Goal: Information Seeking & Learning: Learn about a topic

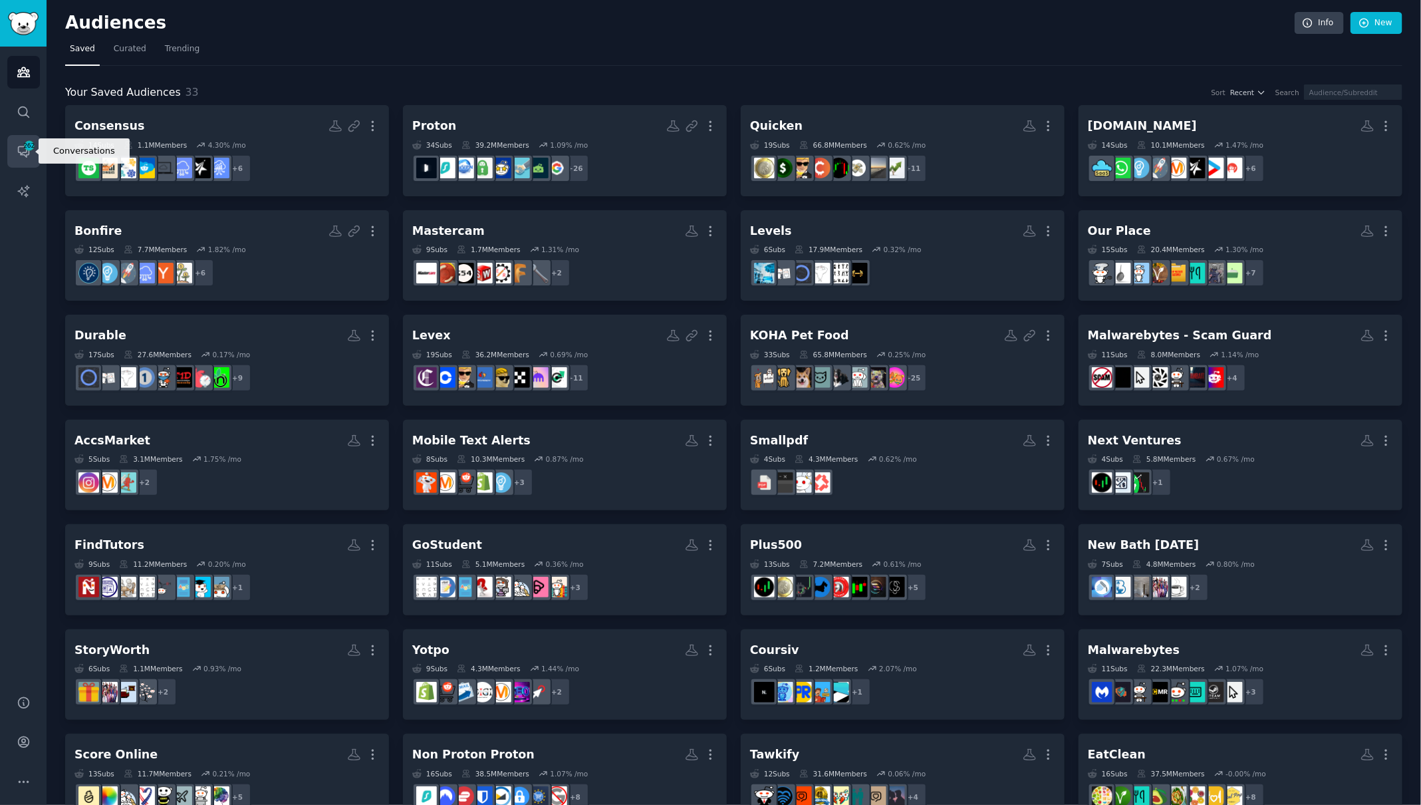
click at [33, 147] on span "262" at bounding box center [29, 145] width 12 height 9
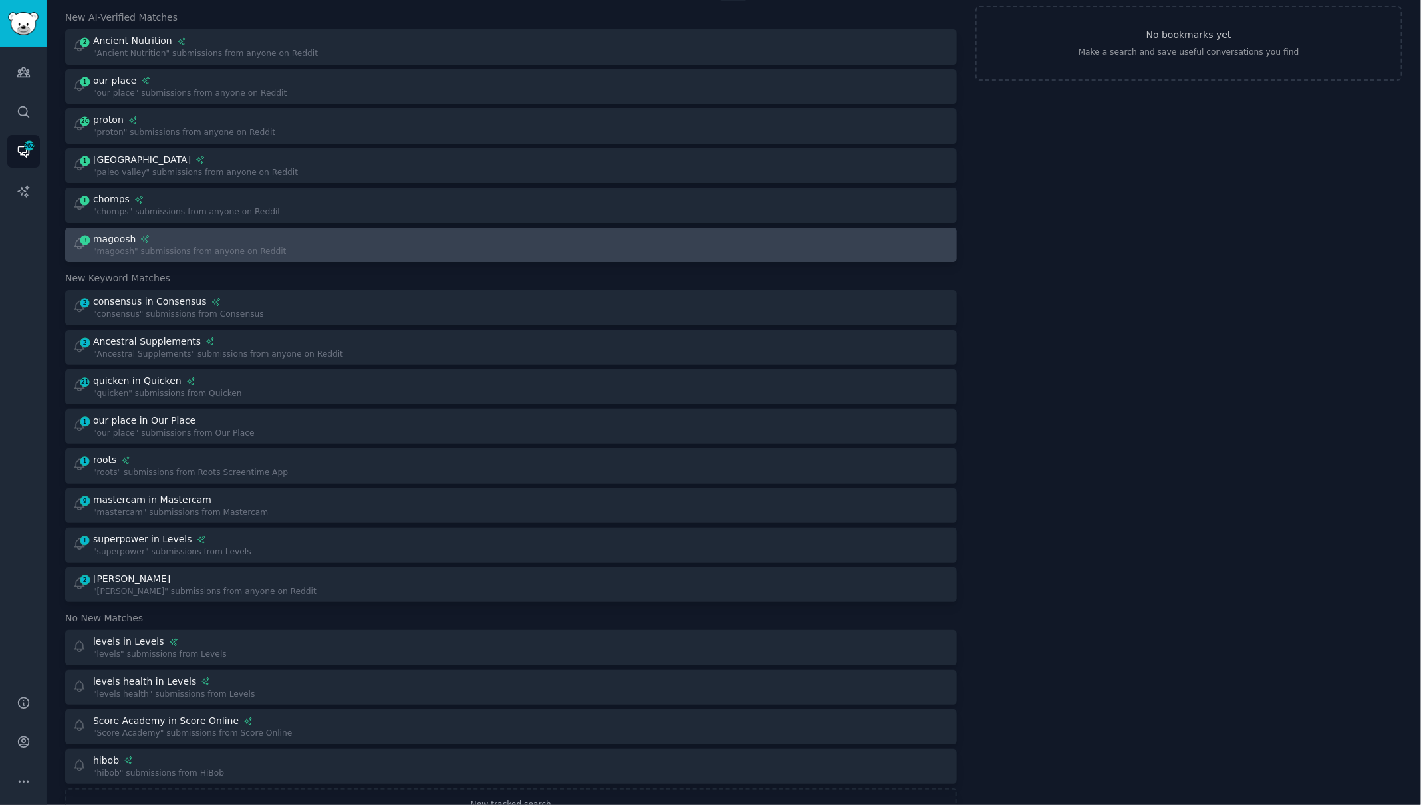
scroll to position [76, 0]
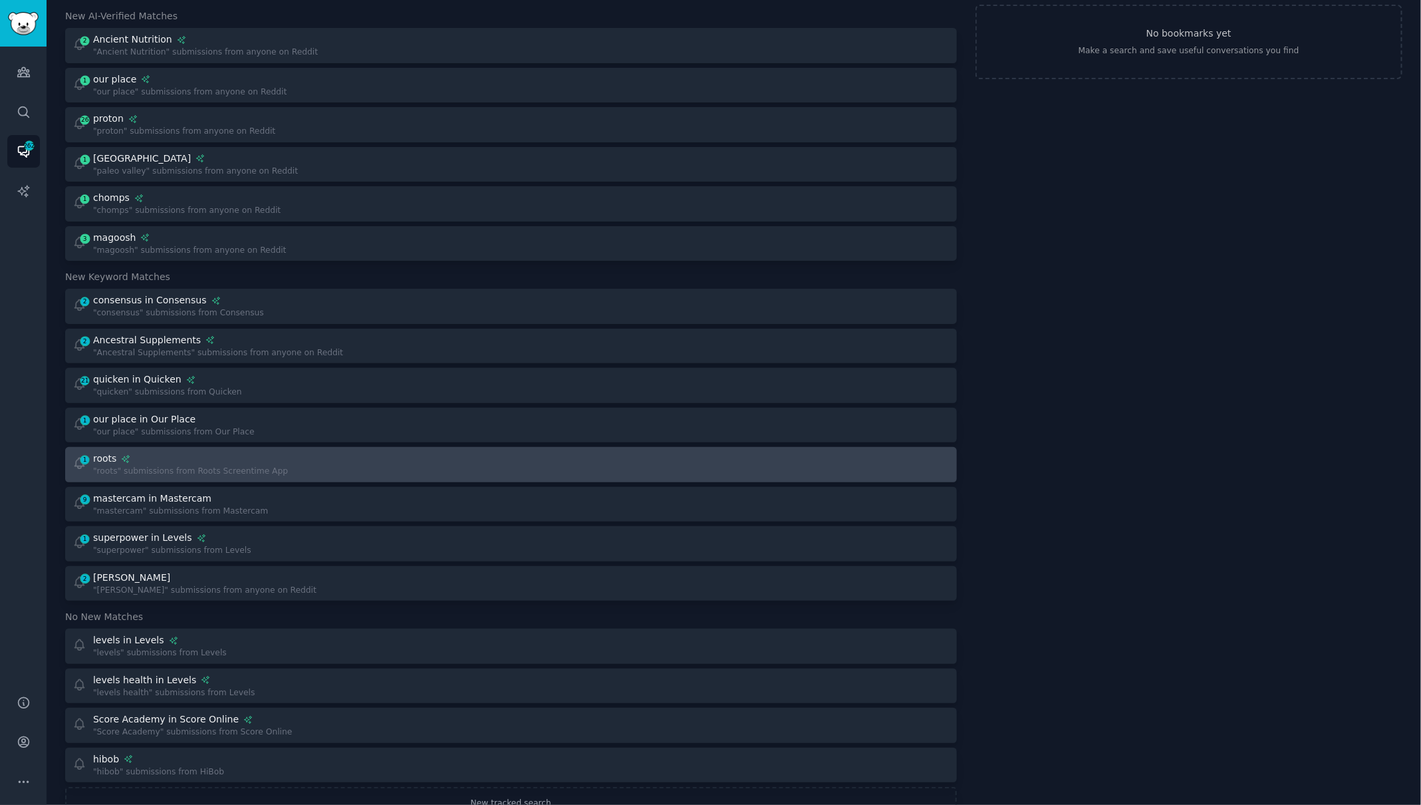
click at [522, 472] on div at bounding box center [735, 465] width 430 height 26
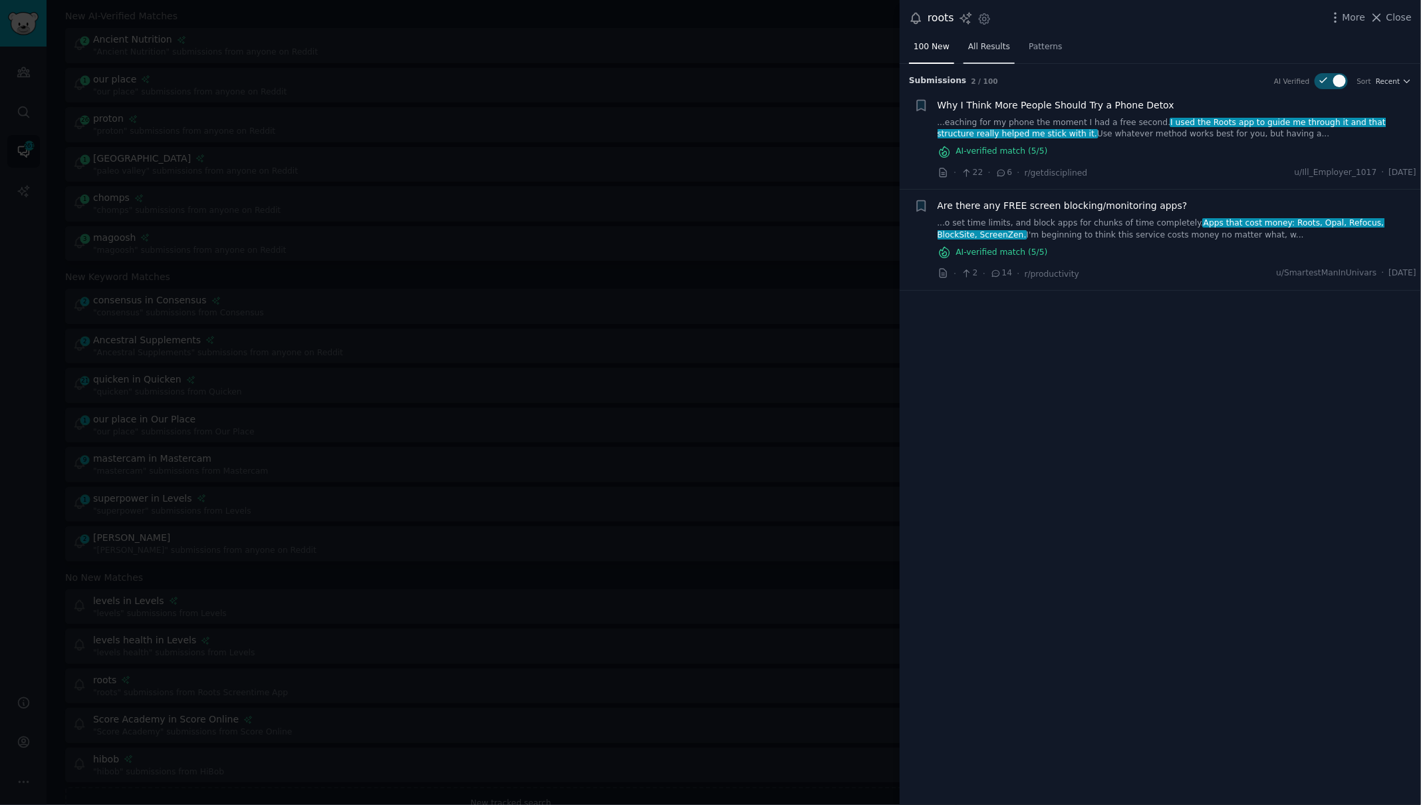
click at [992, 49] on span "All Results" at bounding box center [989, 47] width 42 height 12
click at [790, 101] on div at bounding box center [710, 402] width 1421 height 805
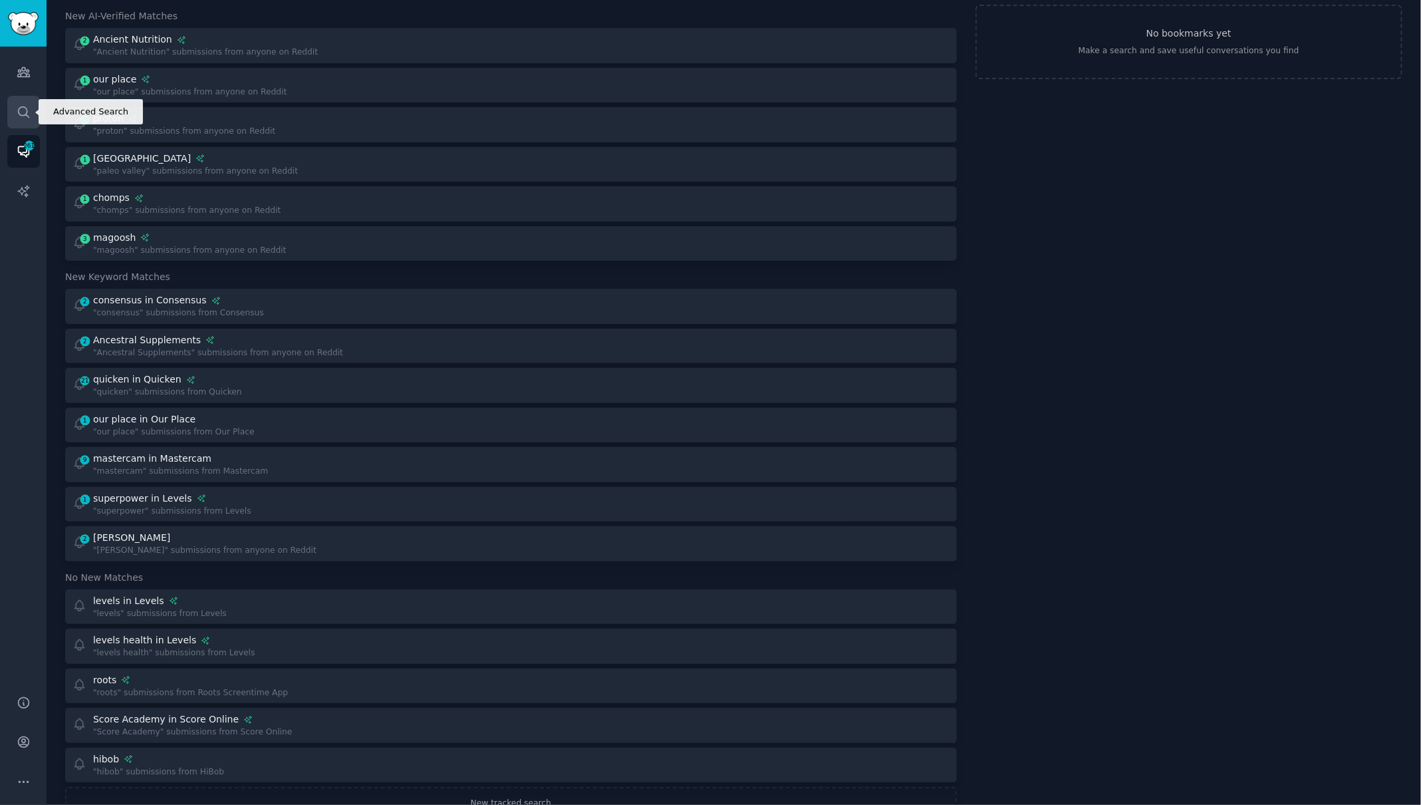
click at [21, 111] on icon "Sidebar" at bounding box center [24, 112] width 14 height 14
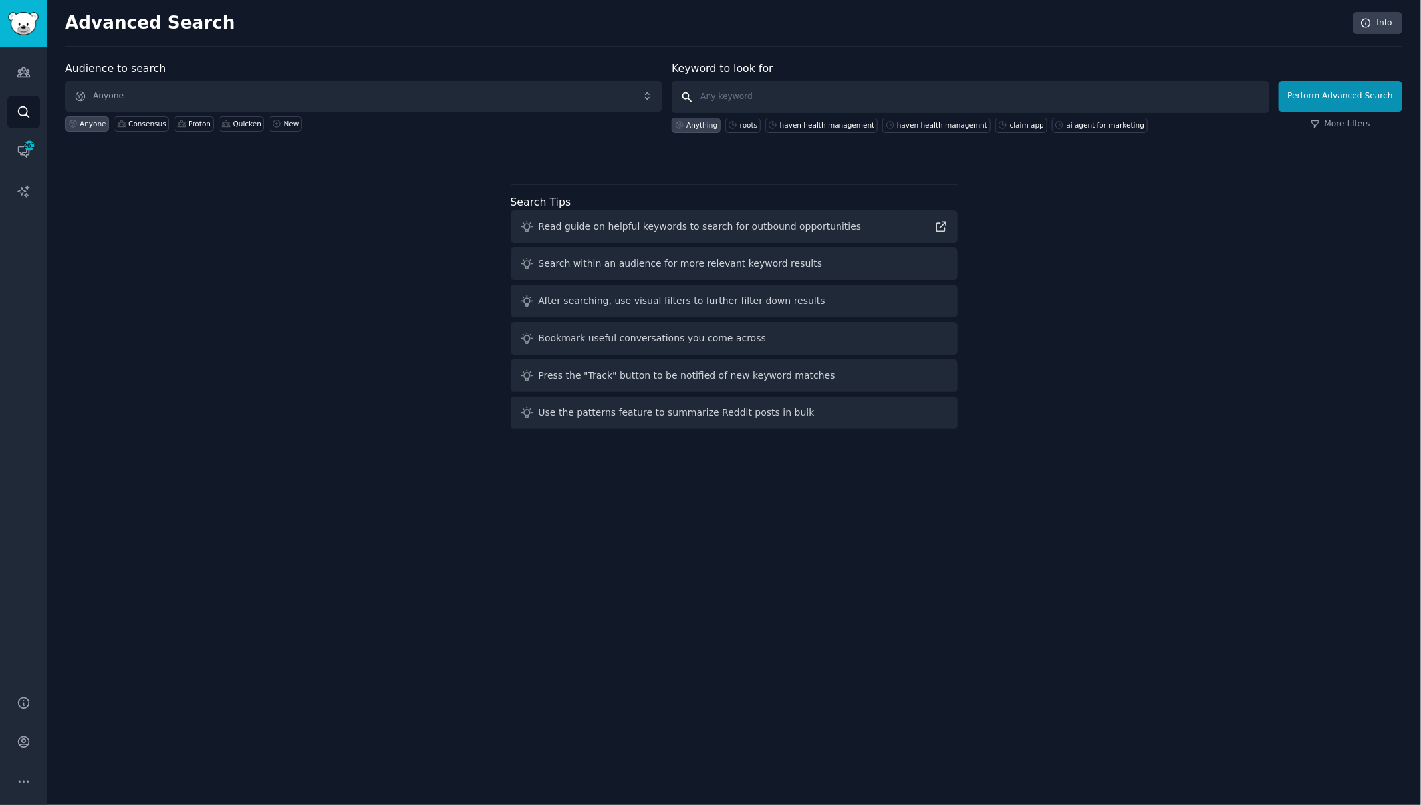
click at [827, 94] on input "text" at bounding box center [970, 97] width 597 height 32
type input "hibob"
click at [1324, 90] on button "Perform Advanced Search" at bounding box center [1341, 96] width 124 height 31
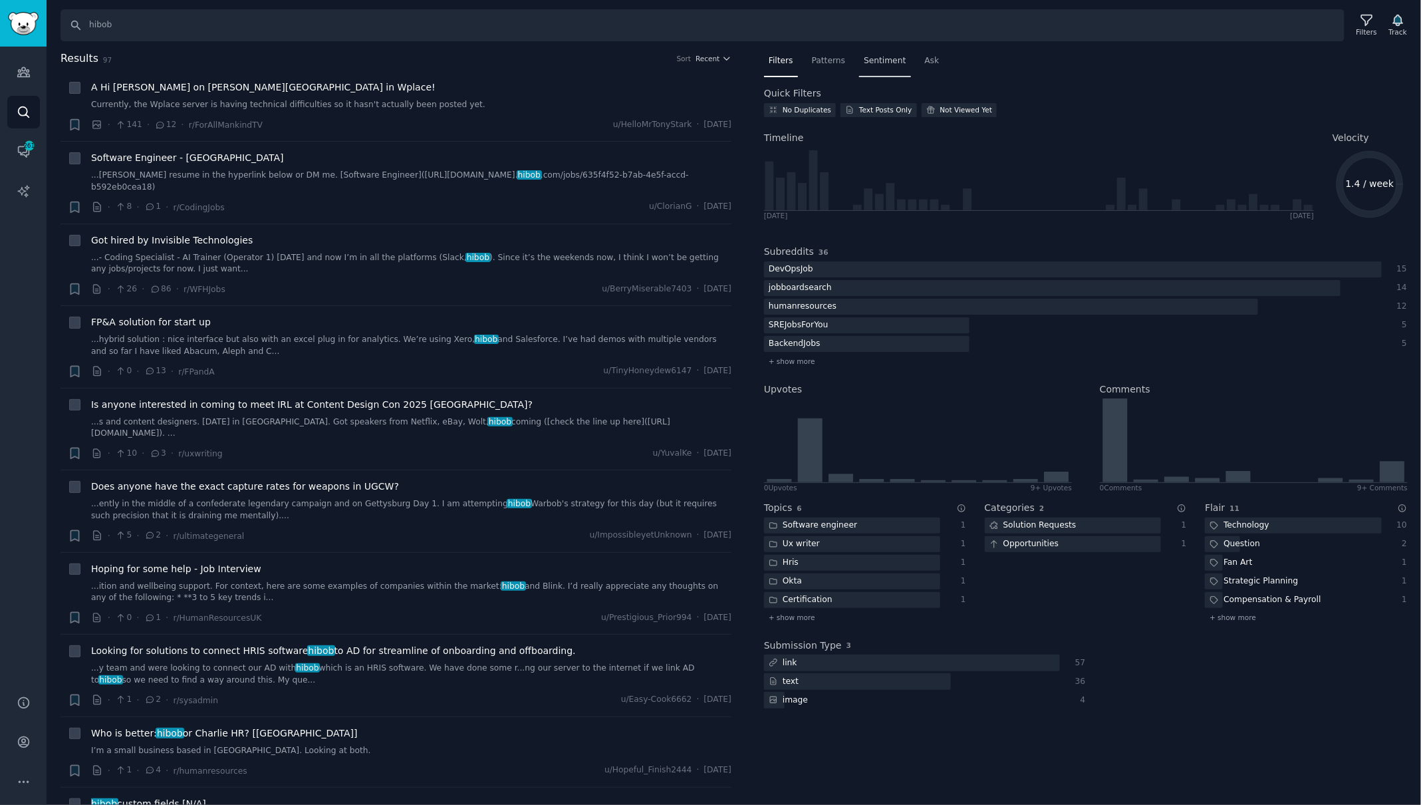
click at [871, 66] on div "Sentiment" at bounding box center [884, 64] width 51 height 27
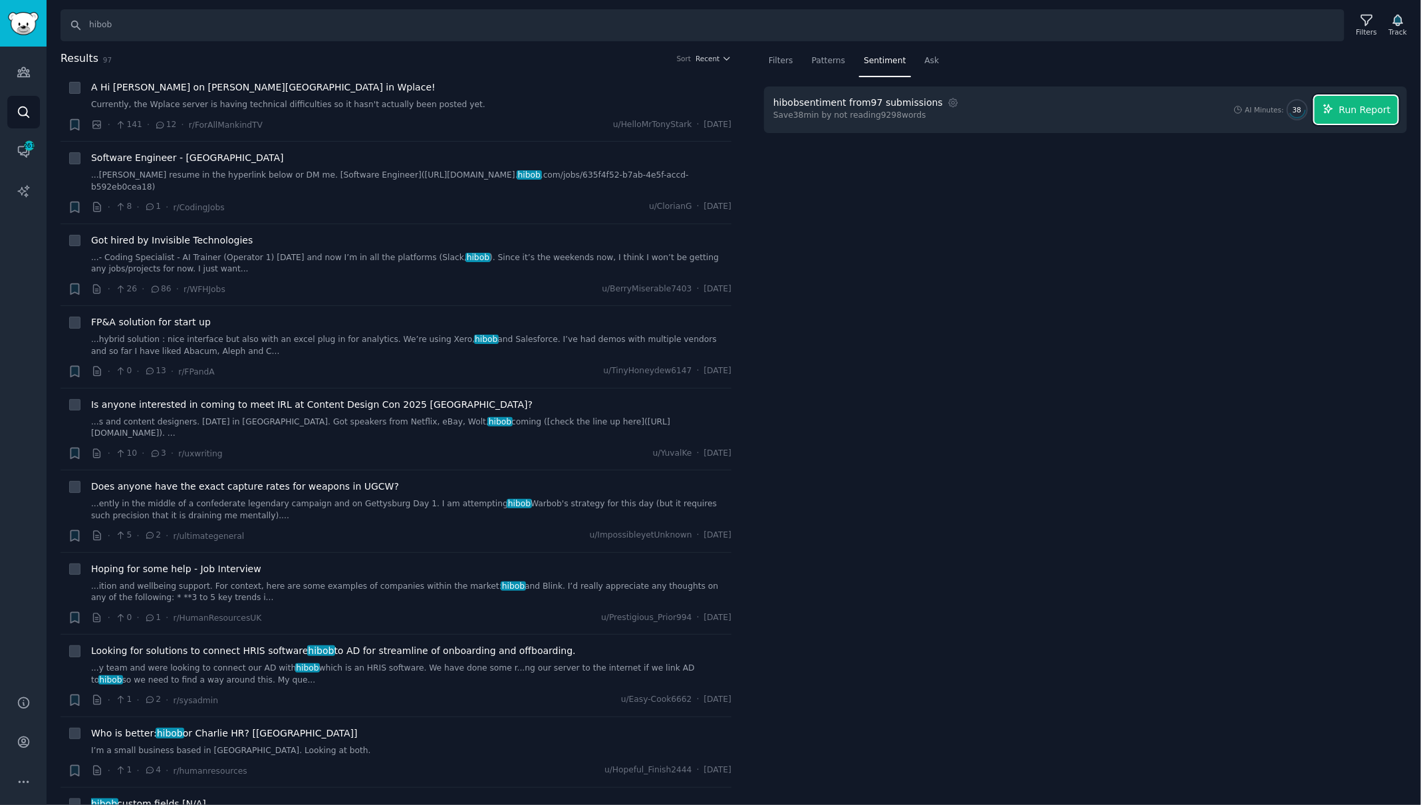
click at [1376, 106] on span "Run Report" at bounding box center [1366, 110] width 52 height 14
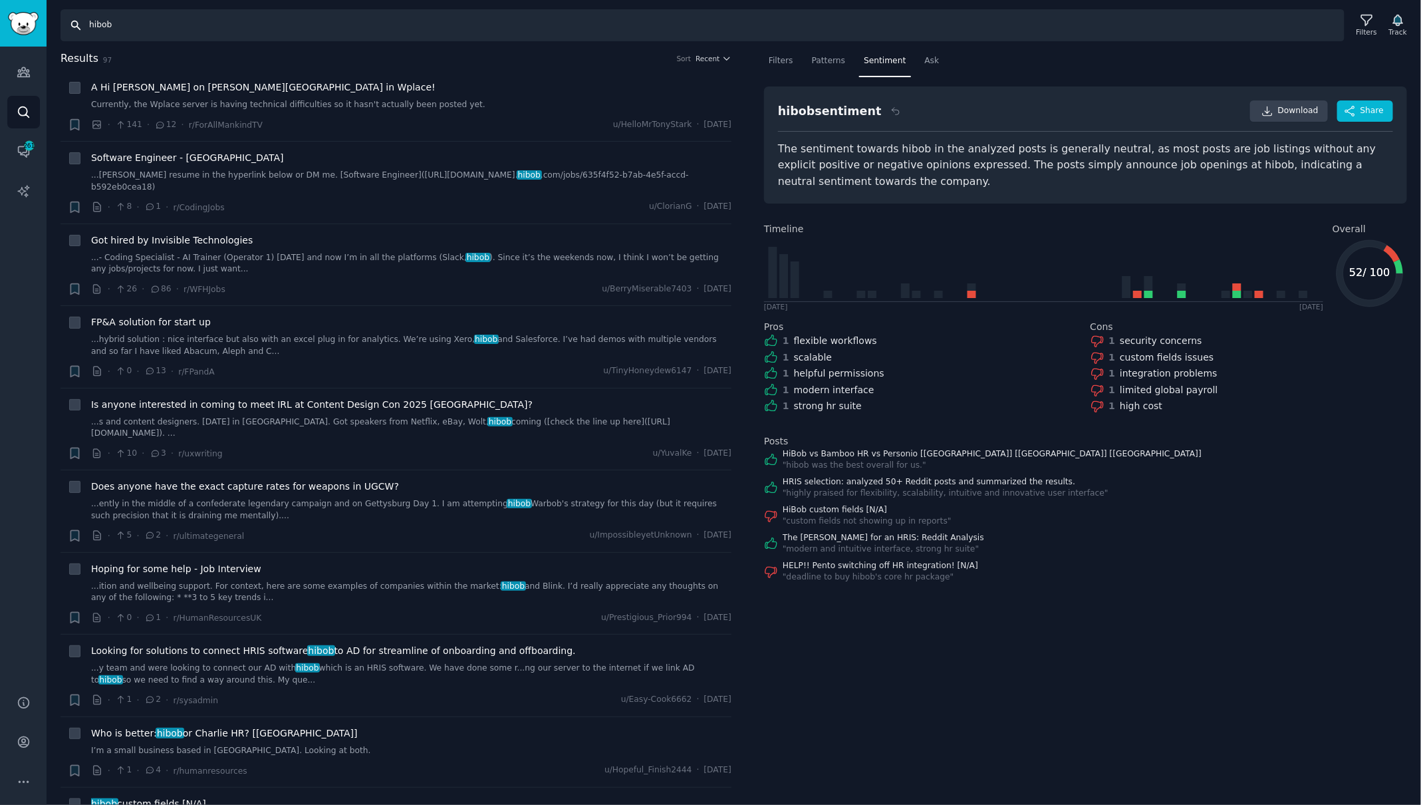
click at [102, 24] on input "hibob" at bounding box center [703, 25] width 1284 height 32
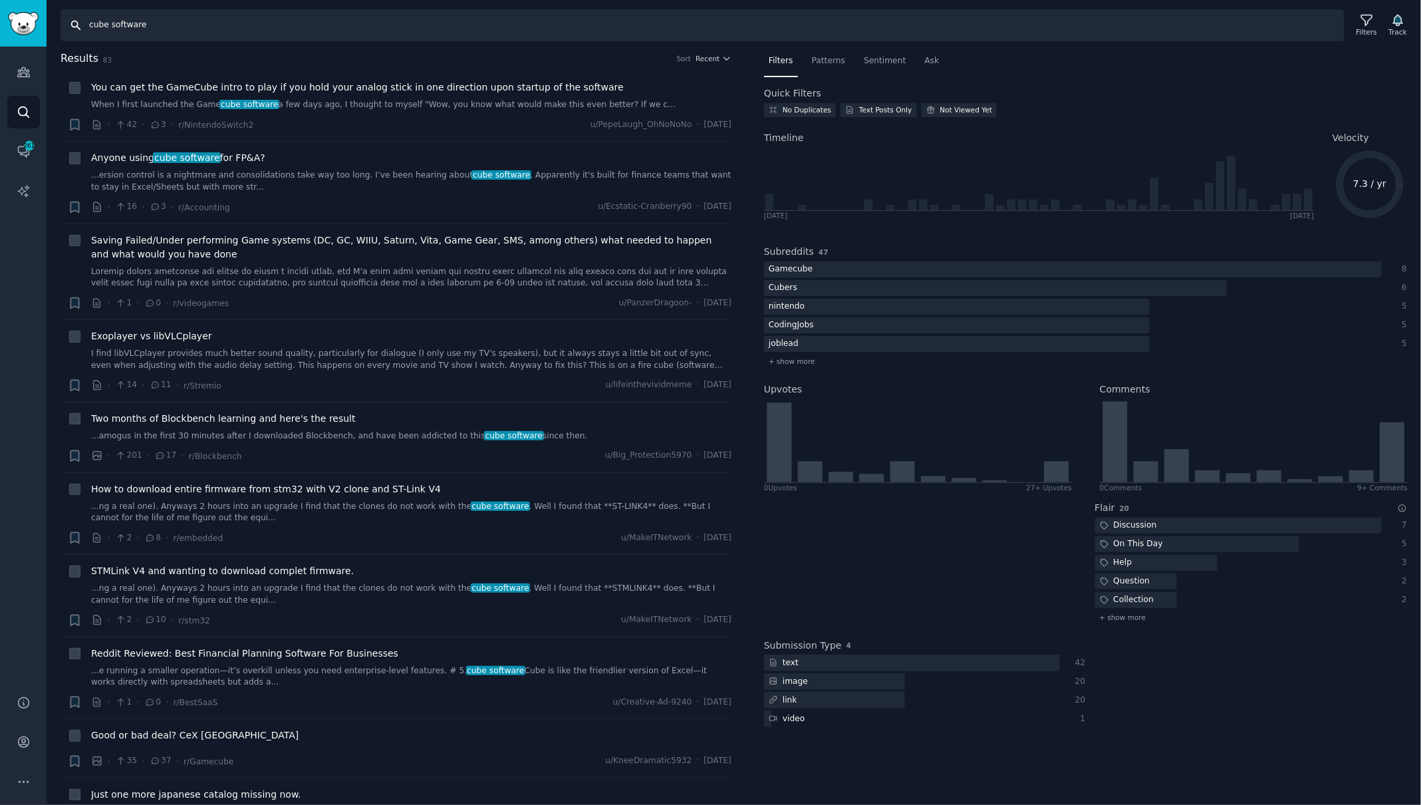
click at [122, 26] on input "cube software" at bounding box center [703, 25] width 1284 height 32
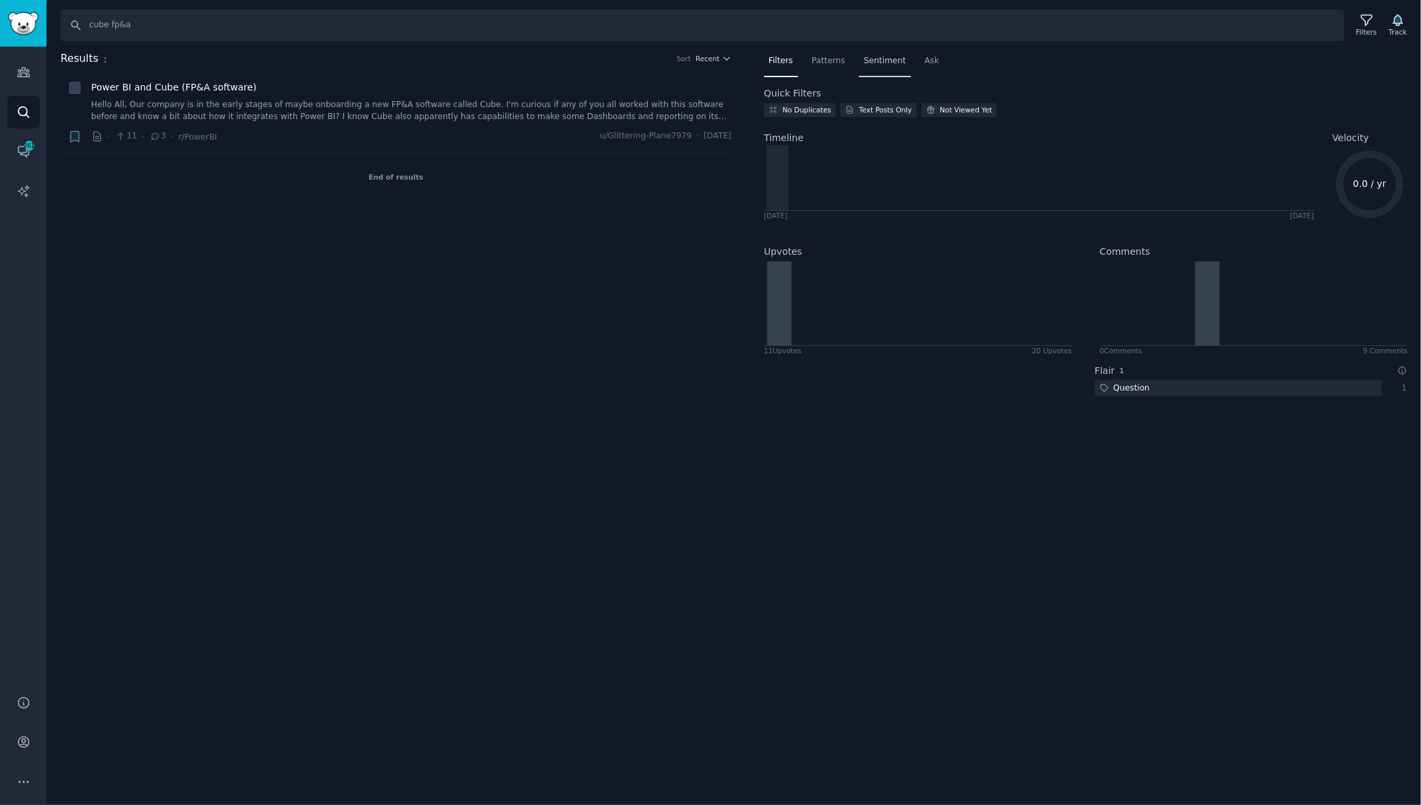
click at [872, 63] on span "Sentiment" at bounding box center [885, 61] width 42 height 12
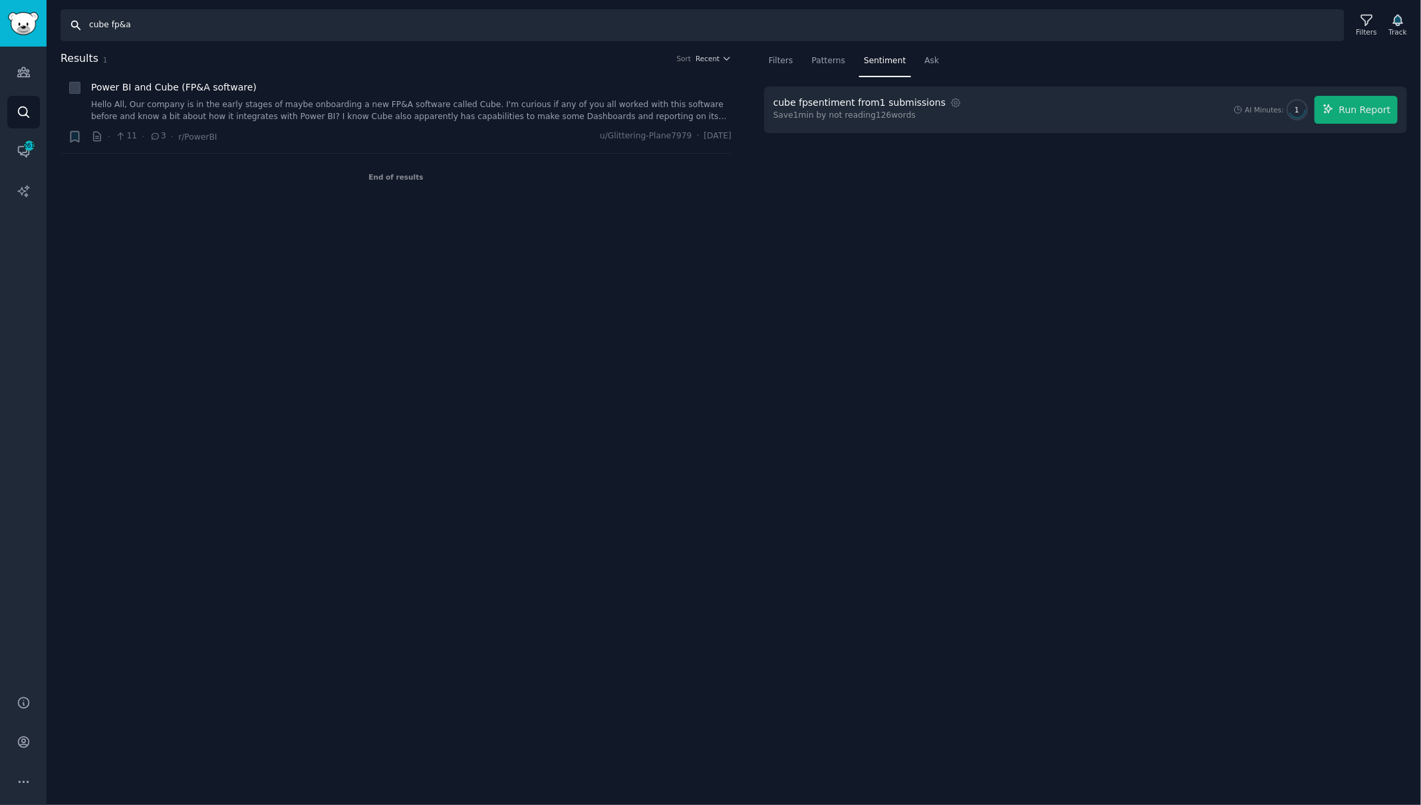
click at [410, 38] on input "cube fp&a" at bounding box center [703, 25] width 1284 height 32
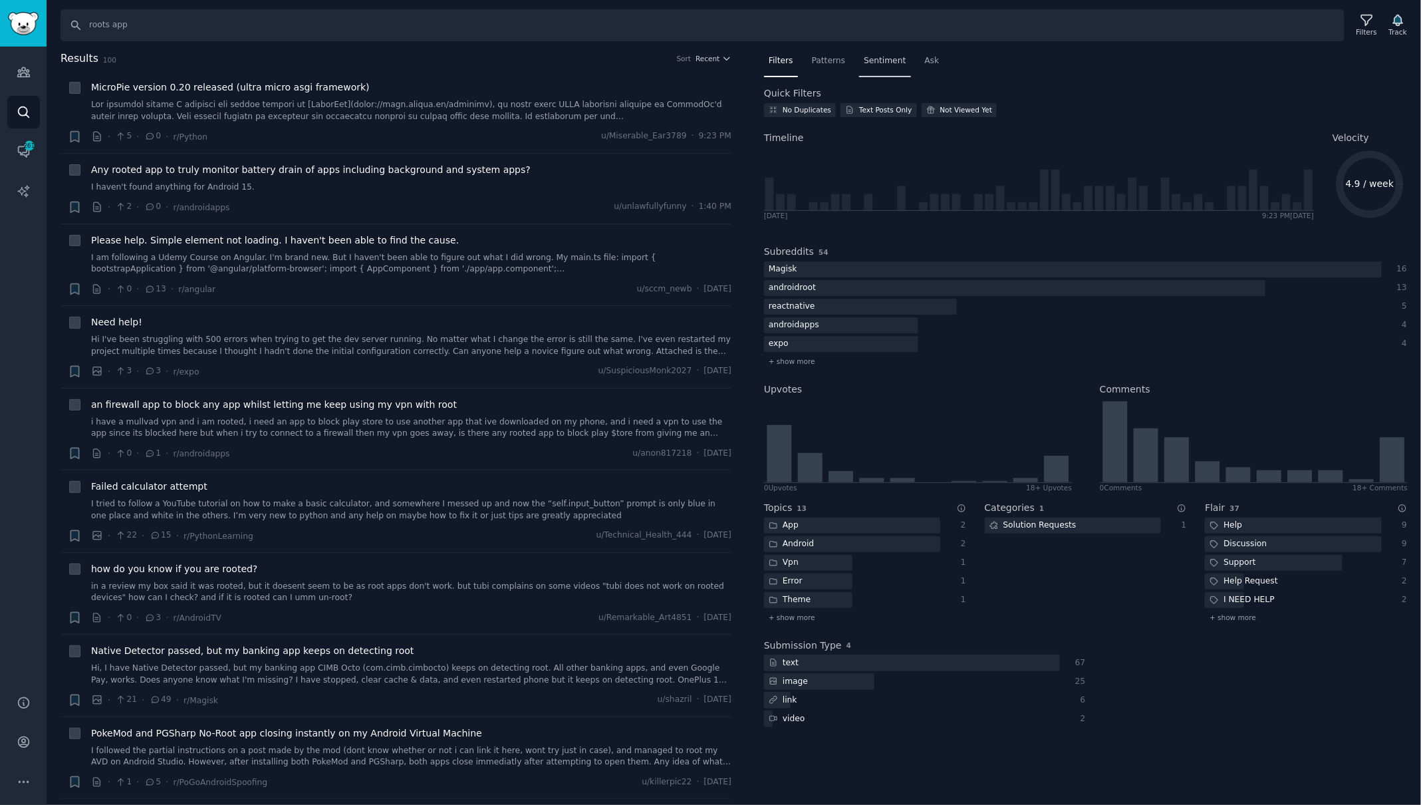
click at [881, 66] on div "Sentiment" at bounding box center [884, 64] width 51 height 27
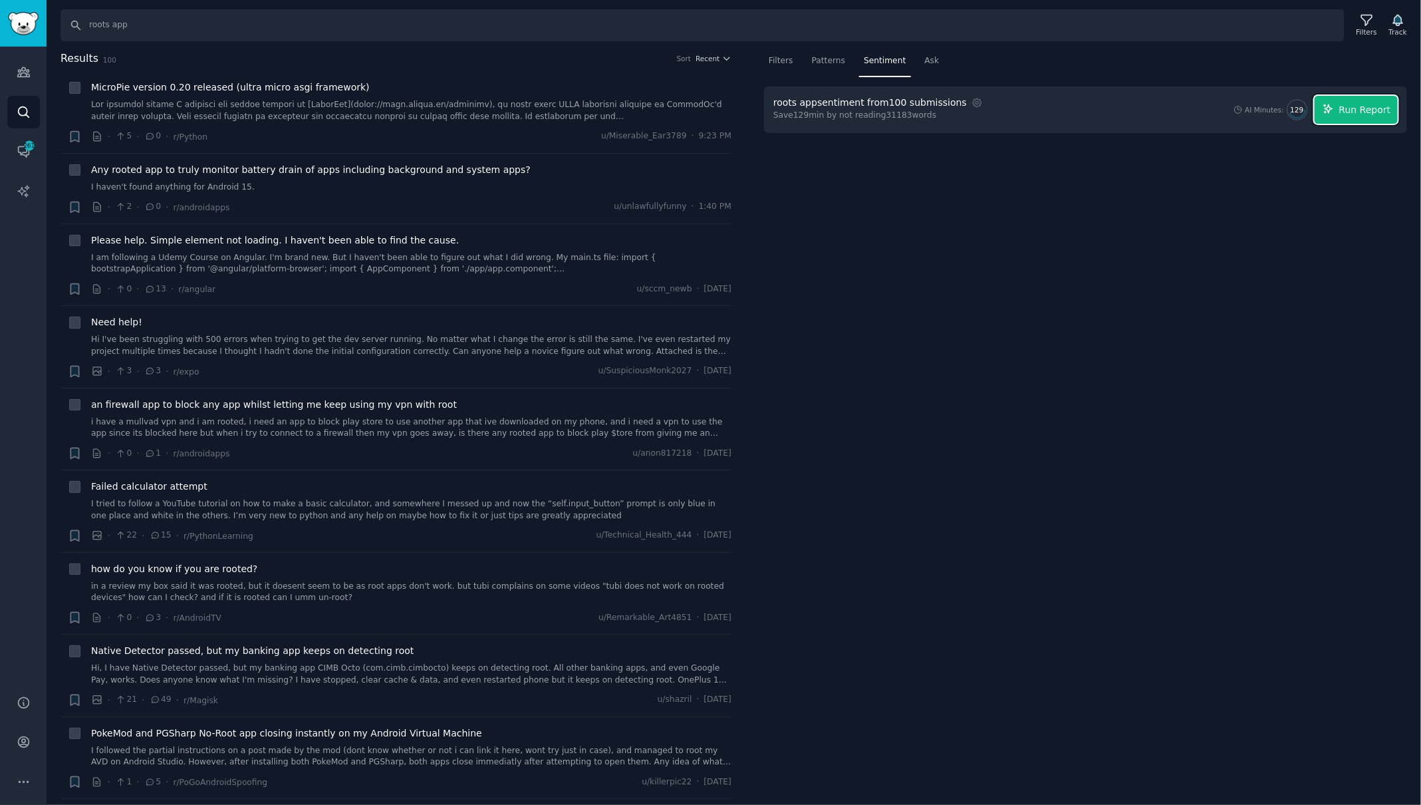
click at [1370, 109] on span "Run Report" at bounding box center [1366, 110] width 52 height 14
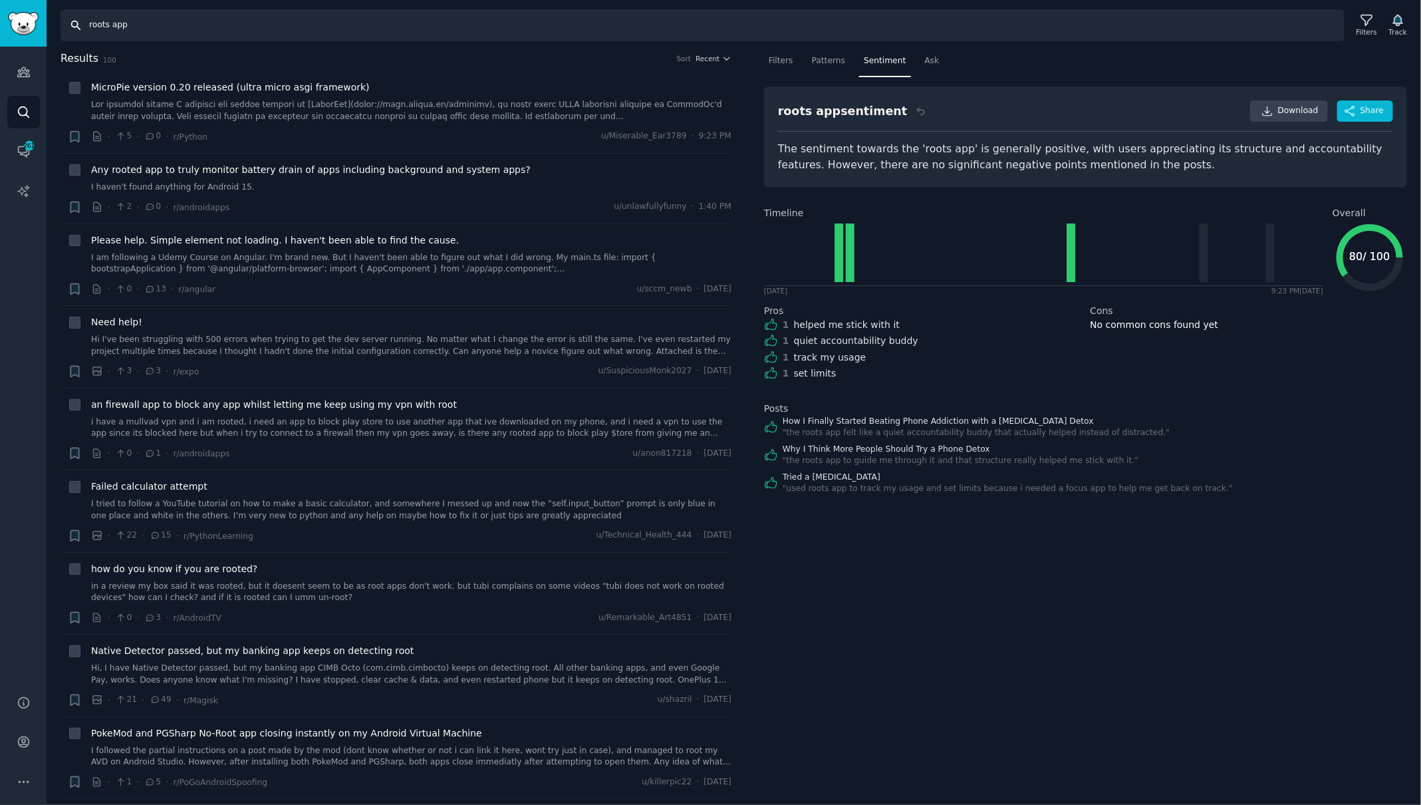
click at [133, 22] on input "roots app" at bounding box center [703, 25] width 1284 height 32
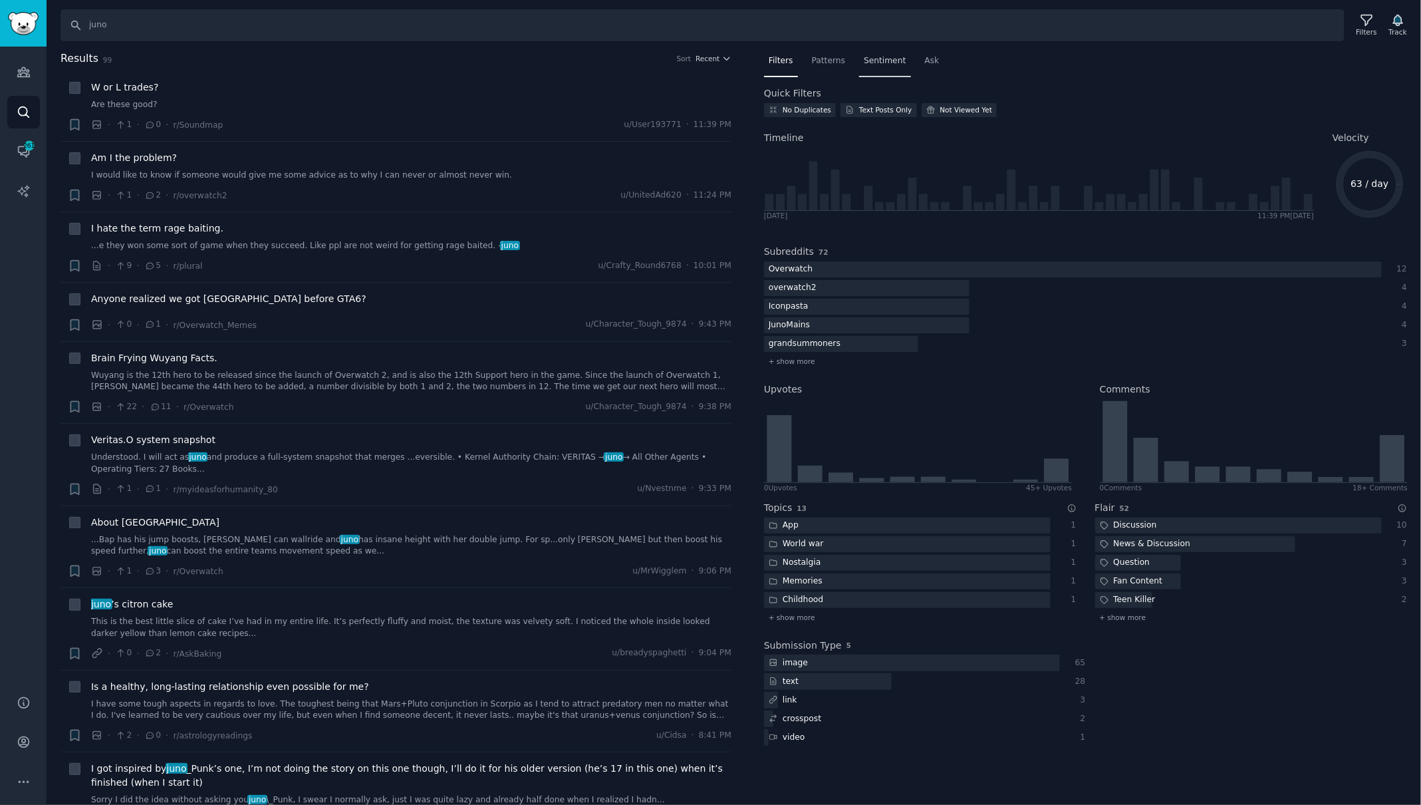
click at [885, 63] on span "Sentiment" at bounding box center [885, 61] width 42 height 12
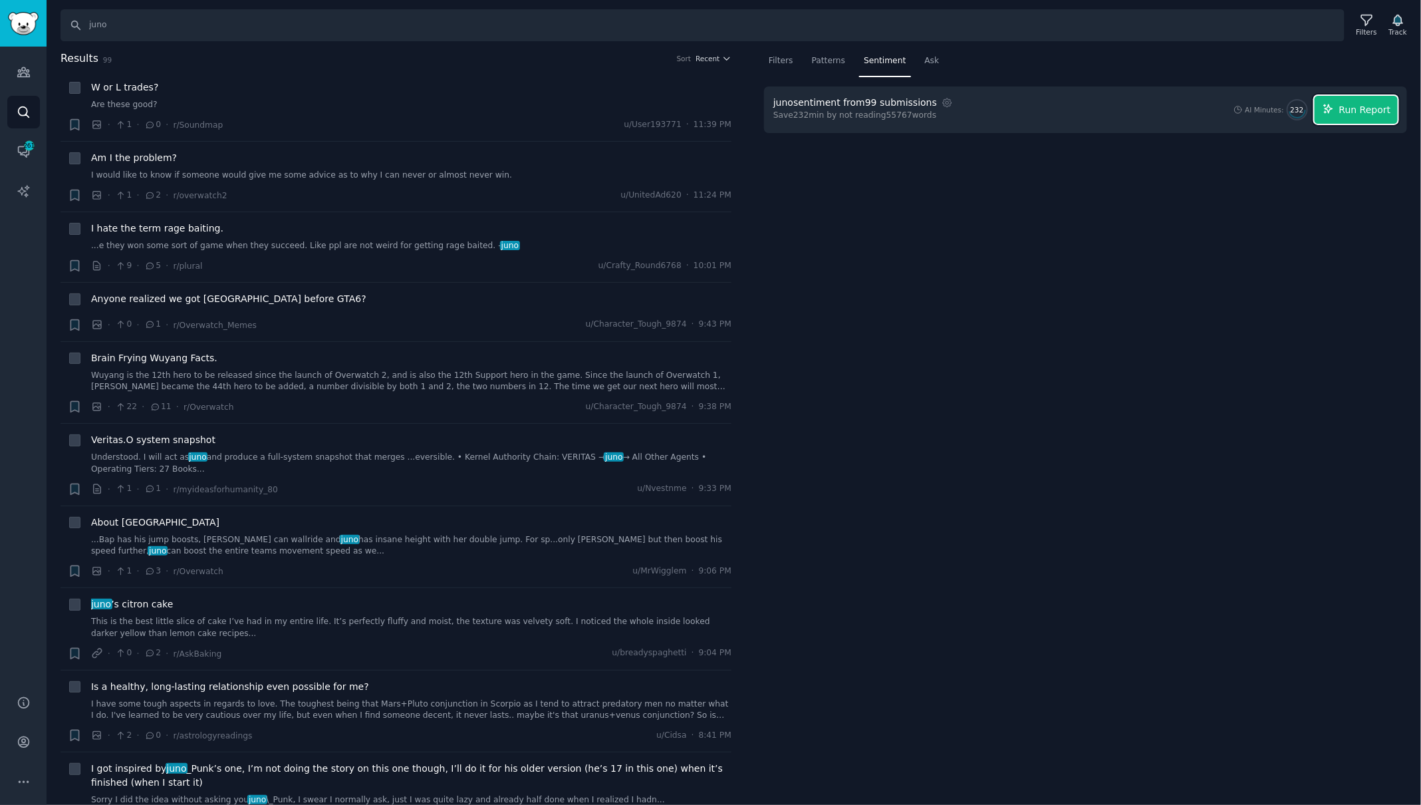
click at [1343, 117] on button "Run Report" at bounding box center [1356, 110] width 83 height 28
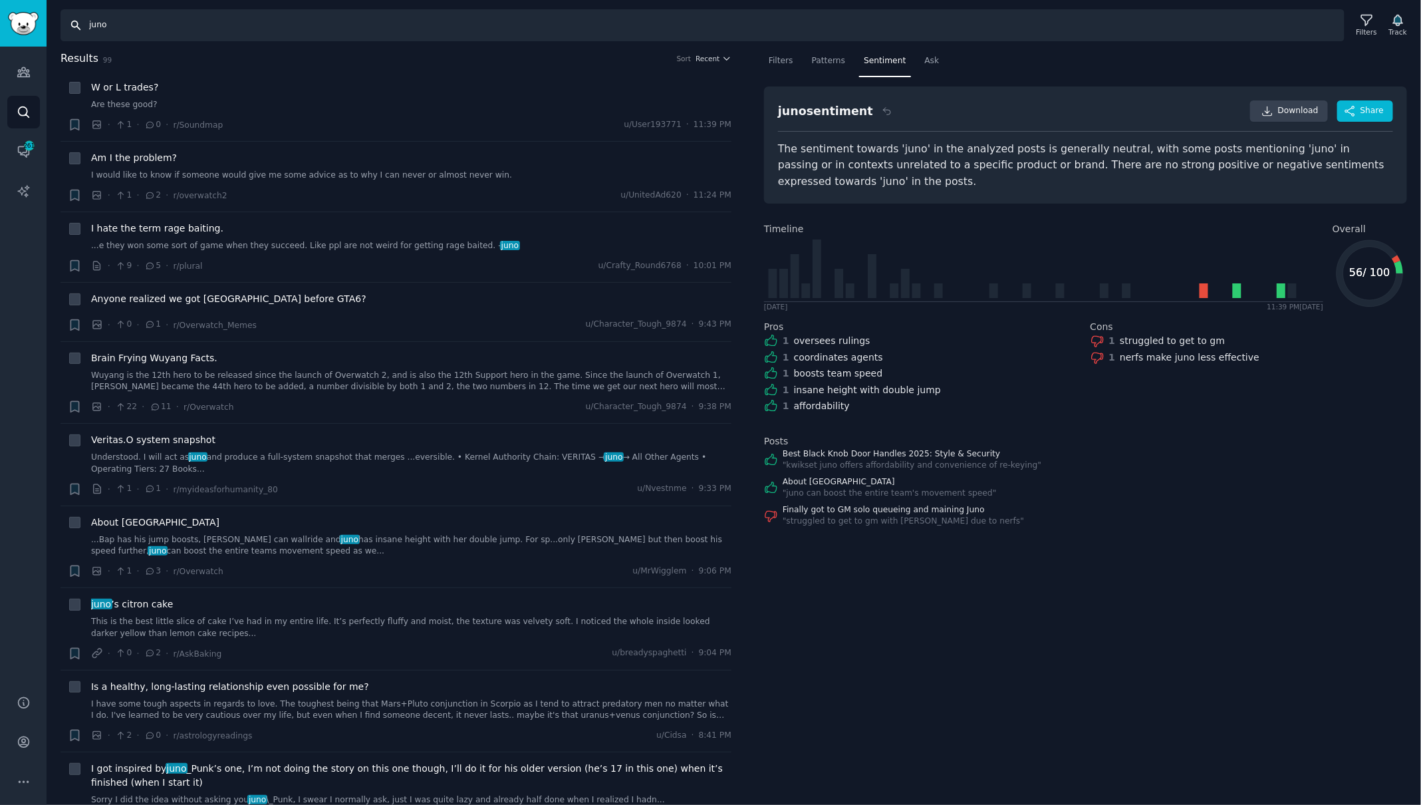
click at [184, 22] on input "juno" at bounding box center [703, 25] width 1284 height 32
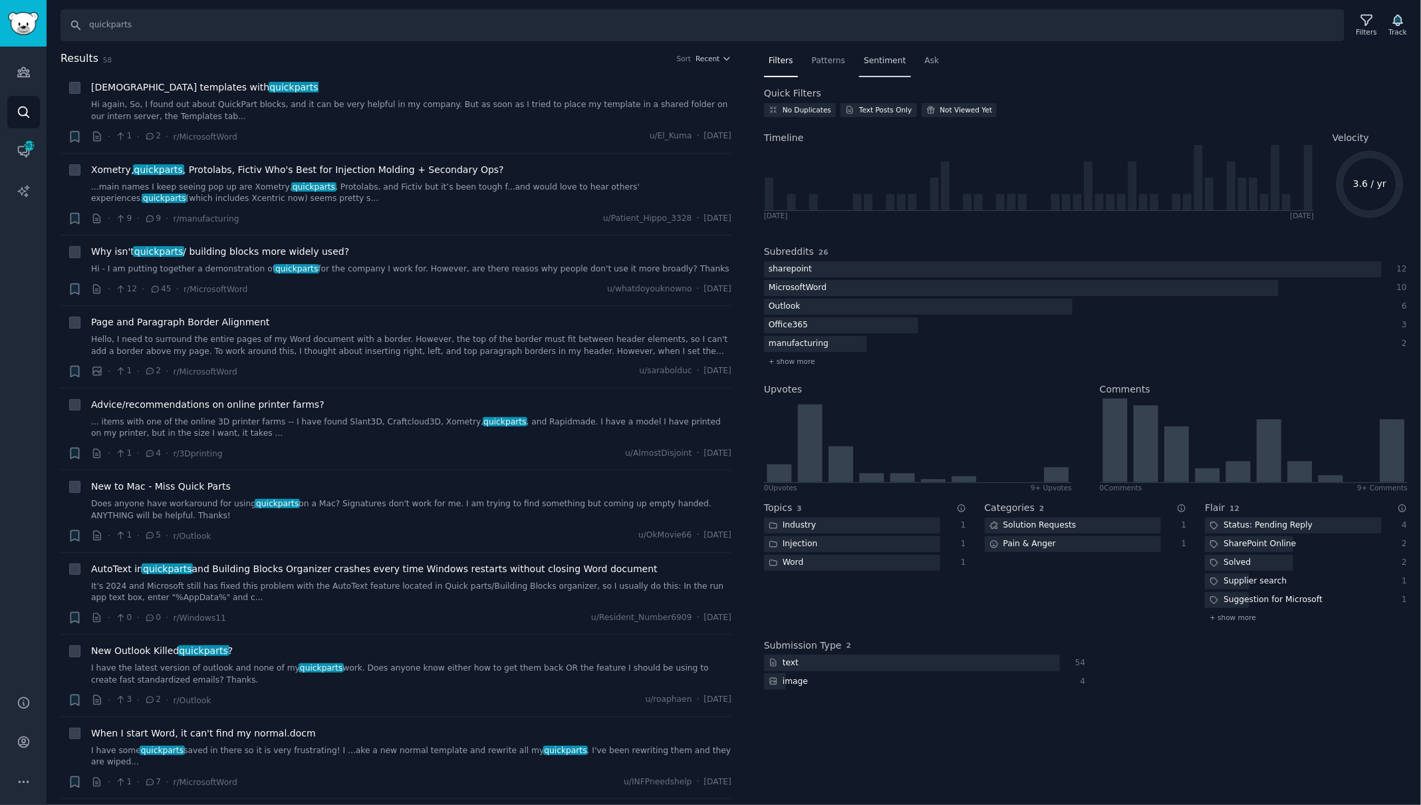
click at [888, 68] on div "Sentiment" at bounding box center [884, 64] width 51 height 27
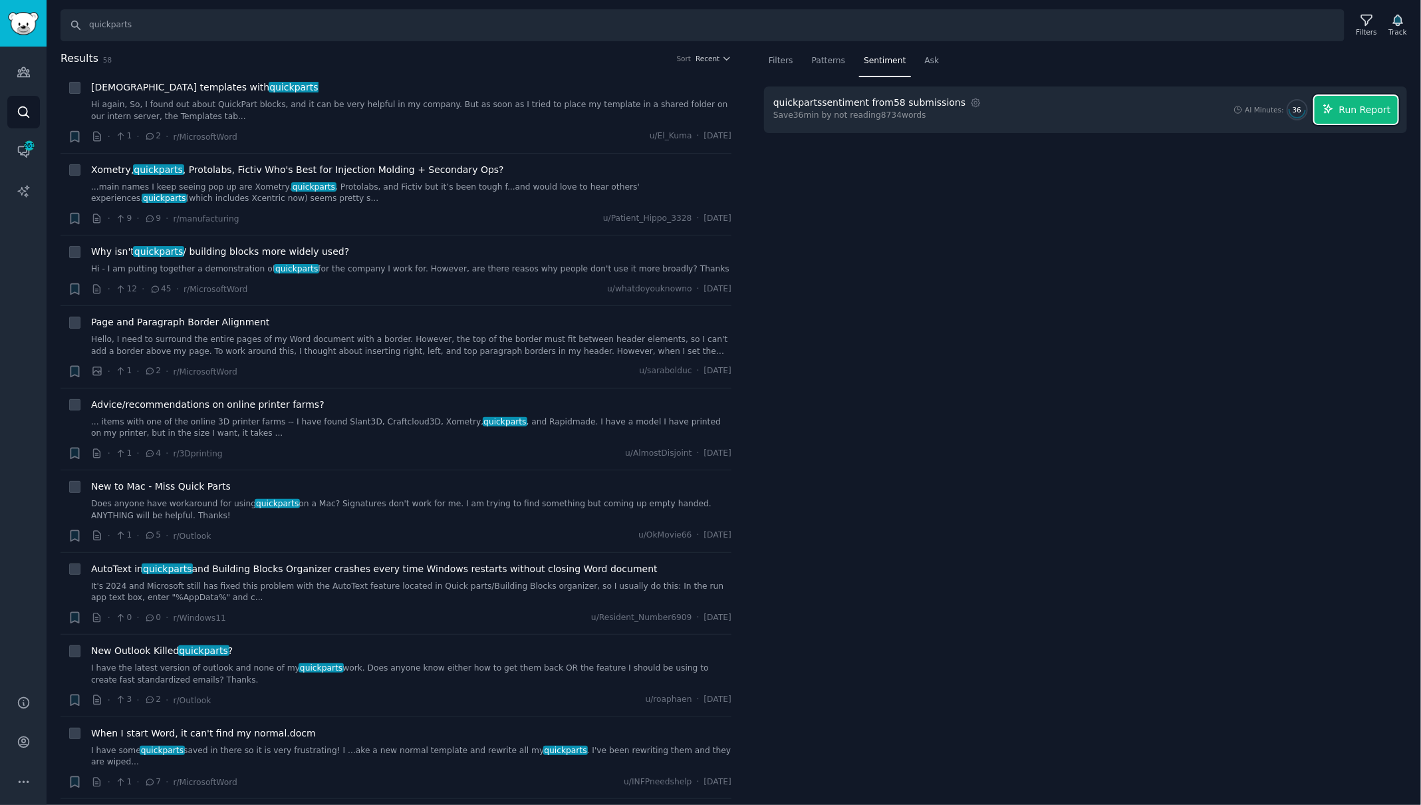
click at [1356, 113] on span "Run Report" at bounding box center [1366, 110] width 52 height 14
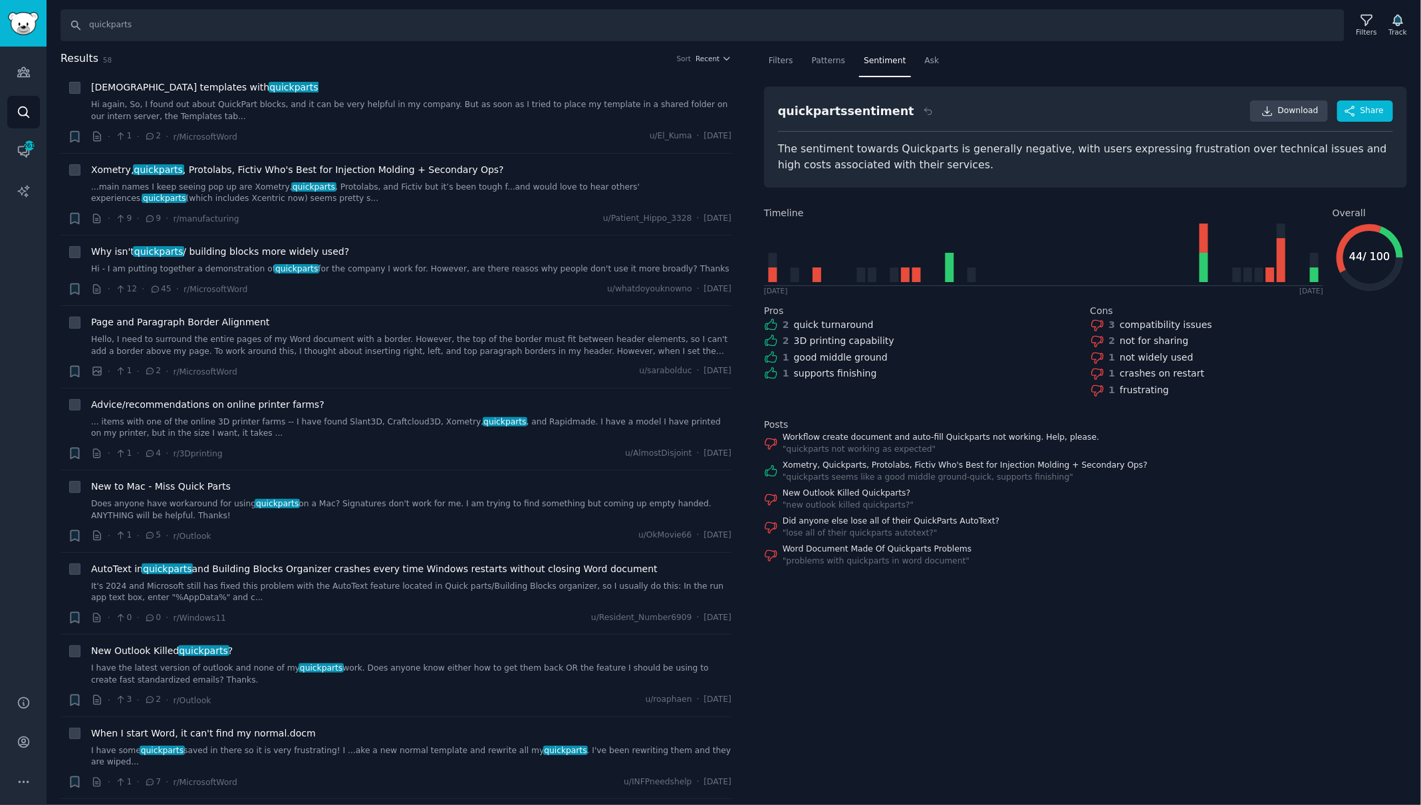
click at [583, 41] on div "Search quickparts Filters Track Results 58 Sort Recent + Share templates with q…" at bounding box center [734, 402] width 1375 height 805
click at [575, 27] on input "quickparts" at bounding box center [703, 25] width 1284 height 32
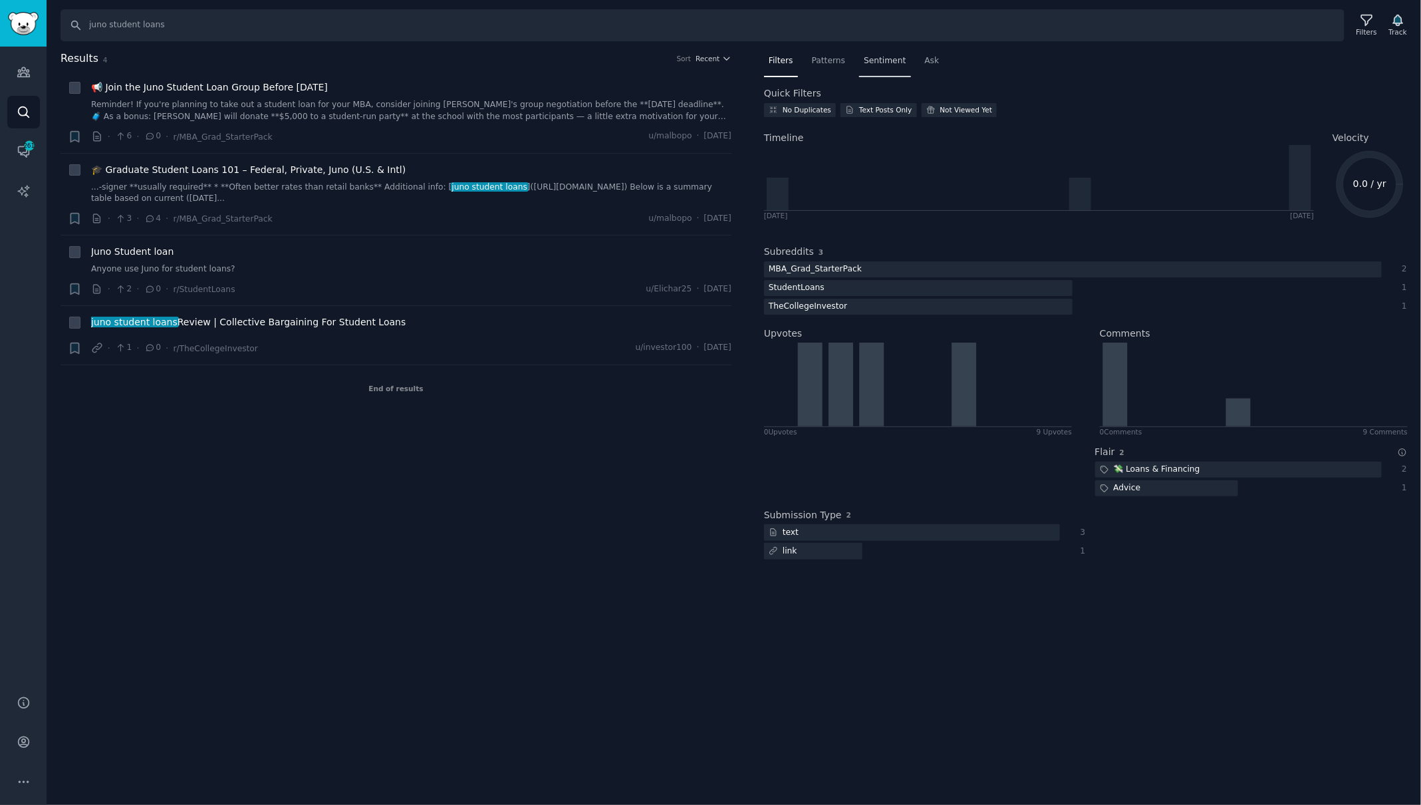
click at [888, 62] on span "Sentiment" at bounding box center [885, 61] width 42 height 12
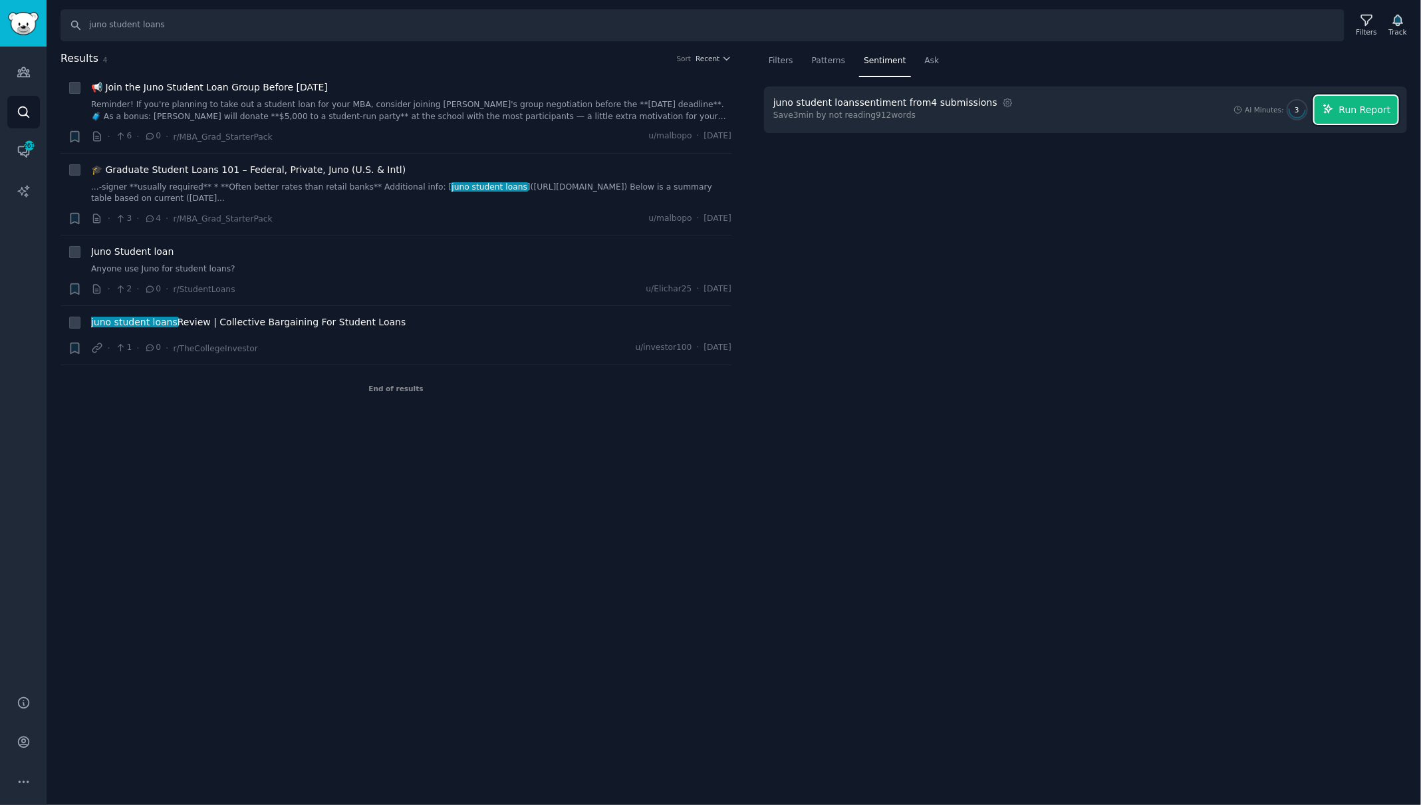
click at [1353, 108] on span "Run Report" at bounding box center [1366, 110] width 52 height 14
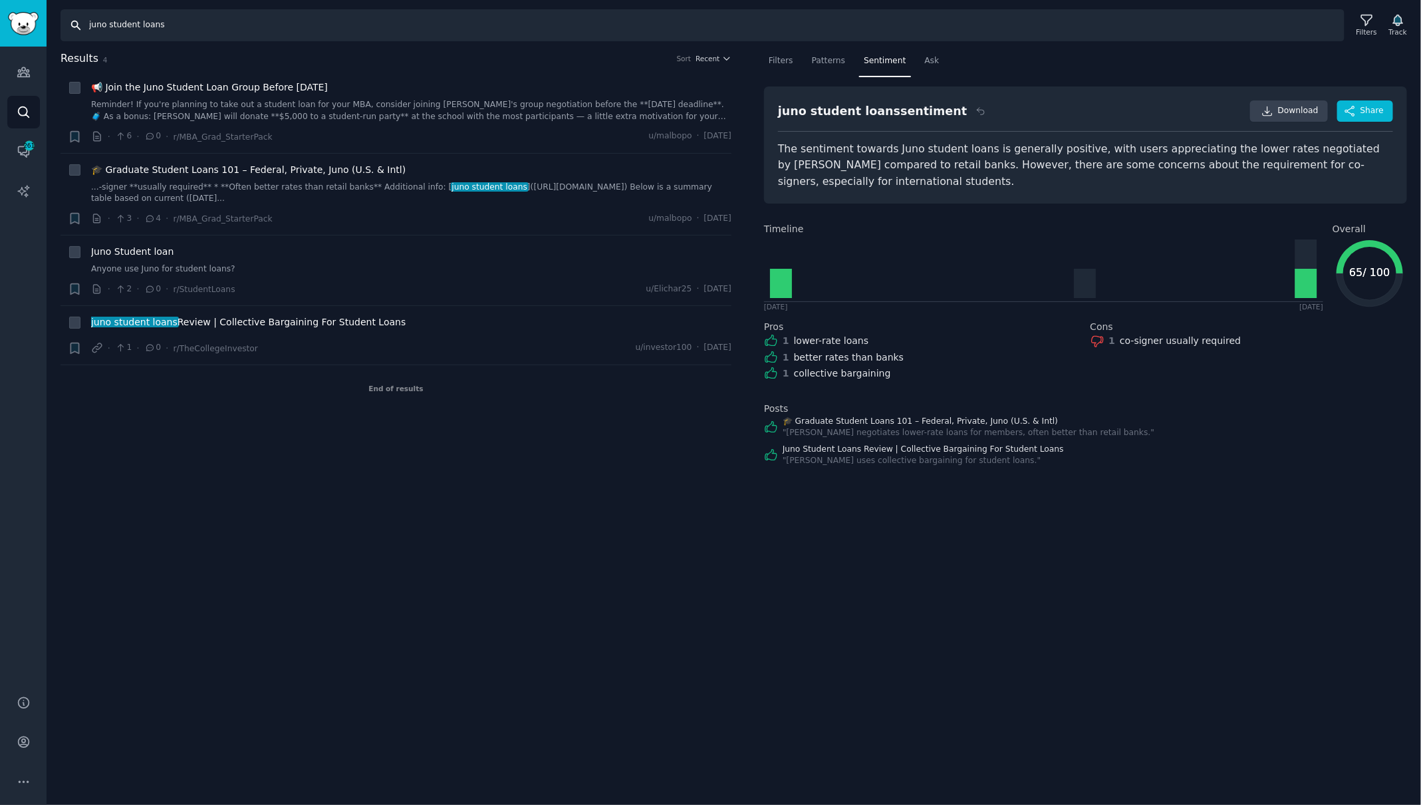
click at [164, 27] on input "juno student loans" at bounding box center [703, 25] width 1284 height 32
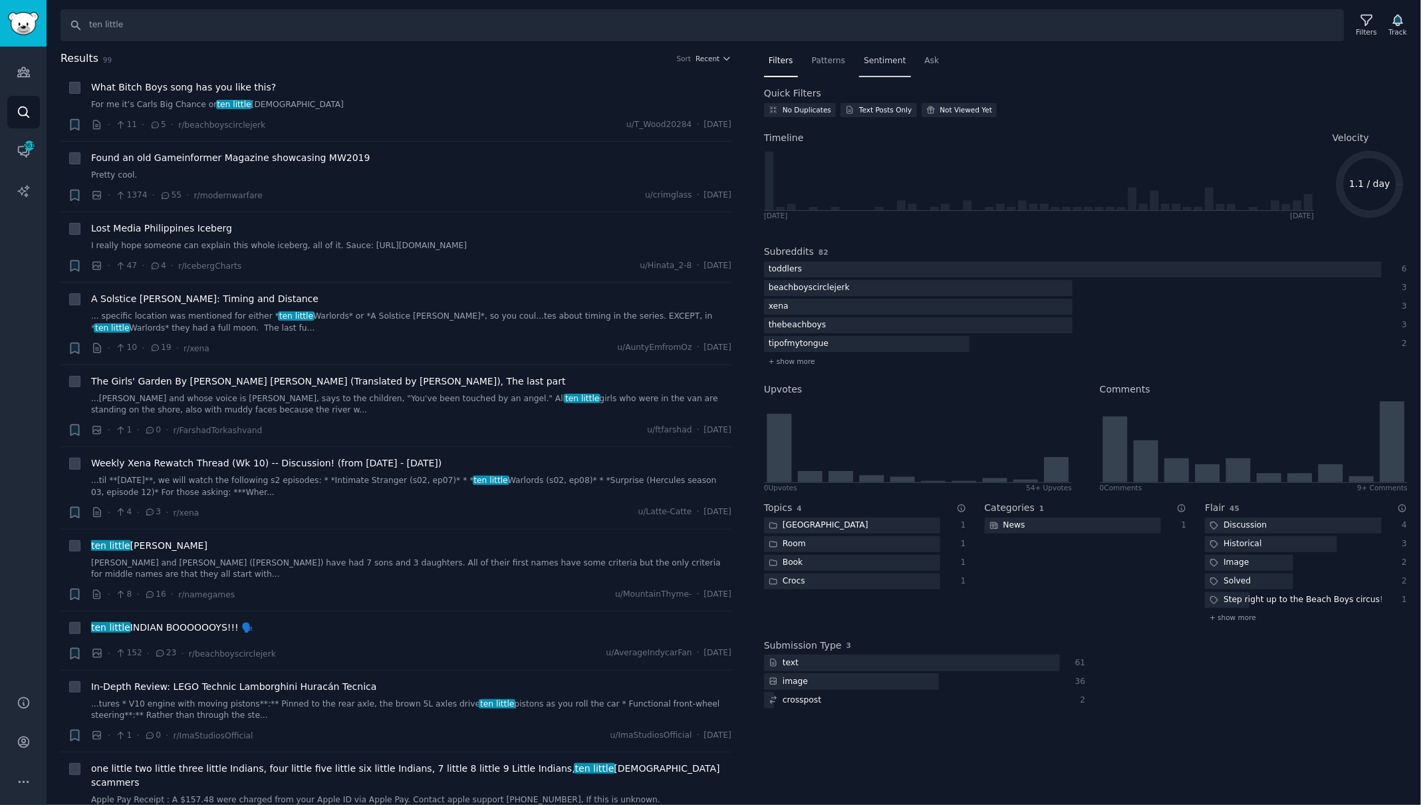
click at [895, 55] on span "Sentiment" at bounding box center [885, 61] width 42 height 12
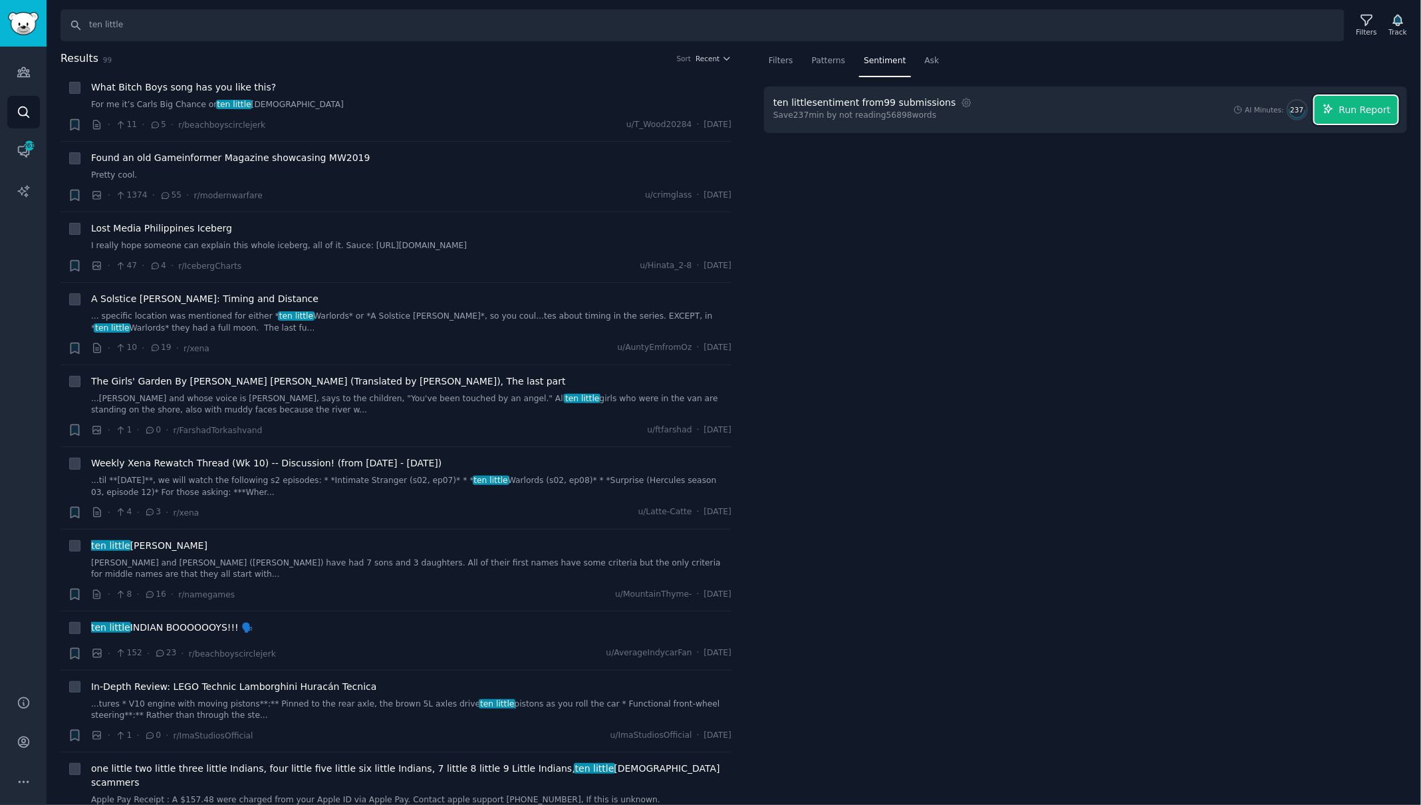
click at [1362, 110] on span "Run Report" at bounding box center [1366, 110] width 52 height 14
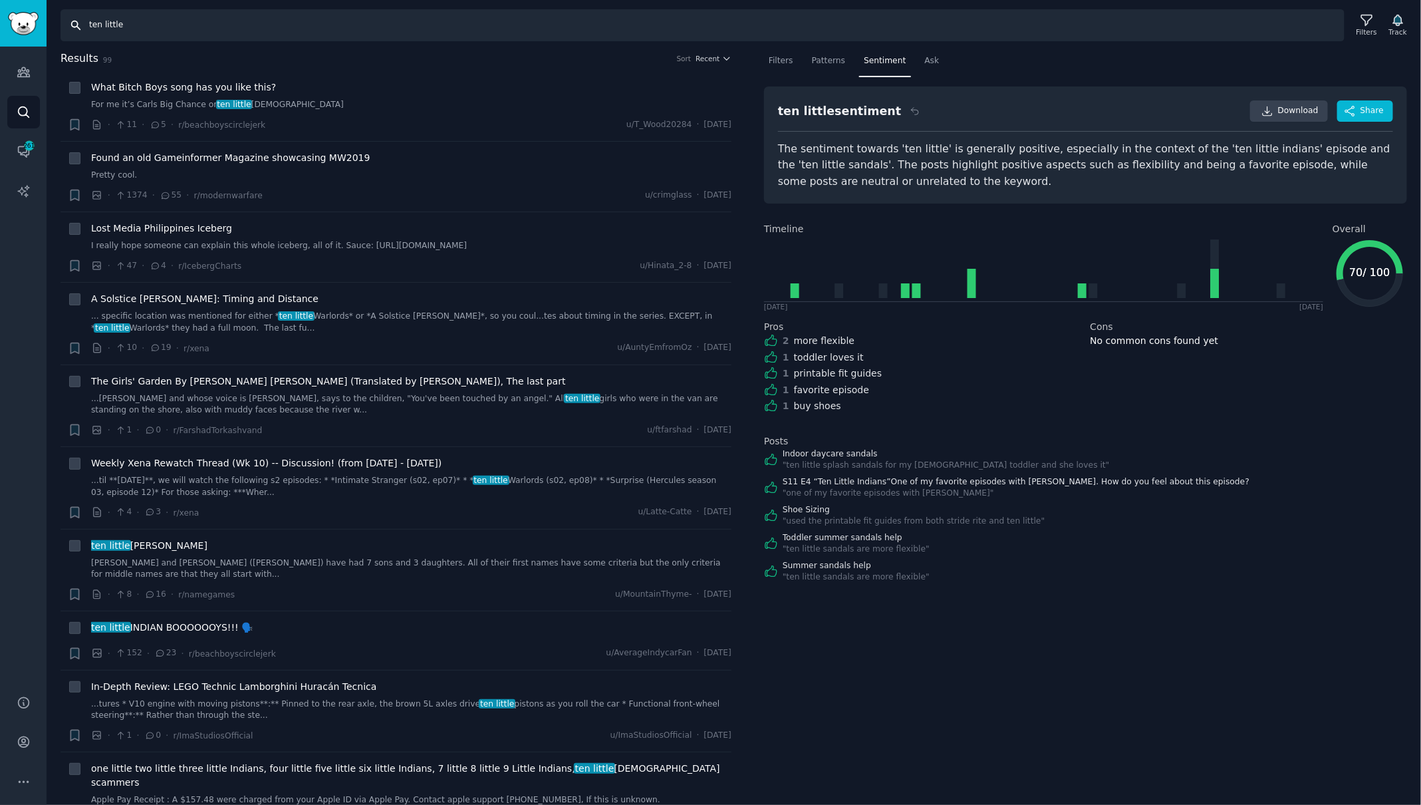
click at [303, 29] on input "ten little" at bounding box center [703, 25] width 1284 height 32
type input "eat clean"
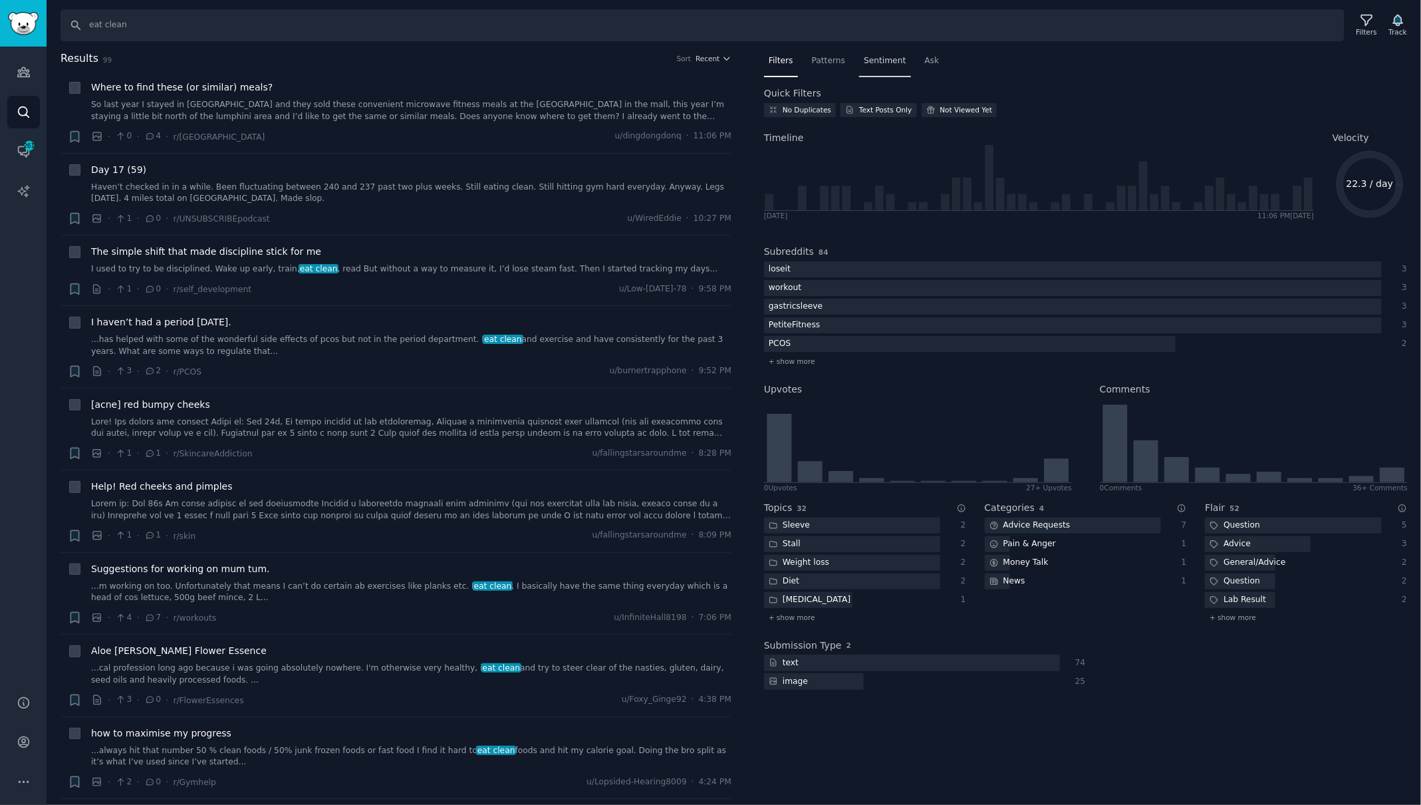
click at [875, 69] on div "Sentiment" at bounding box center [884, 64] width 51 height 27
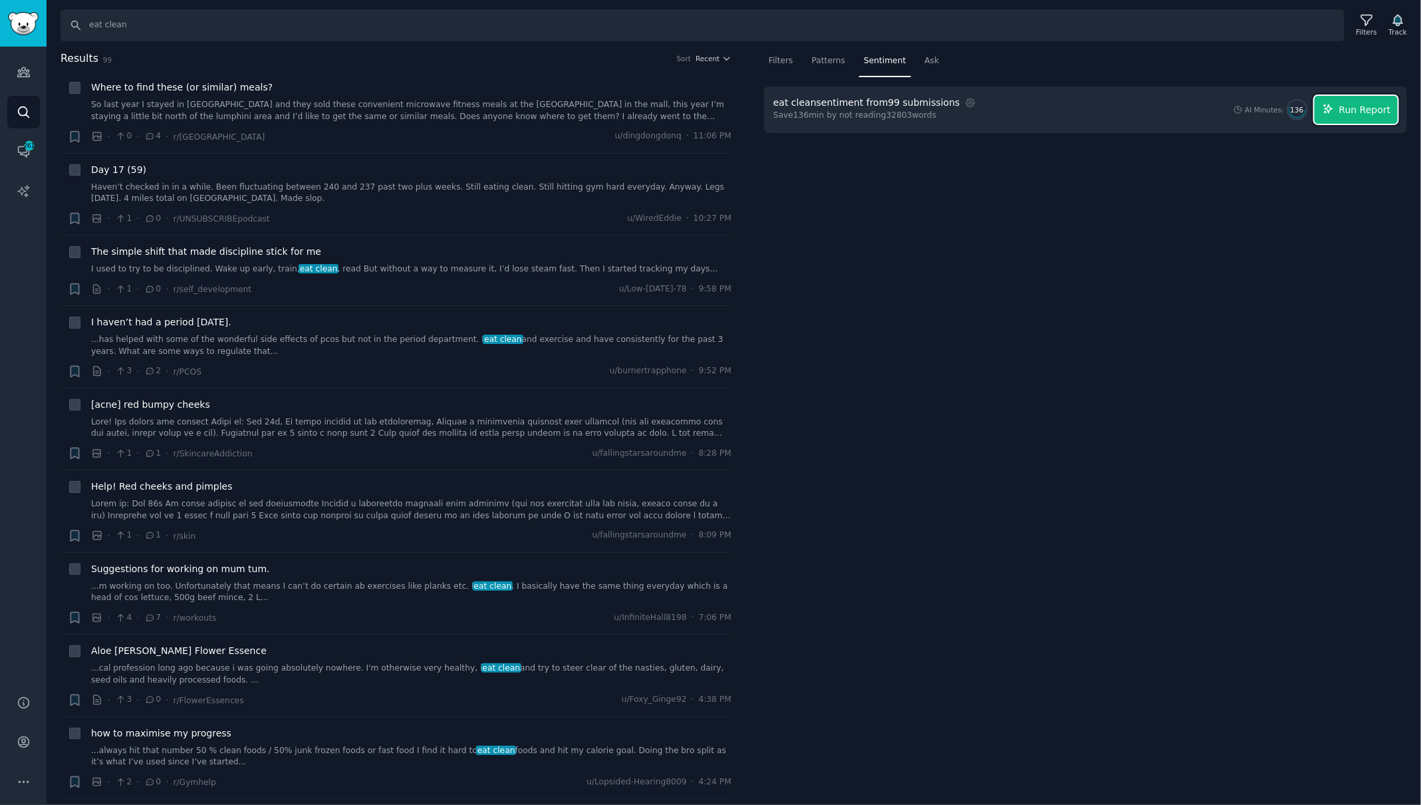
click at [1346, 116] on button "Run Report" at bounding box center [1356, 110] width 83 height 28
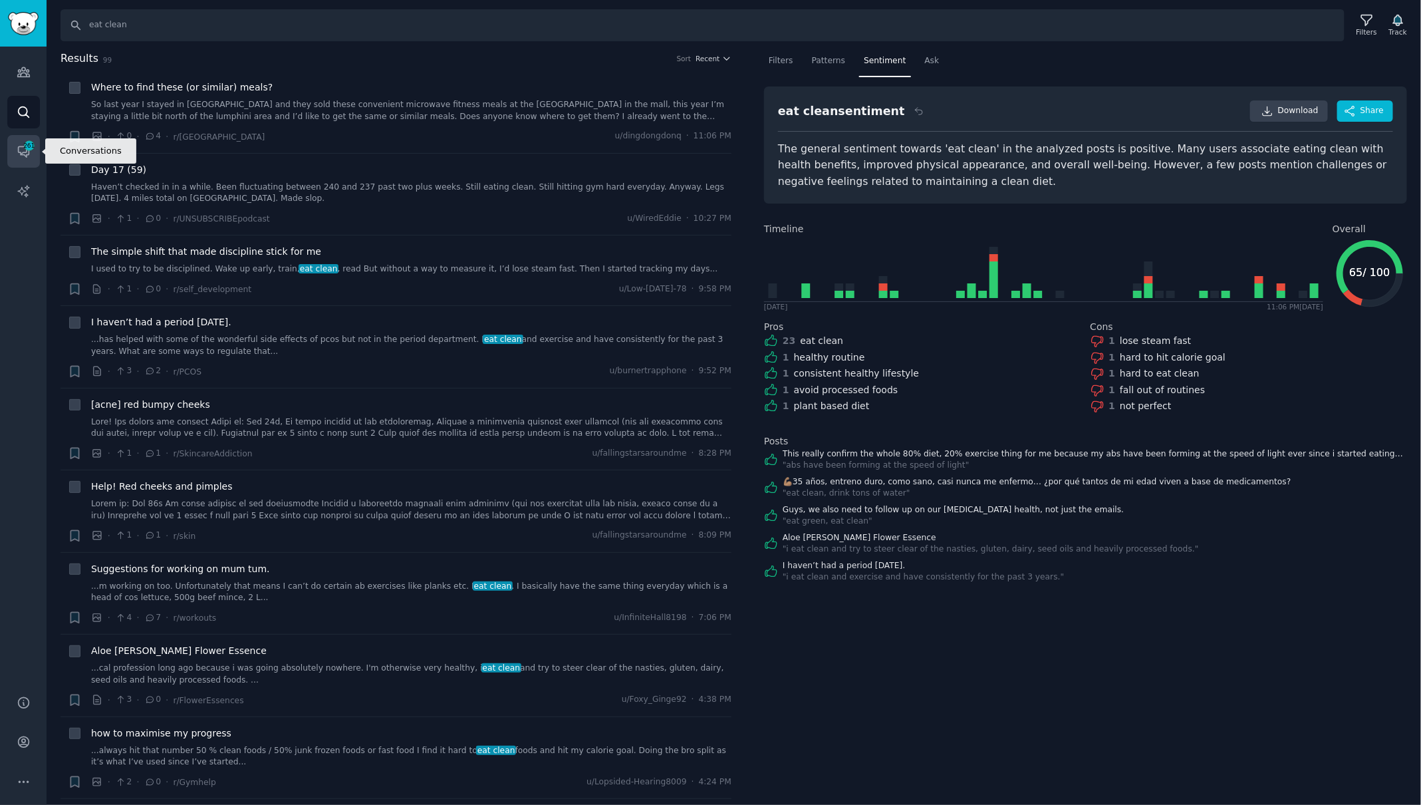
click at [18, 147] on icon "Sidebar" at bounding box center [23, 152] width 11 height 11
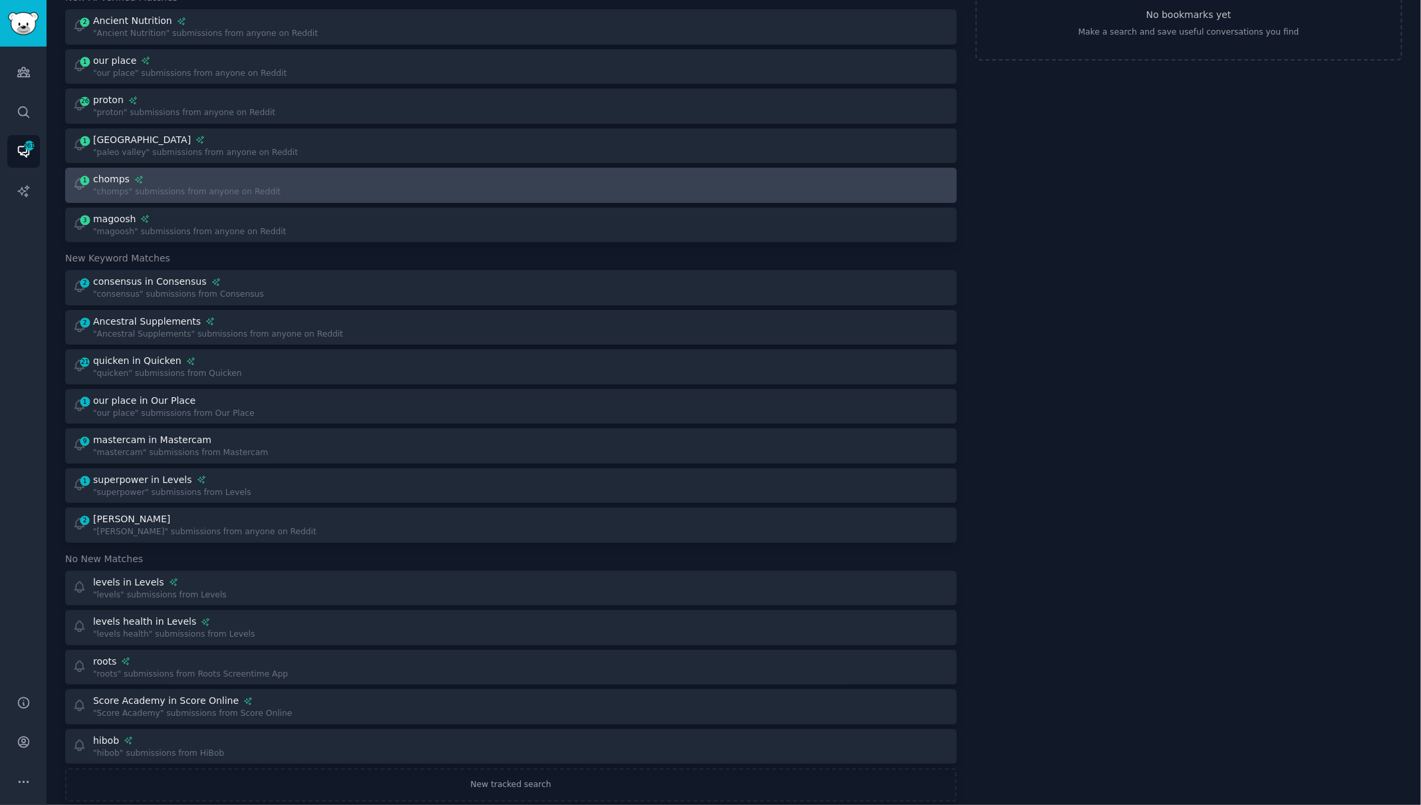
scroll to position [118, 0]
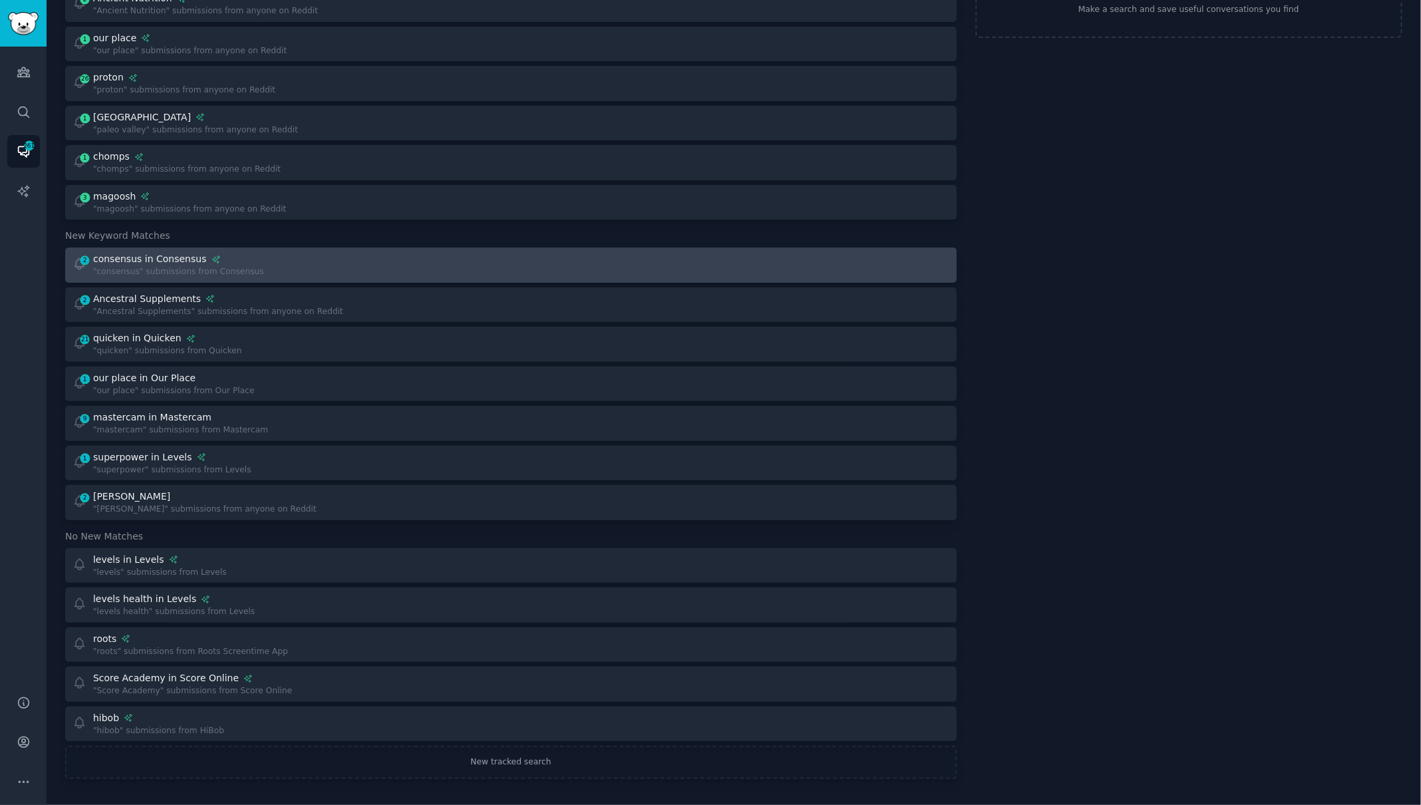
click at [367, 275] on div "2 consensus in Consensus "consensus" submissions from Consensus" at bounding box center [288, 265] width 430 height 26
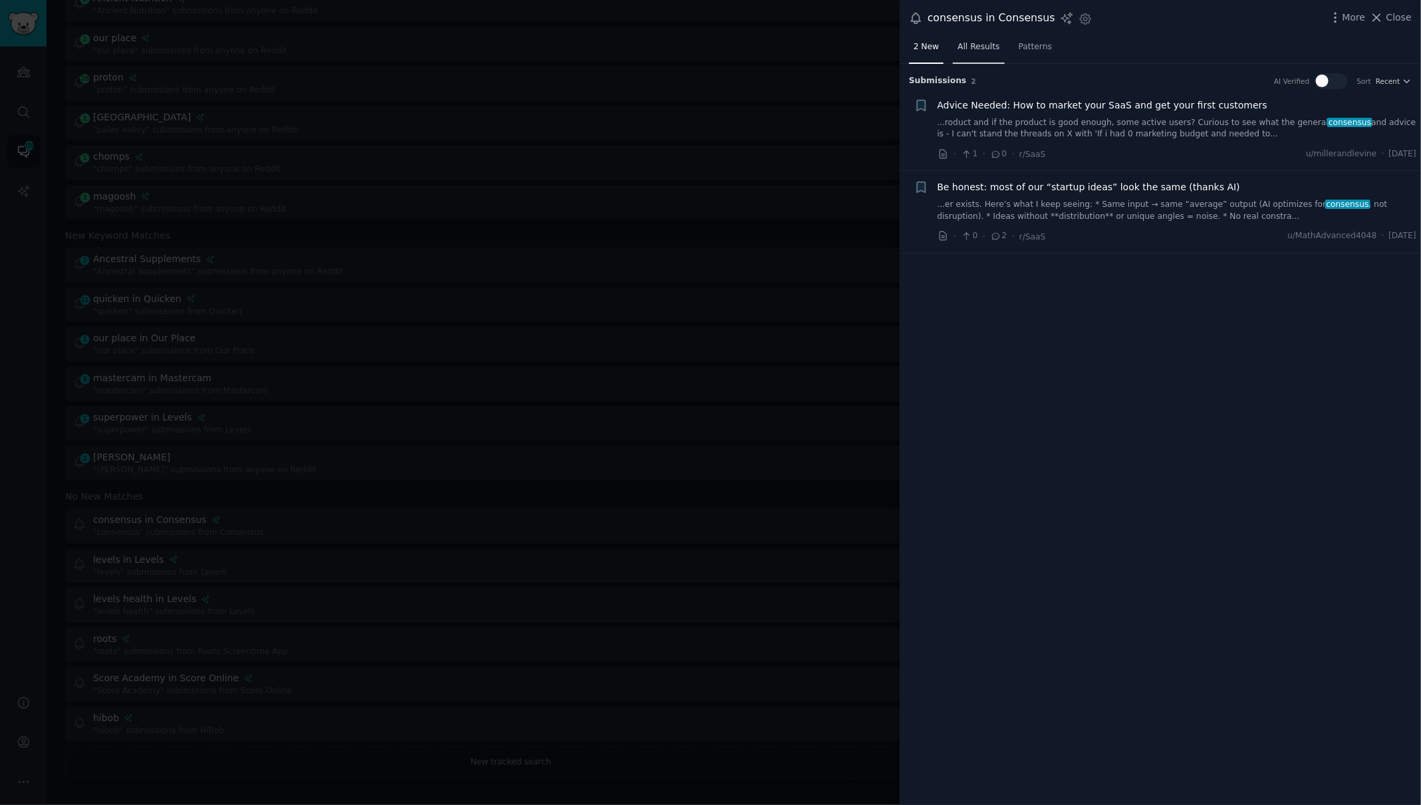
click at [980, 48] on span "All Results" at bounding box center [979, 47] width 42 height 12
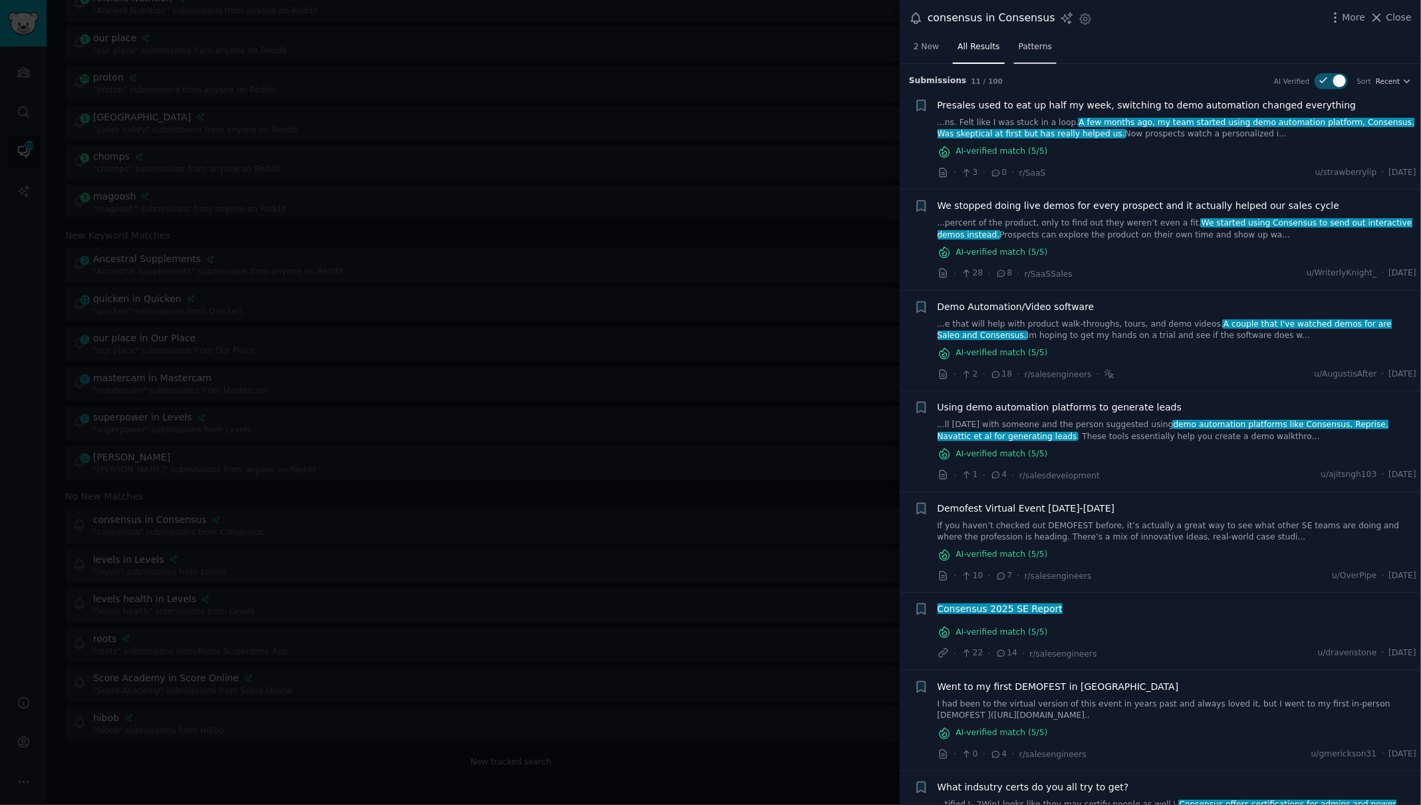
click at [1014, 56] on link "Patterns" at bounding box center [1035, 50] width 43 height 27
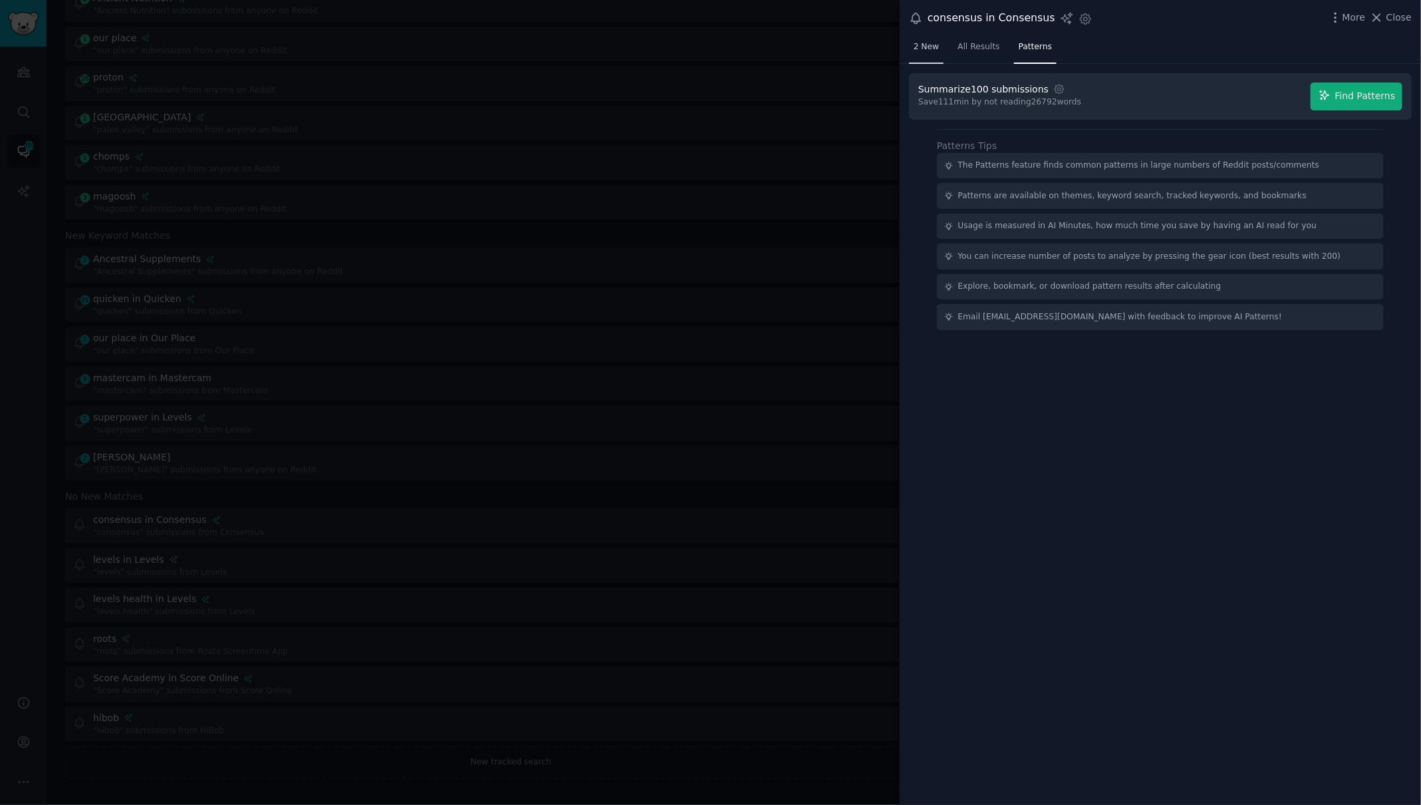
click at [941, 47] on link "2 New" at bounding box center [926, 50] width 35 height 27
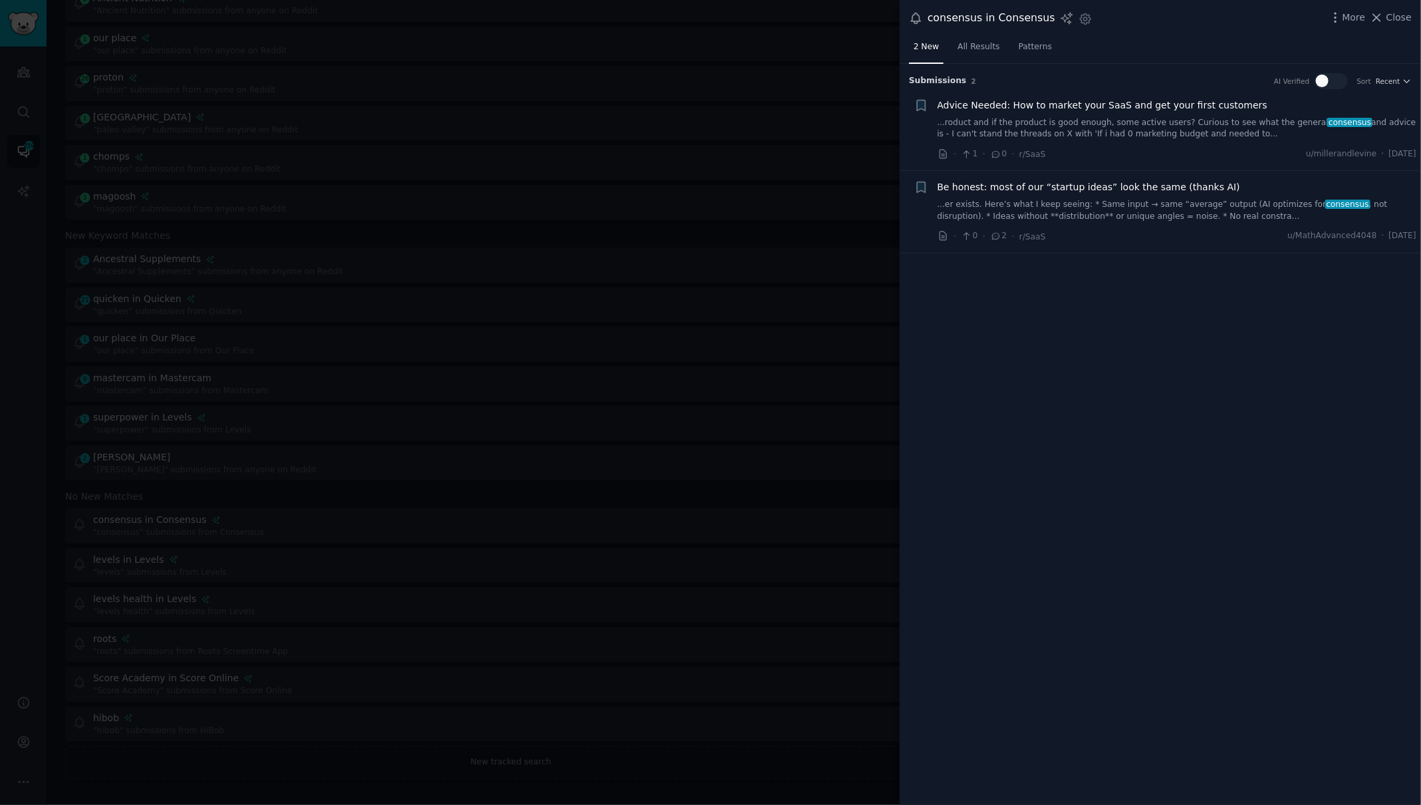
click at [661, 145] on div at bounding box center [710, 402] width 1421 height 805
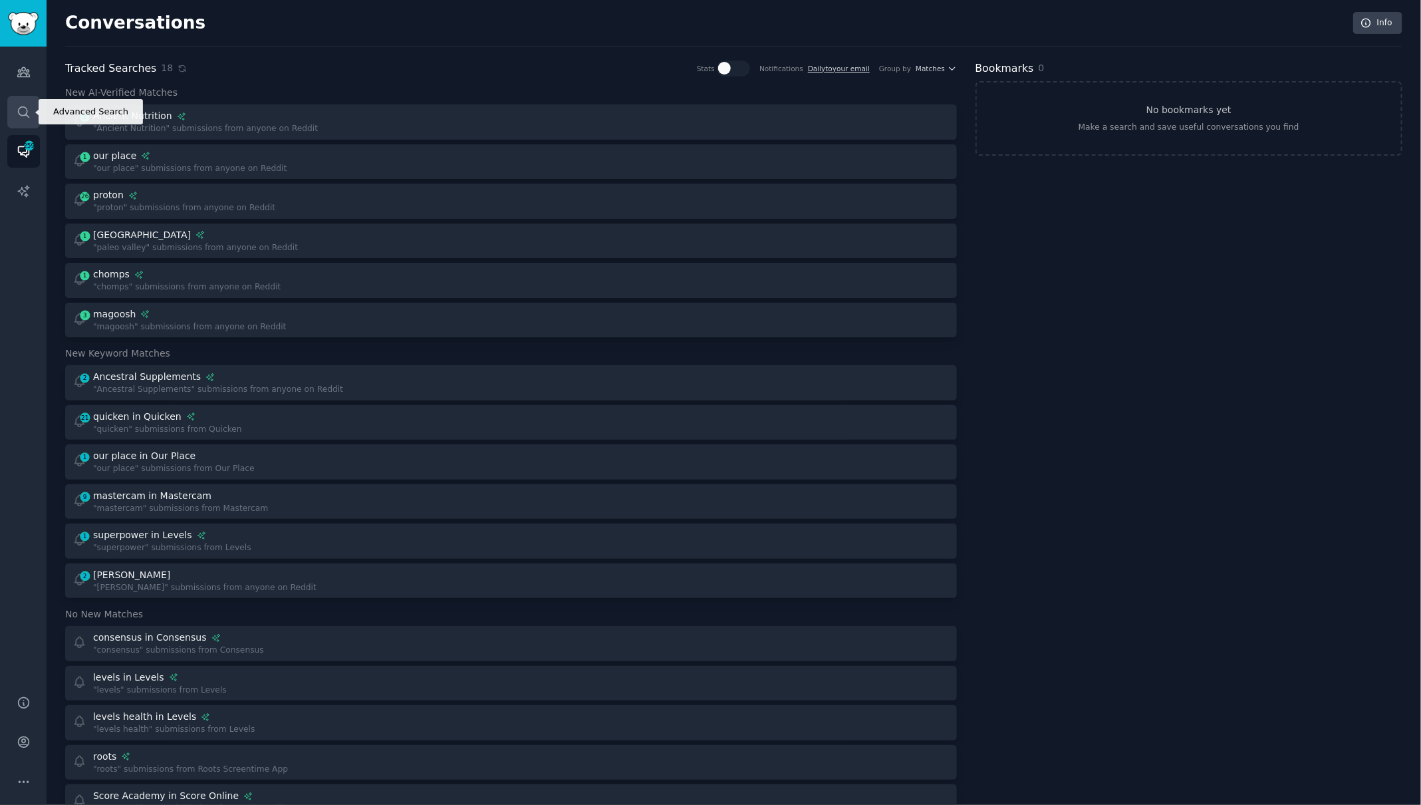
click at [21, 116] on icon "Sidebar" at bounding box center [24, 112] width 14 height 14
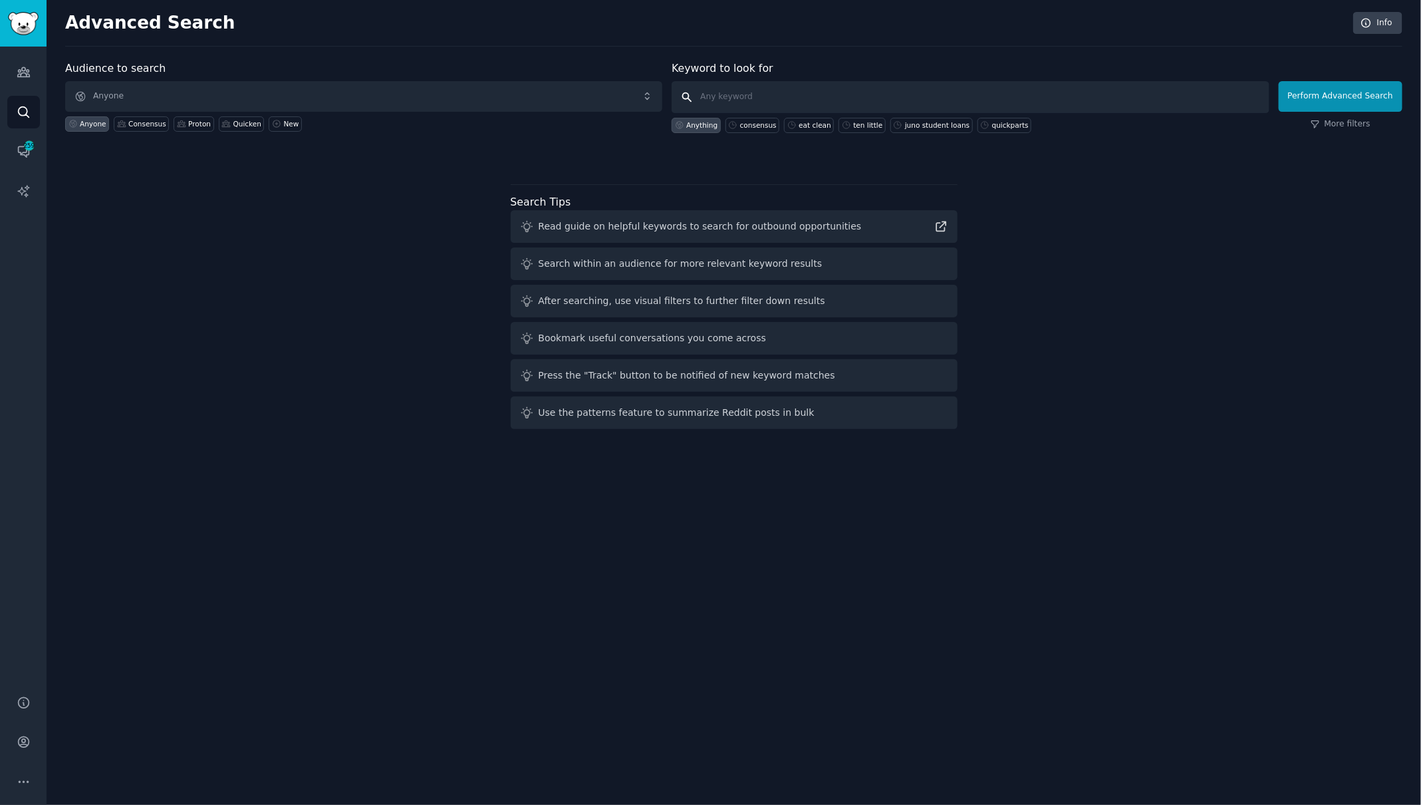
click at [772, 92] on input "text" at bounding box center [970, 97] width 597 height 32
type input "koha"
click button "Perform Advanced Search" at bounding box center [1341, 96] width 124 height 31
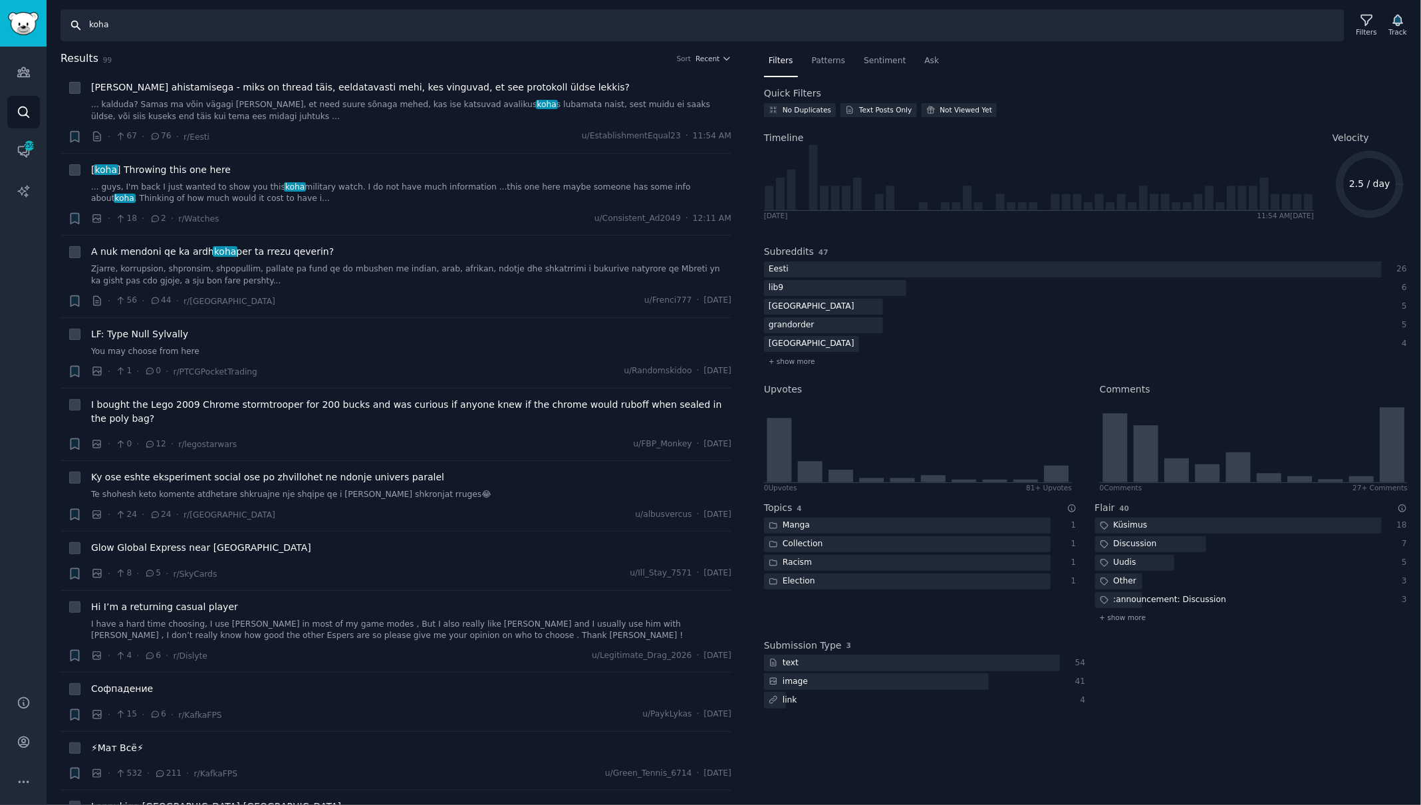
click at [136, 29] on input "koha" at bounding box center [703, 25] width 1284 height 32
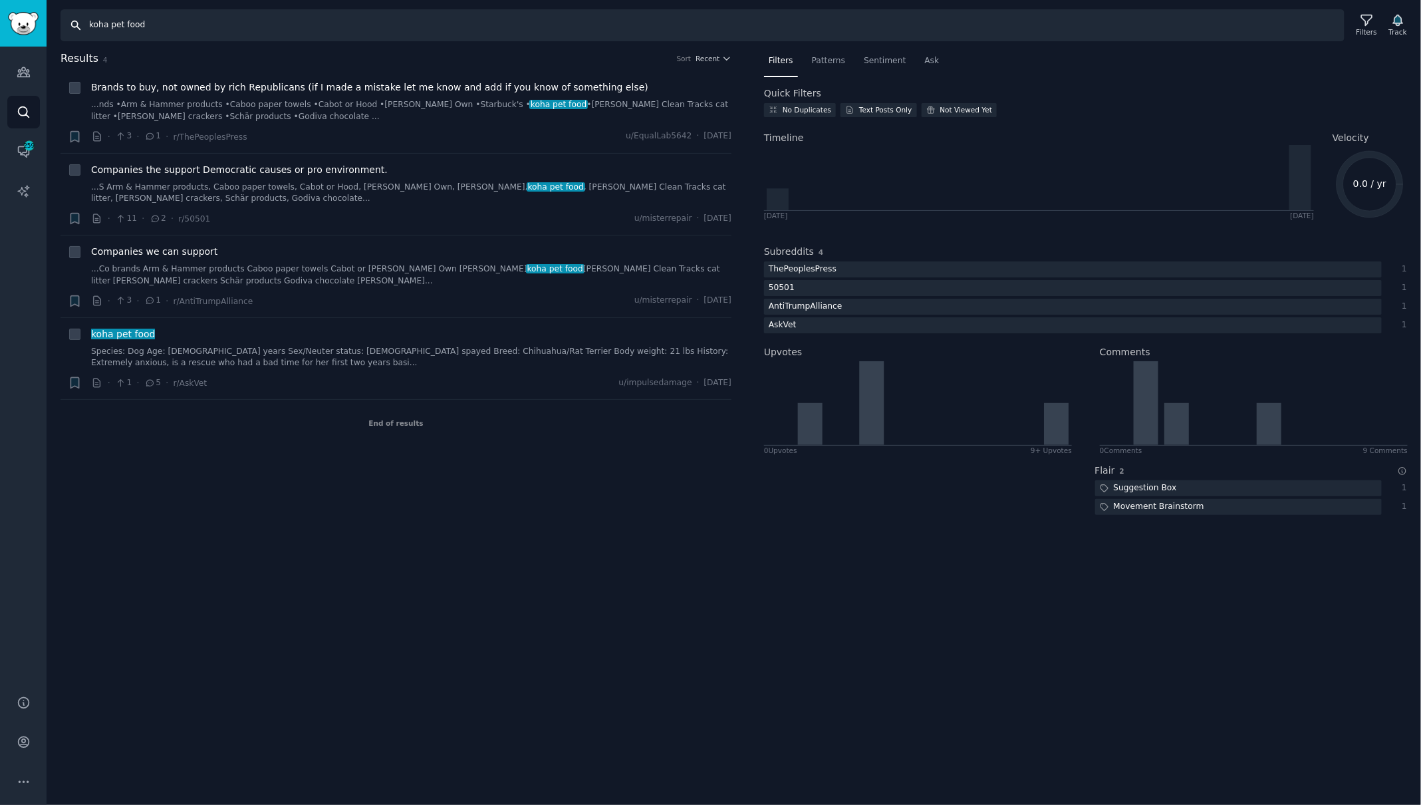
click at [118, 25] on input "koha pet food" at bounding box center [703, 25] width 1284 height 32
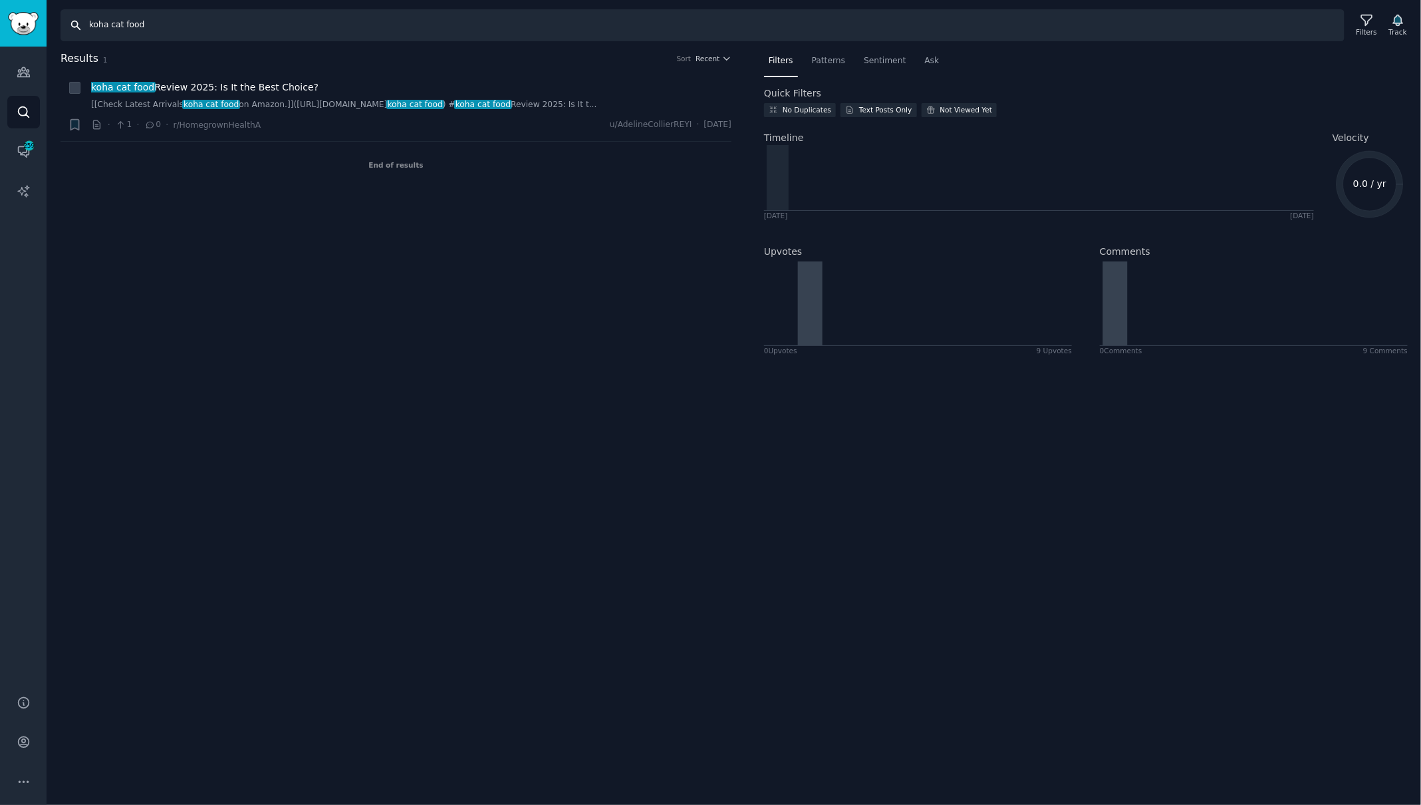
click at [116, 25] on input "koha cat food" at bounding box center [703, 25] width 1284 height 32
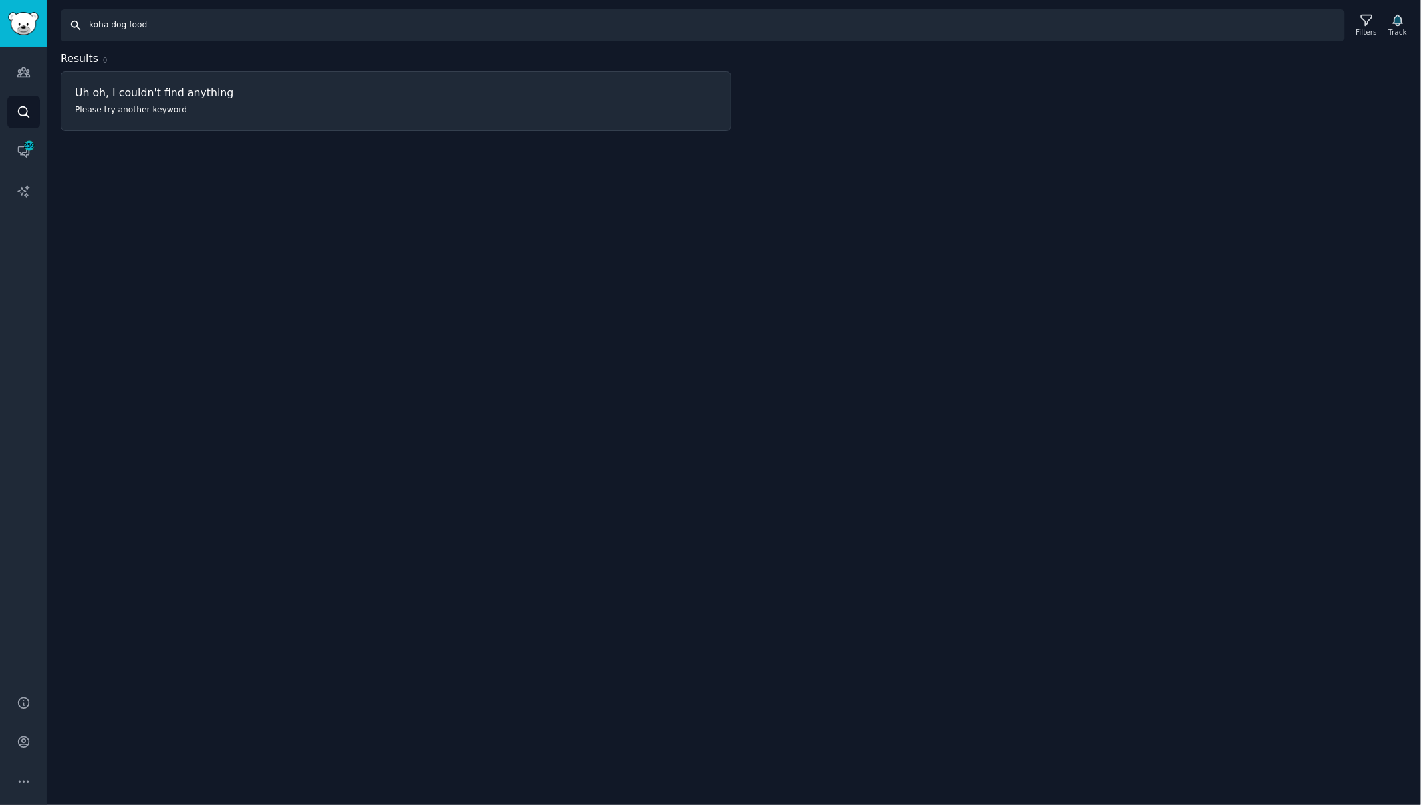
click at [114, 28] on input "koha dog food" at bounding box center [703, 25] width 1284 height 32
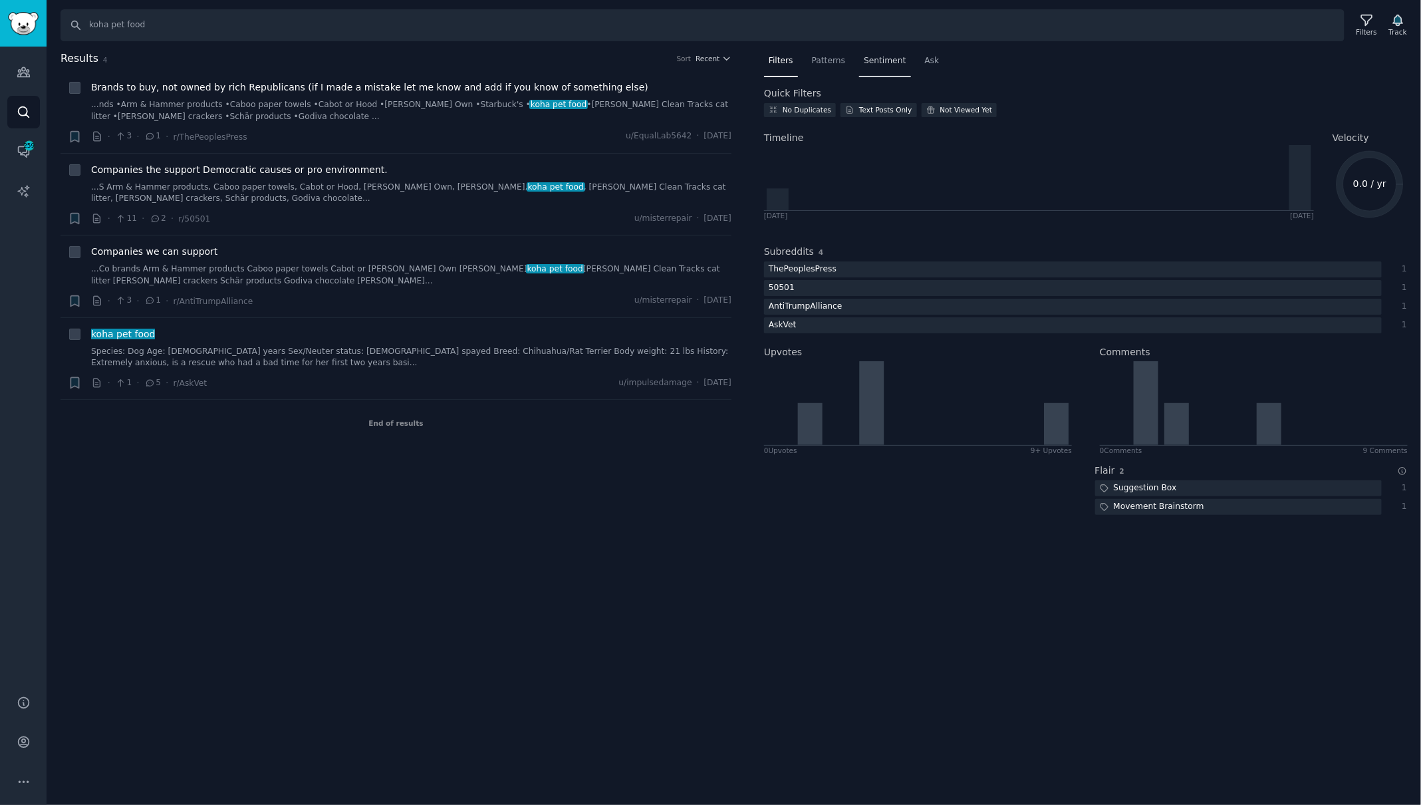
click at [879, 55] on span "Sentiment" at bounding box center [885, 61] width 42 height 12
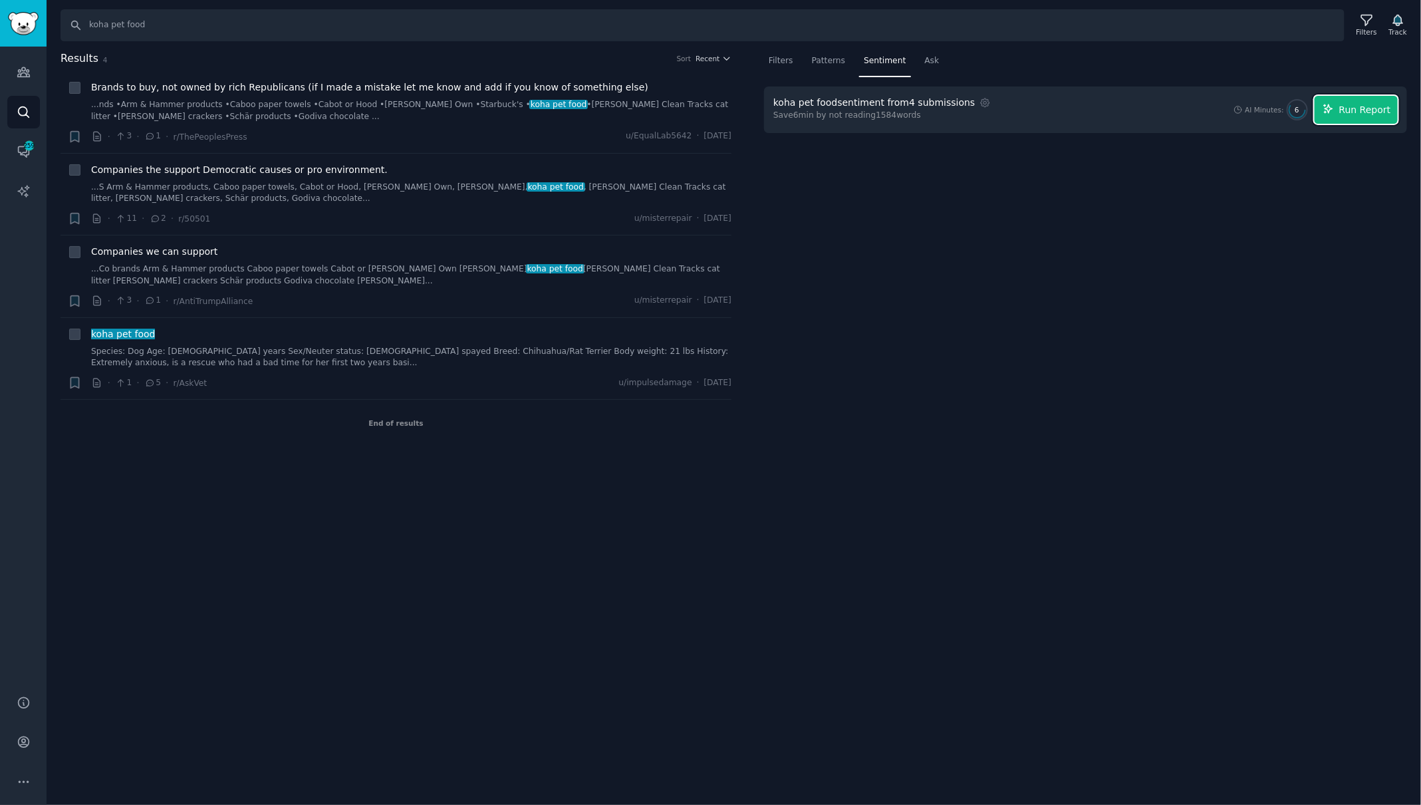
click at [1370, 109] on span "Run Report" at bounding box center [1366, 110] width 52 height 14
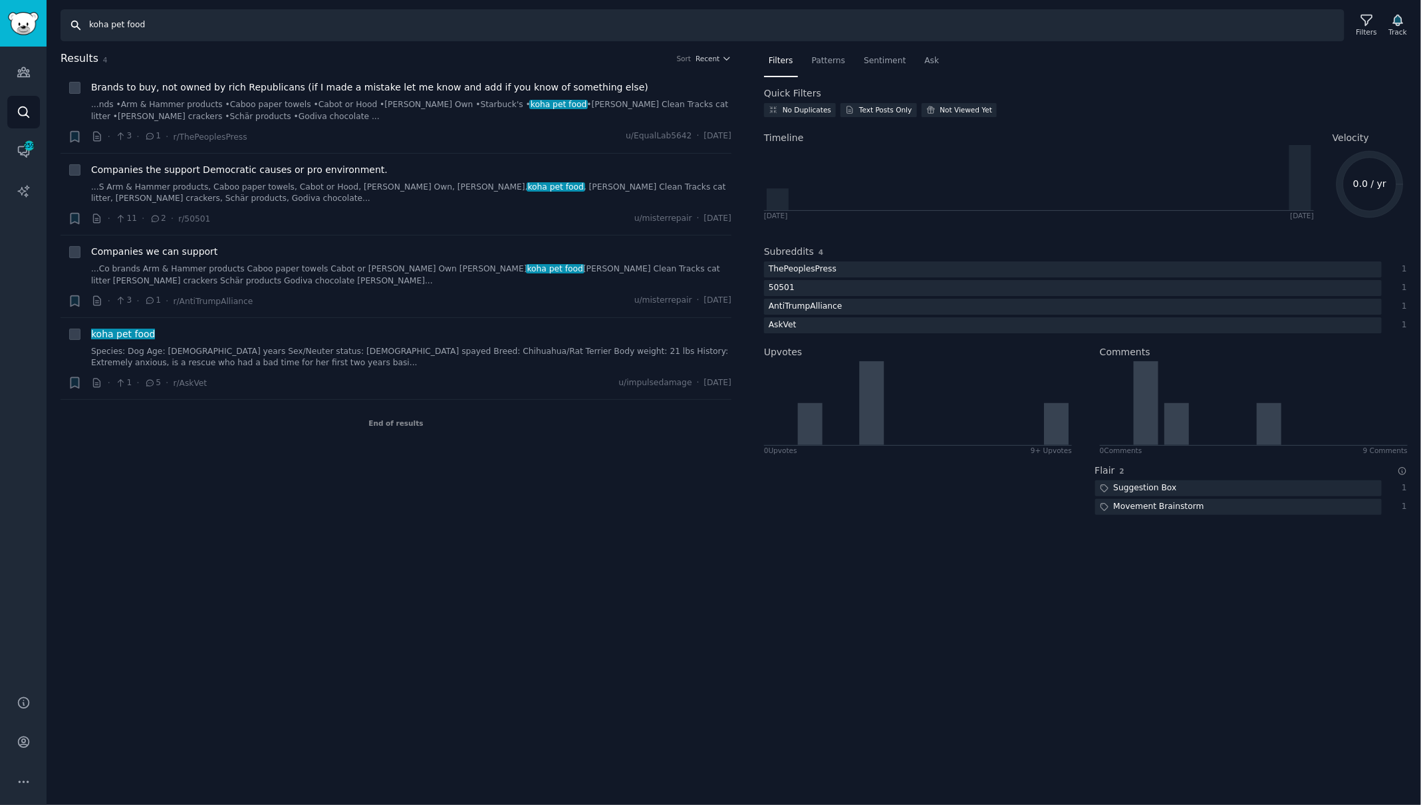
click at [108, 22] on input "koha pet food" at bounding box center [703, 25] width 1284 height 32
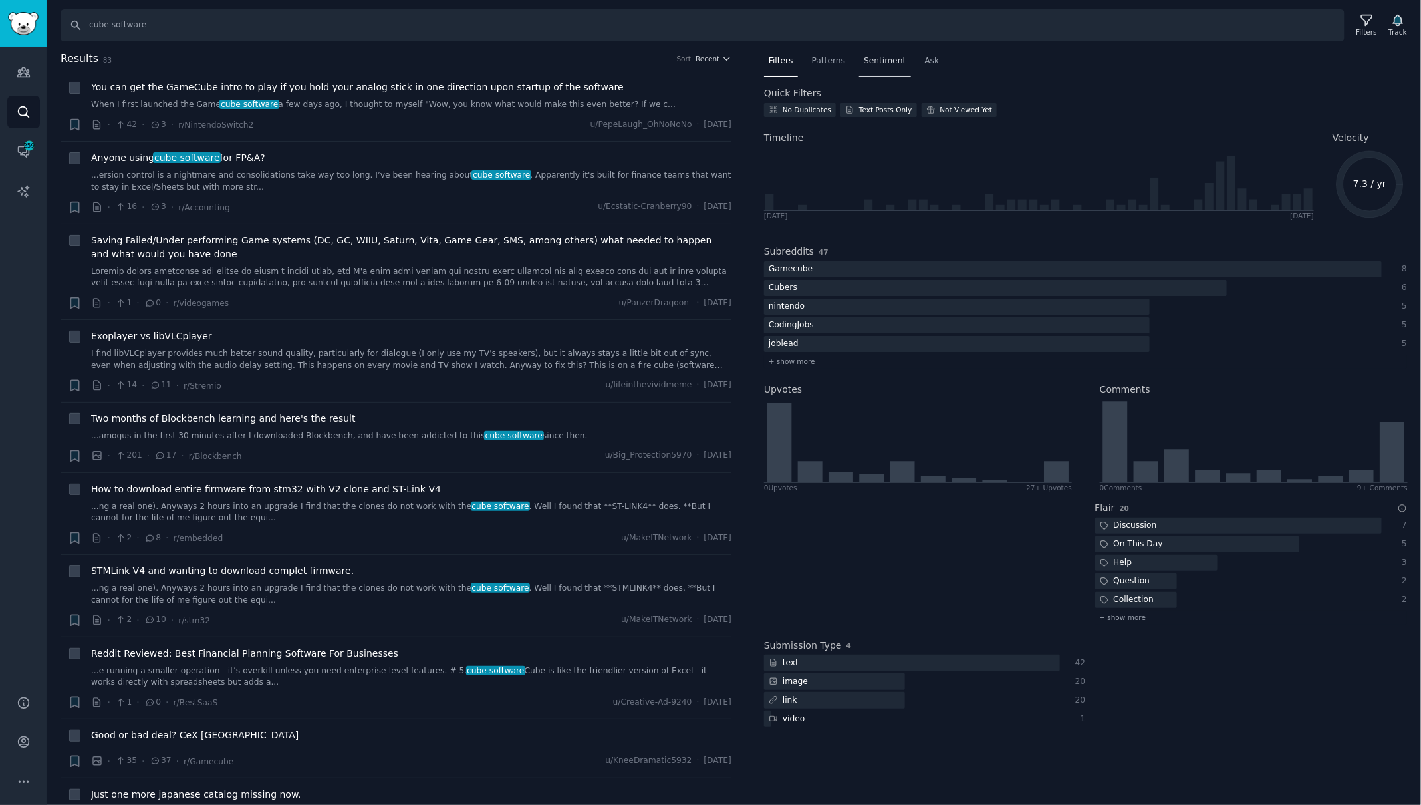
click at [889, 65] on span "Sentiment" at bounding box center [885, 61] width 42 height 12
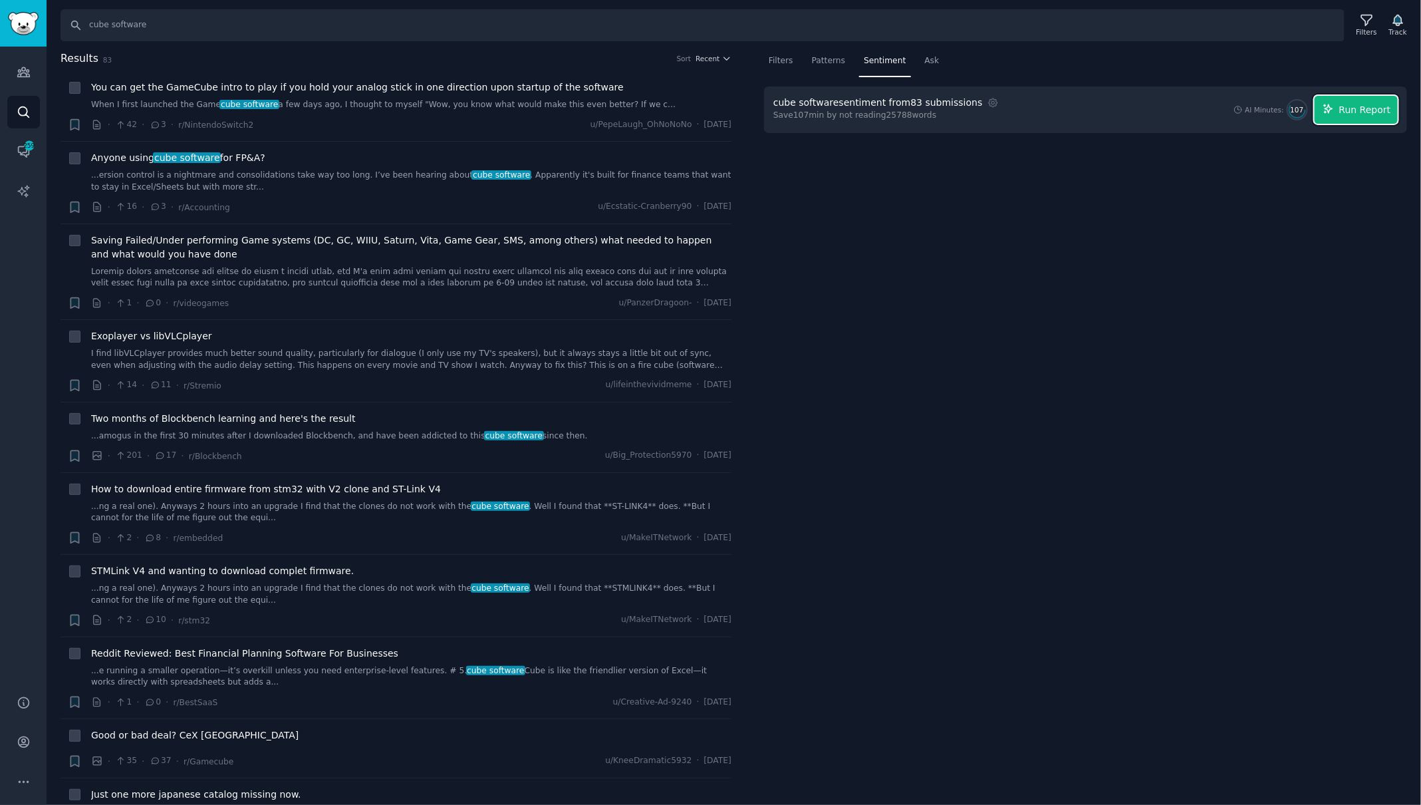
click at [1345, 103] on span "Run Report" at bounding box center [1366, 110] width 52 height 14
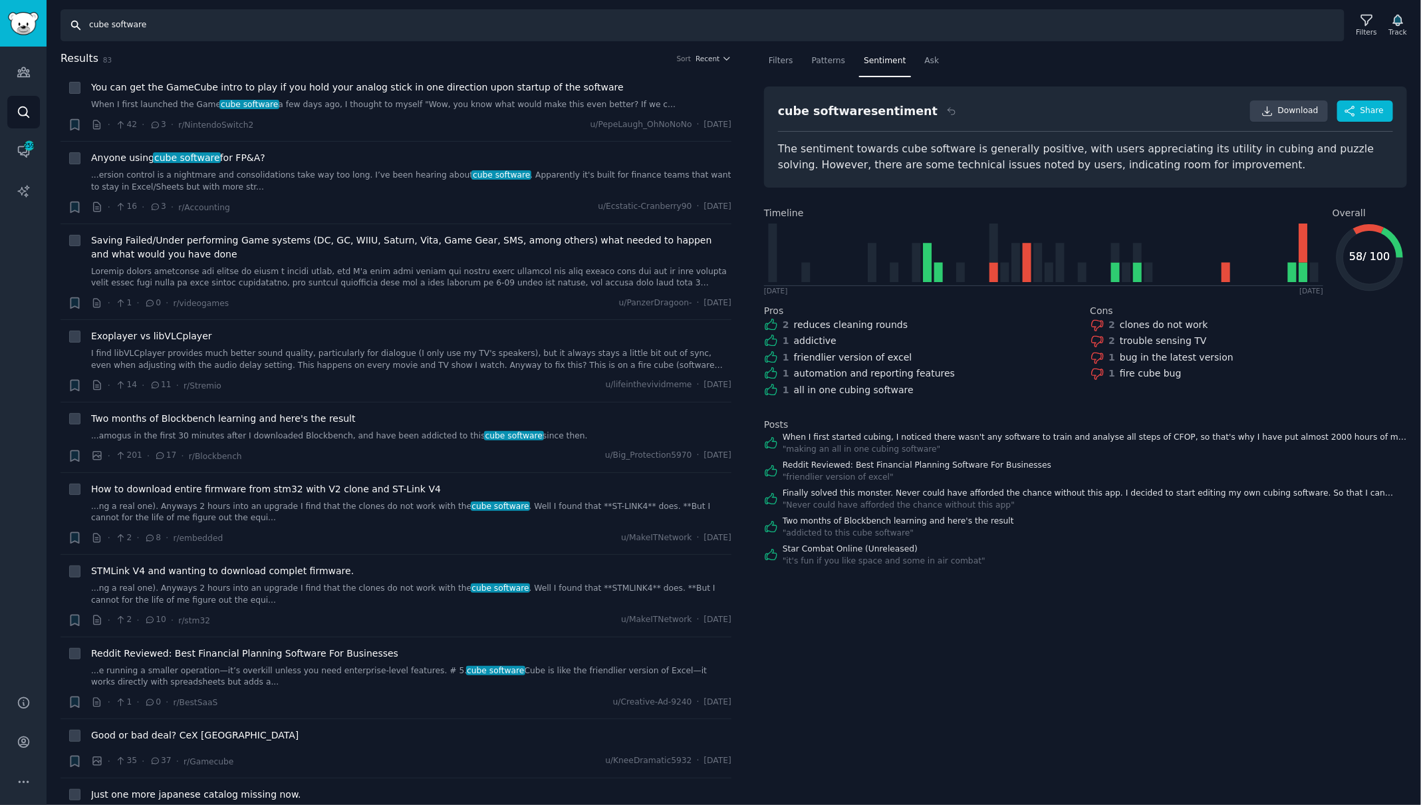
click at [110, 27] on input "cube software" at bounding box center [703, 25] width 1284 height 32
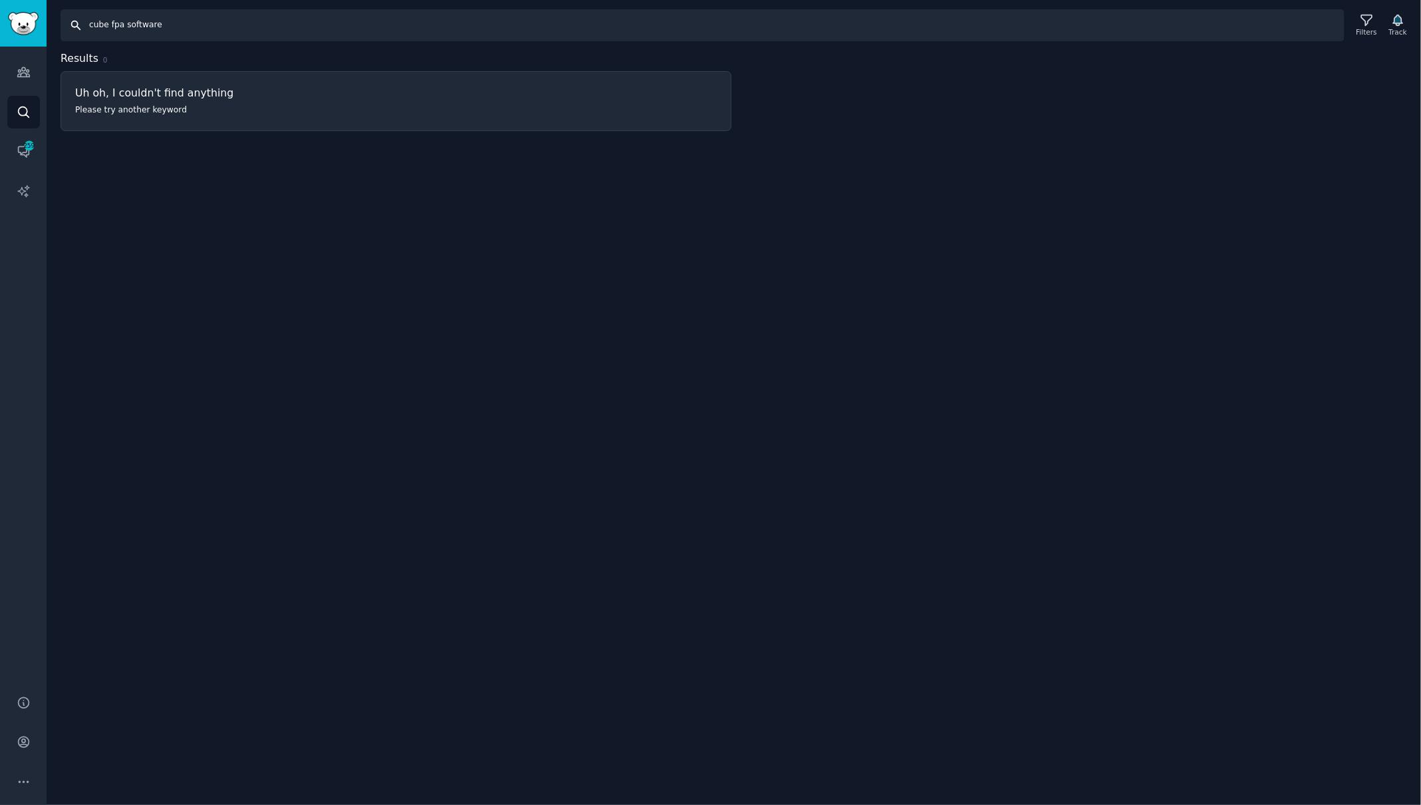
click at [144, 28] on input "cube fpa software" at bounding box center [703, 25] width 1284 height 32
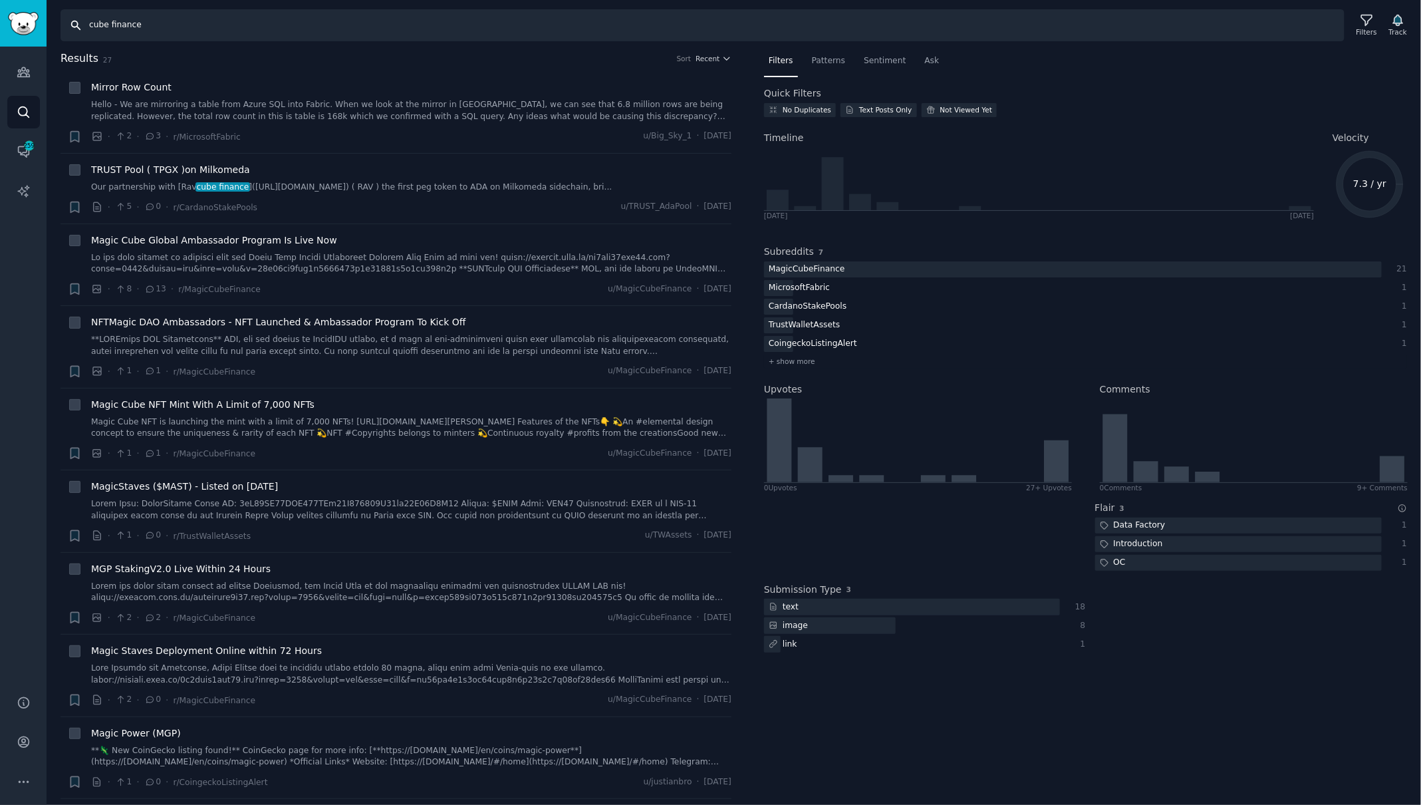
click at [209, 19] on input "cube finance" at bounding box center [703, 25] width 1284 height 32
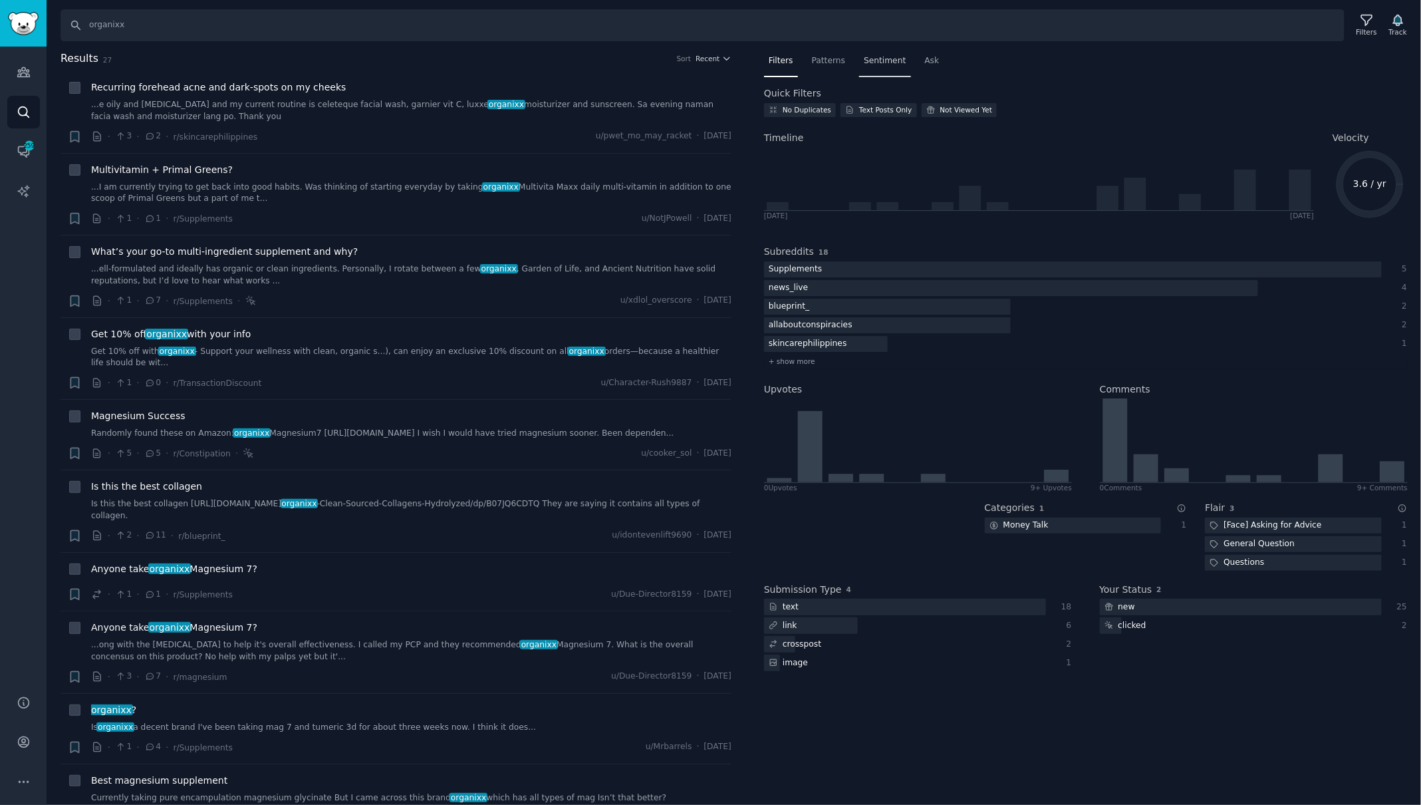
click at [886, 64] on span "Sentiment" at bounding box center [885, 61] width 42 height 12
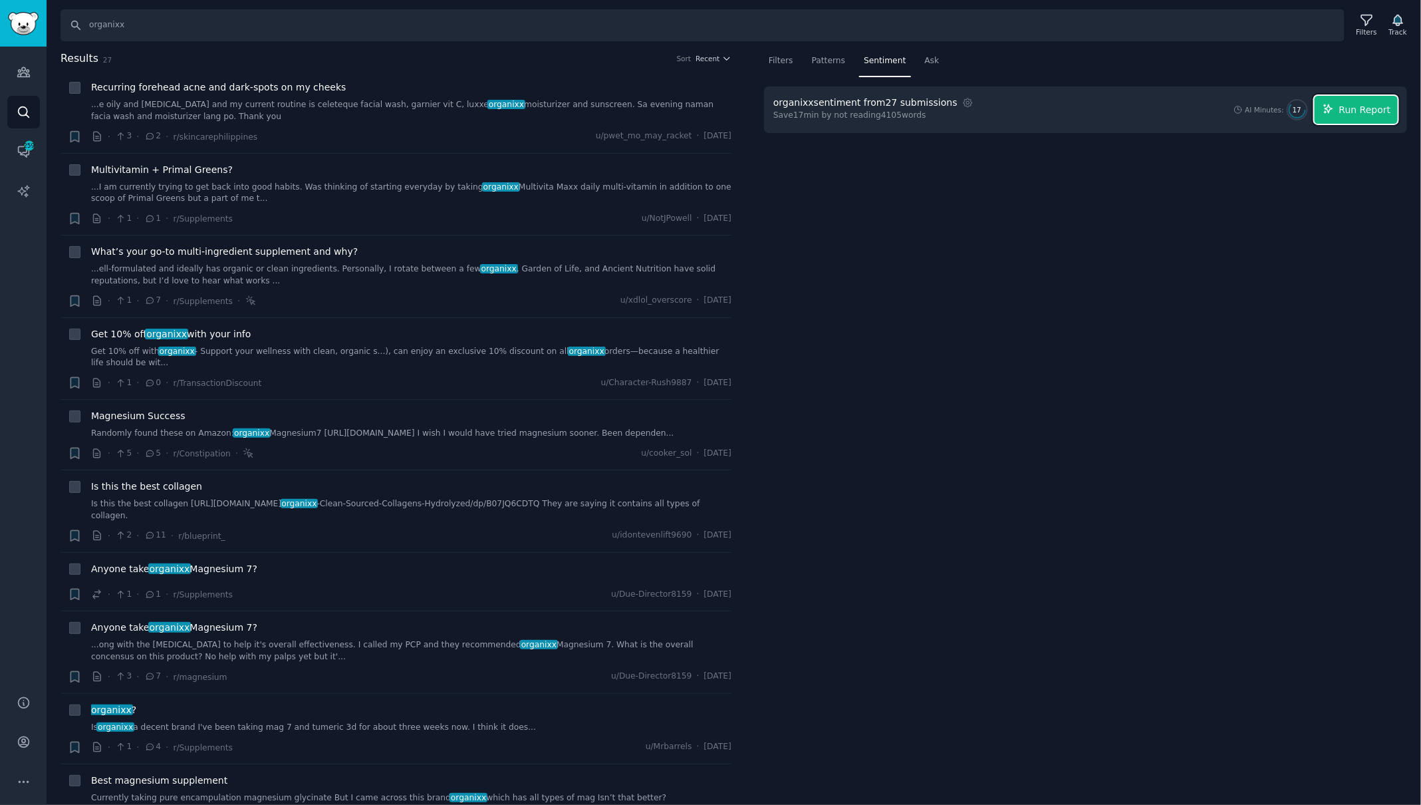
click at [1349, 112] on span "Run Report" at bounding box center [1366, 110] width 52 height 14
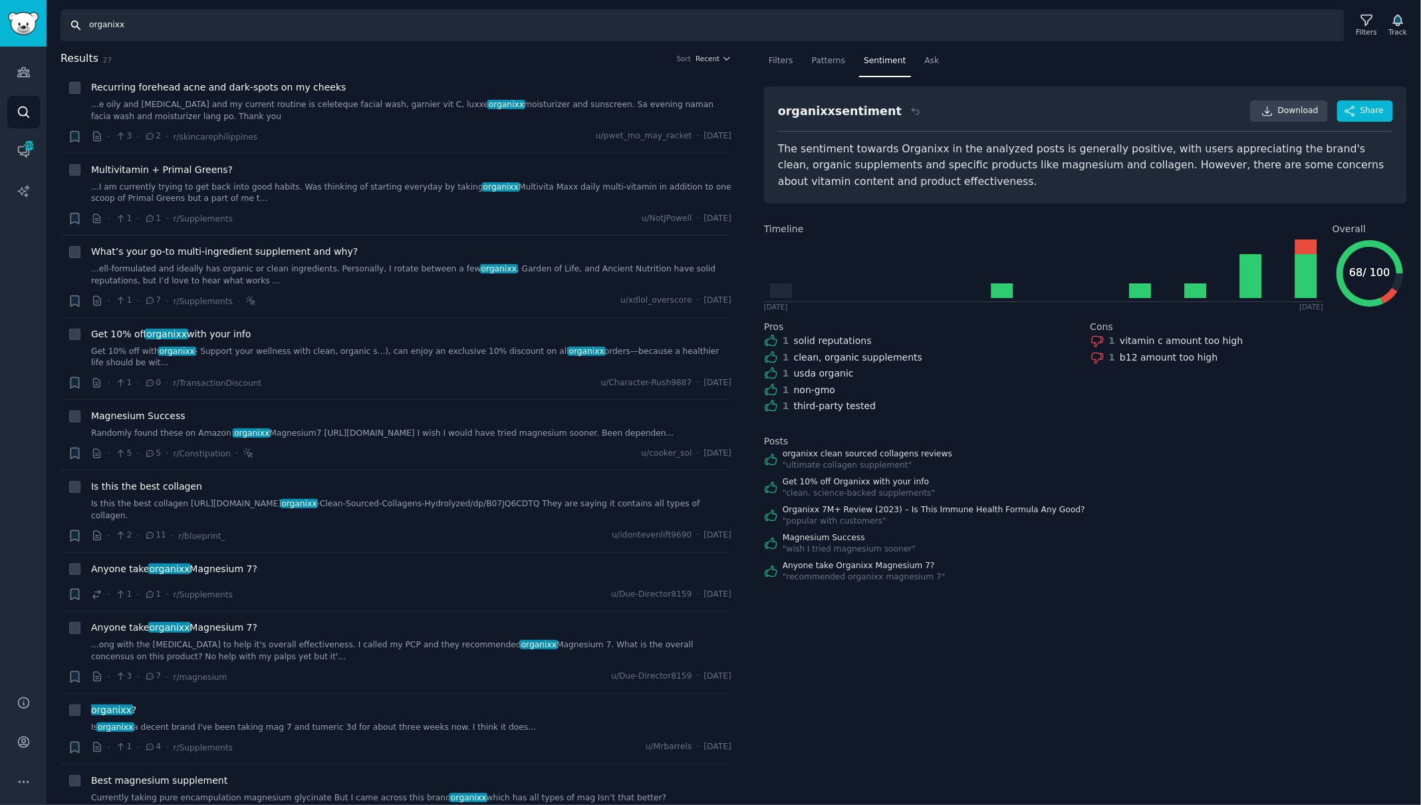
click at [90, 32] on input "organixx" at bounding box center [703, 25] width 1284 height 32
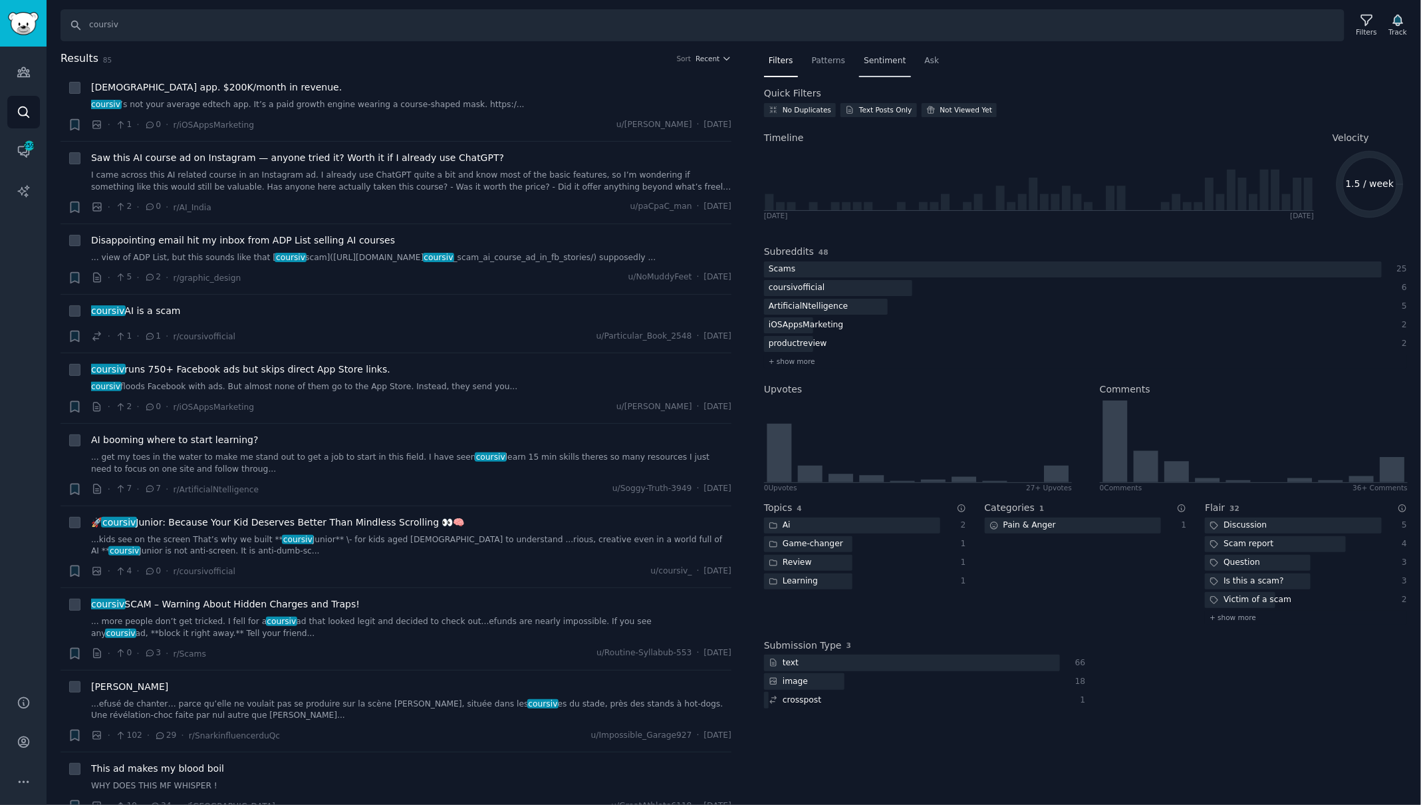
click at [879, 69] on div "Sentiment" at bounding box center [884, 64] width 51 height 27
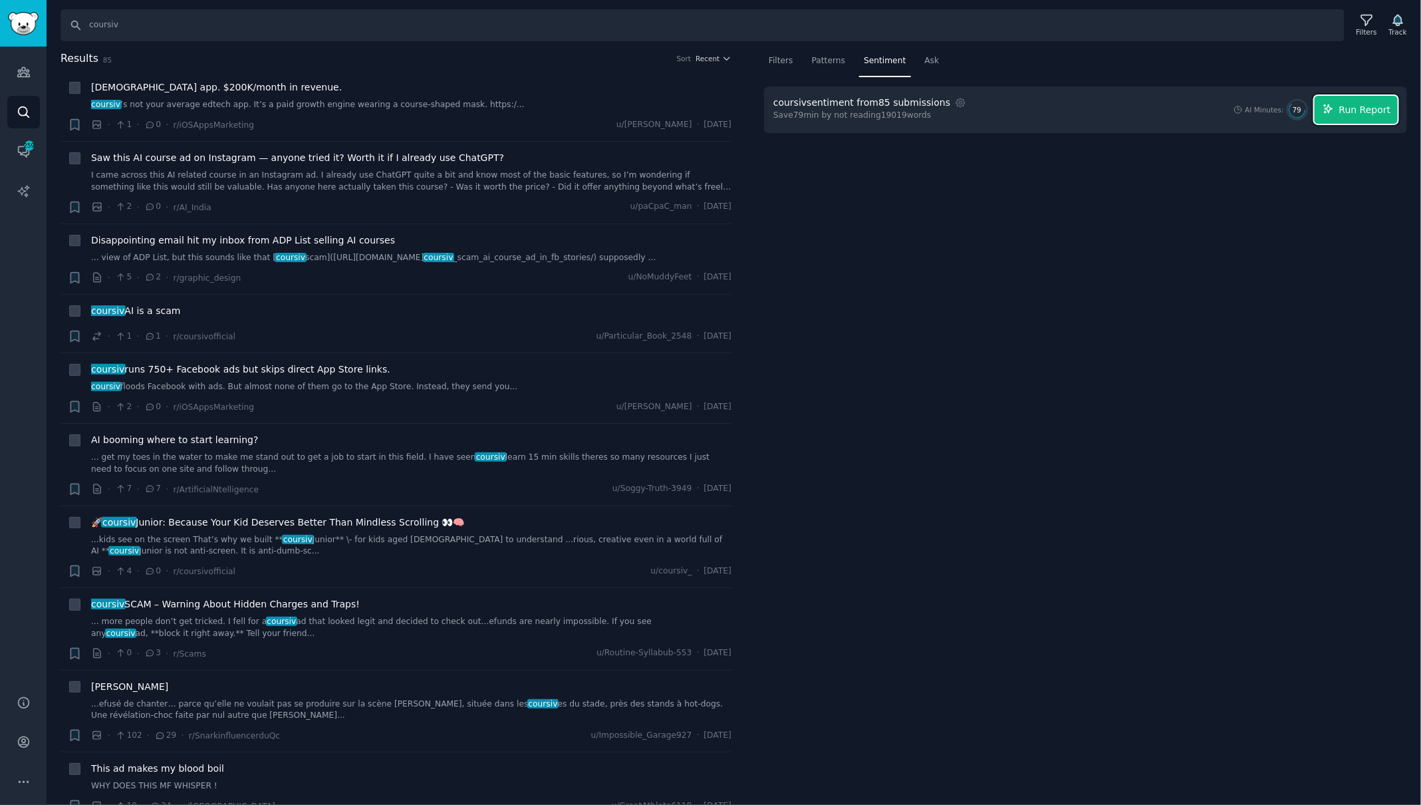
click at [1349, 117] on button "Run Report" at bounding box center [1356, 110] width 83 height 28
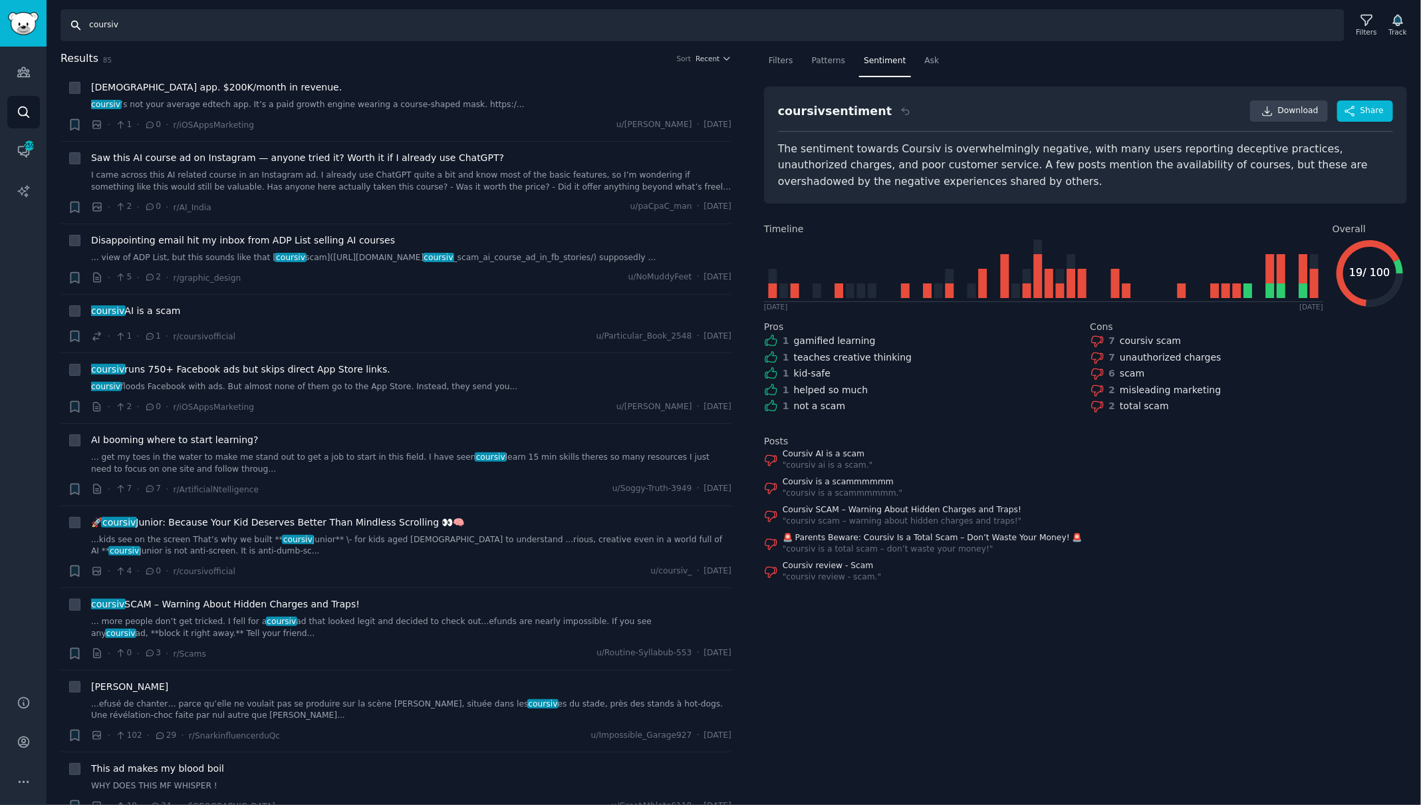
click at [158, 22] on input "coursiv" at bounding box center [703, 25] width 1284 height 32
type input "parlant"
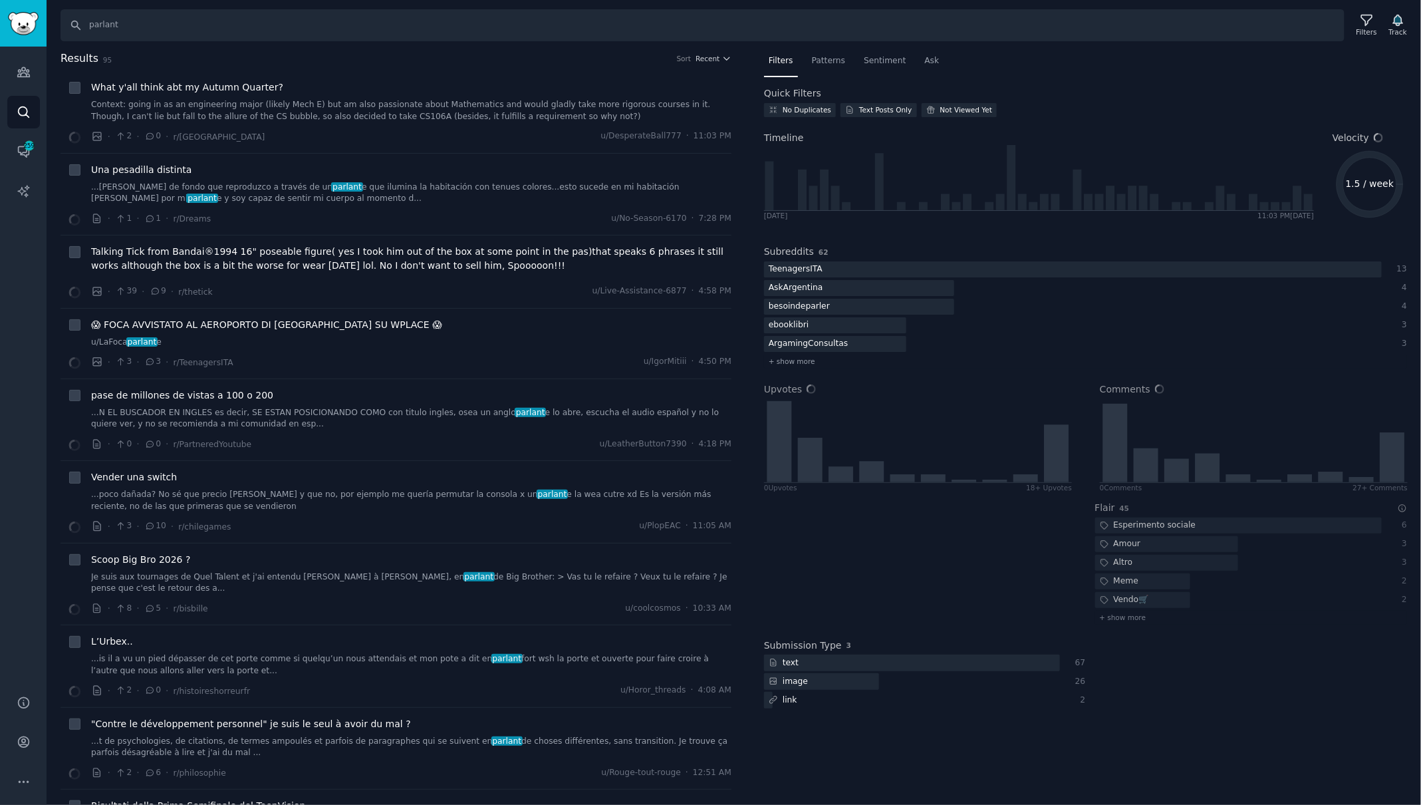
click at [887, 57] on span "Sentiment" at bounding box center [885, 61] width 42 height 12
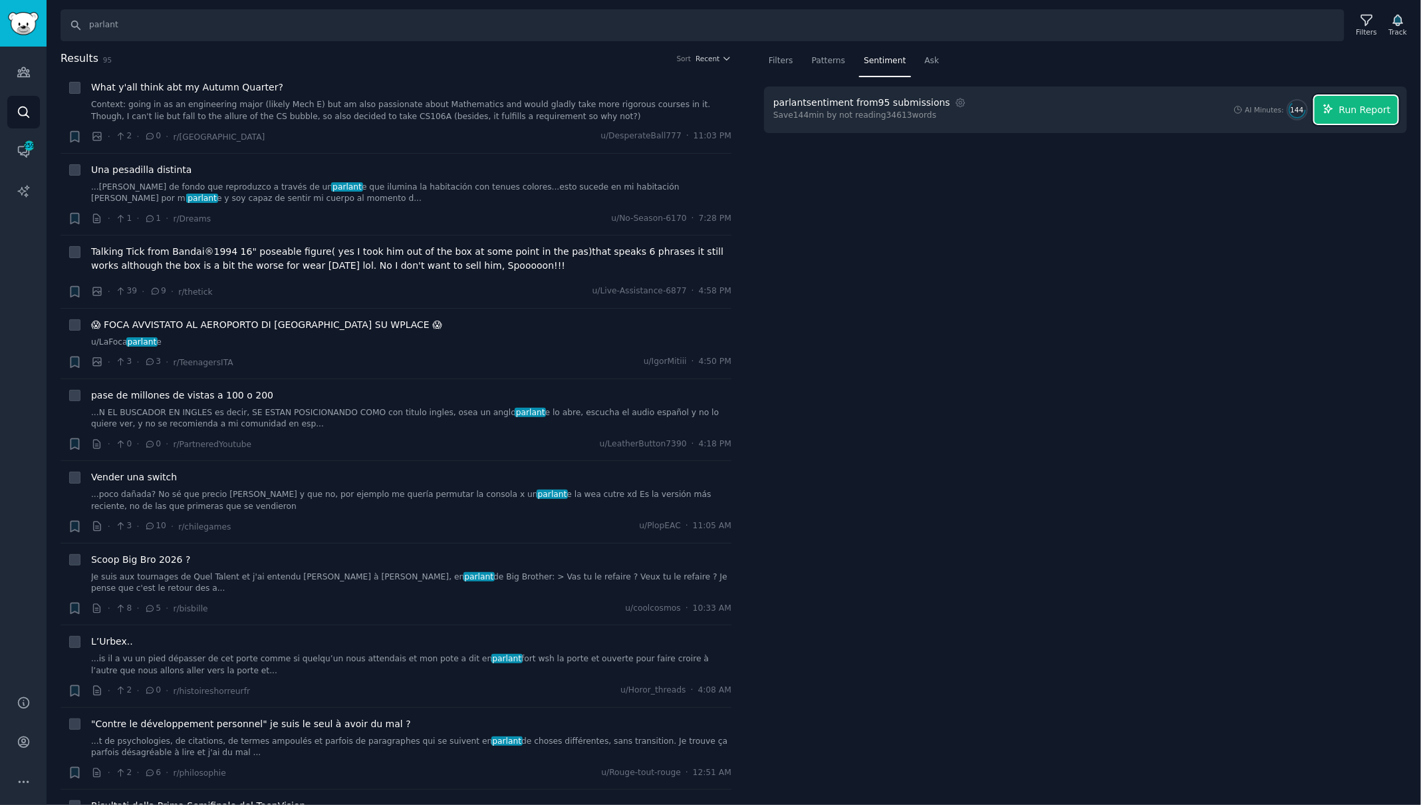
click at [1362, 103] on span "Run Report" at bounding box center [1366, 110] width 52 height 14
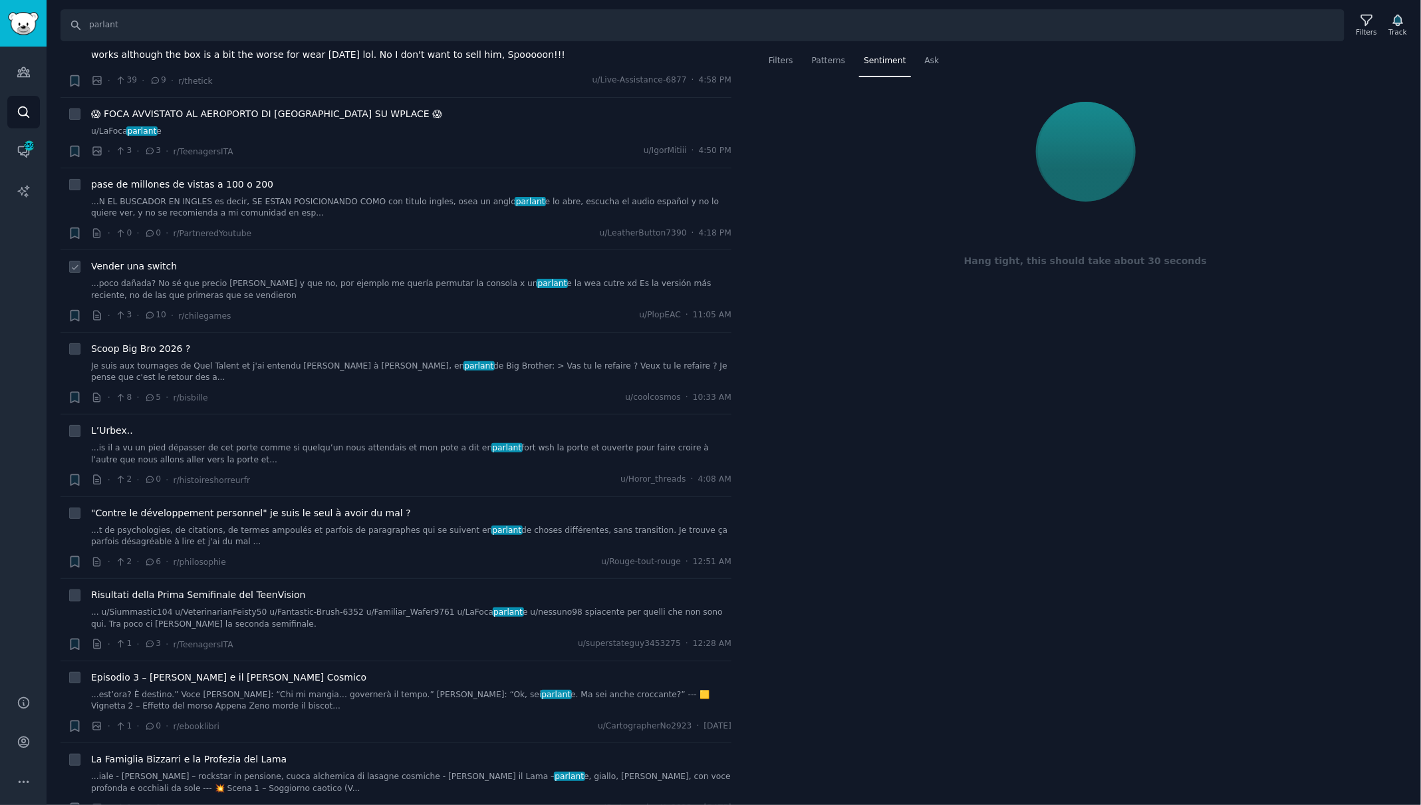
scroll to position [214, 0]
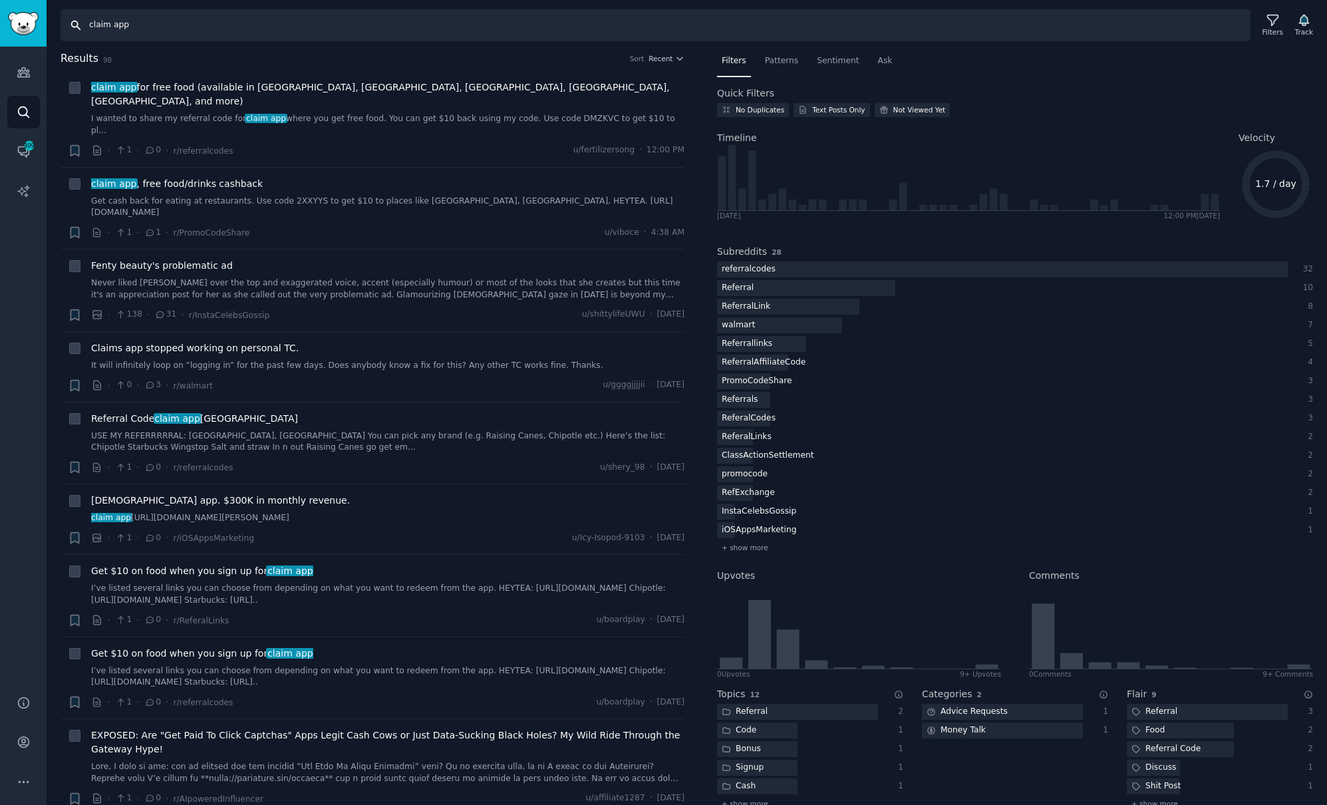
click at [200, 23] on input "claim app" at bounding box center [656, 25] width 1190 height 32
type input "hibob"
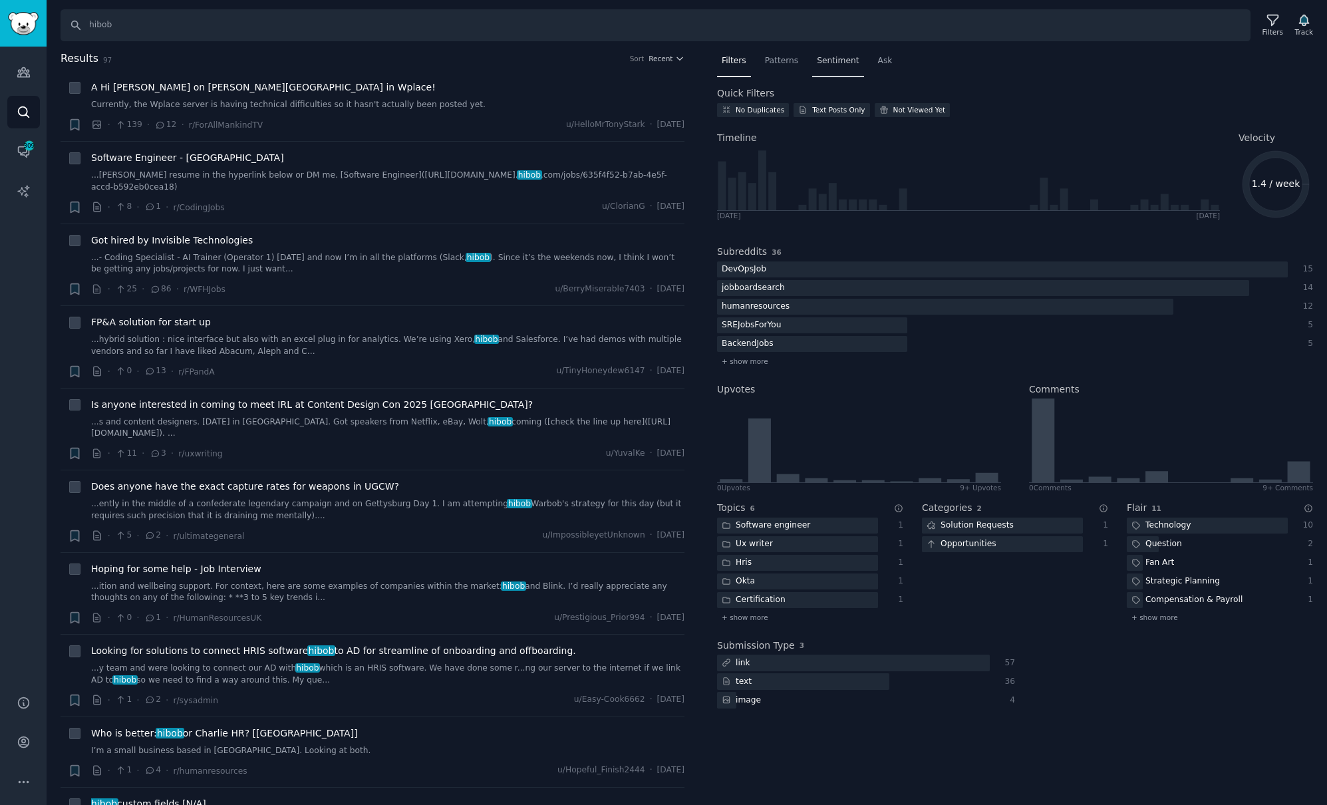
click at [826, 64] on span "Sentiment" at bounding box center [838, 61] width 42 height 12
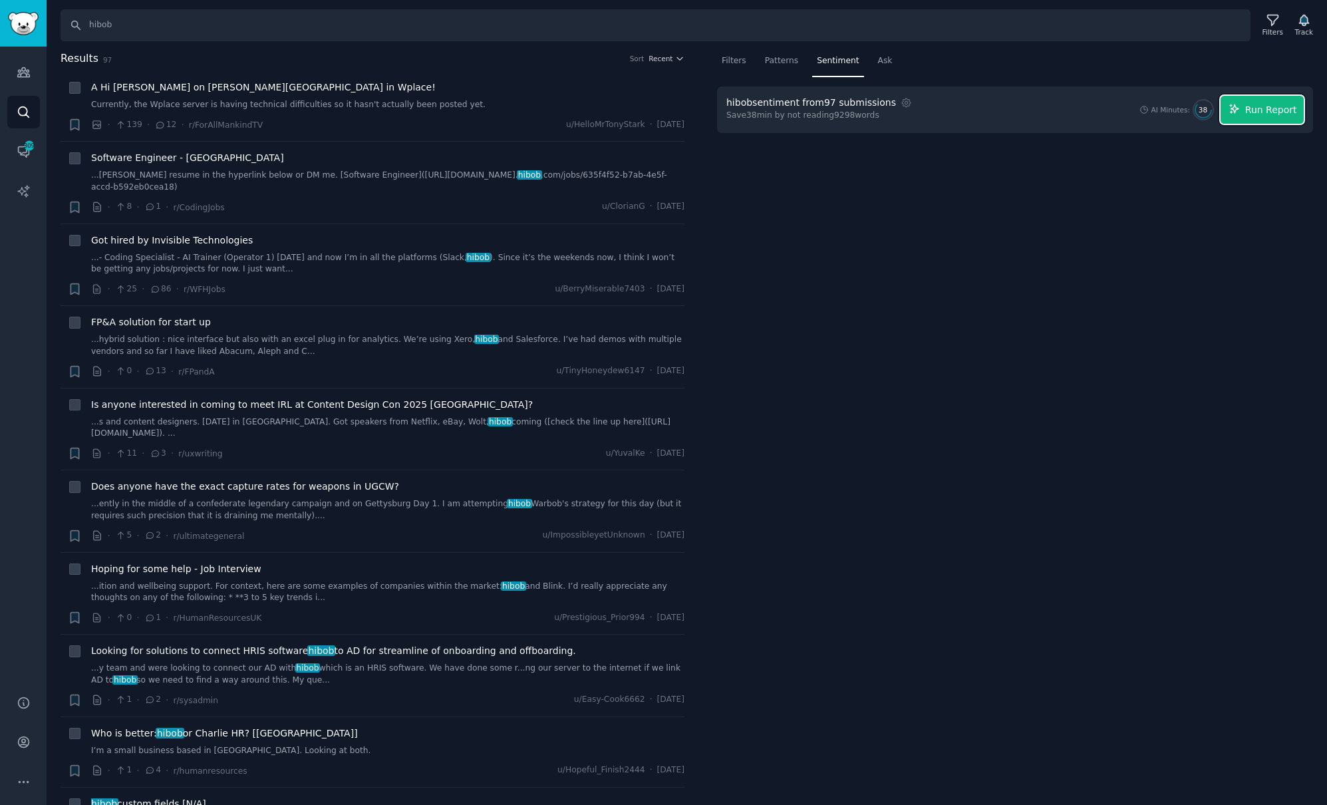
click at [1241, 110] on icon "button" at bounding box center [1235, 109] width 12 height 12
